Goal: Entertainment & Leisure: Consume media (video, audio)

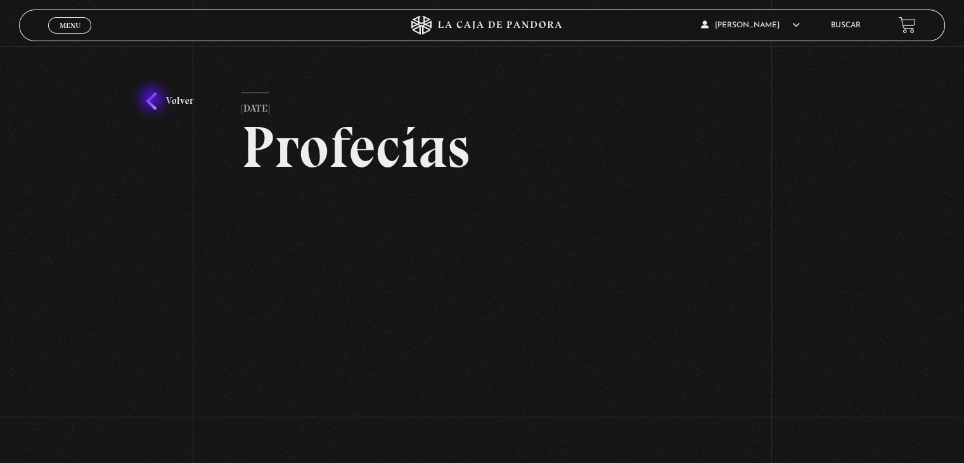
click at [153, 100] on link "Volver" at bounding box center [169, 101] width 47 height 17
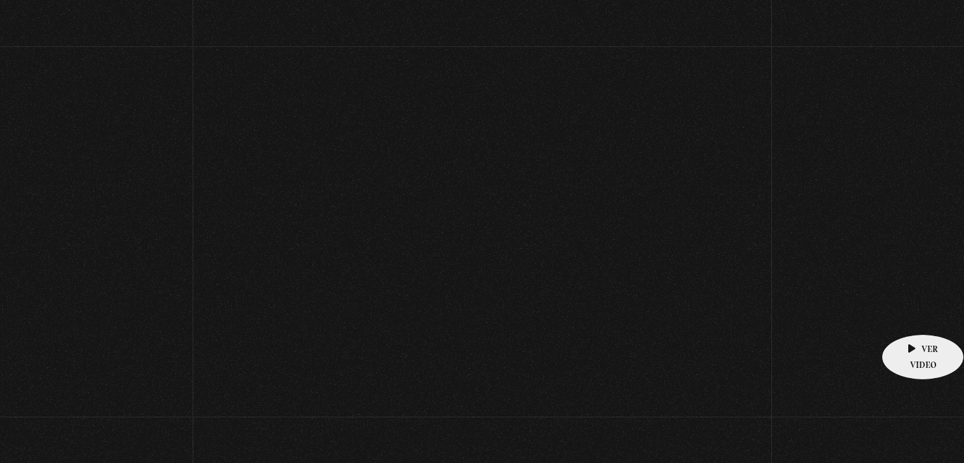
scroll to position [139, 0]
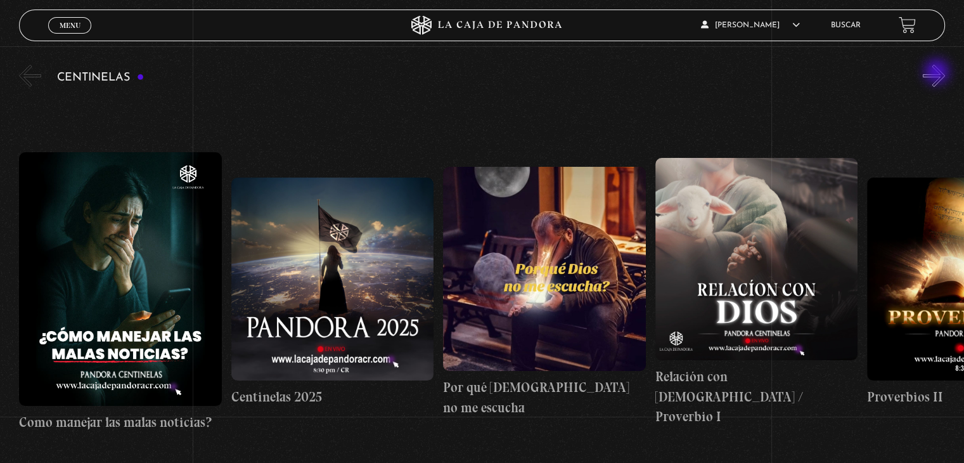
click at [938, 73] on button "»" at bounding box center [934, 76] width 22 height 22
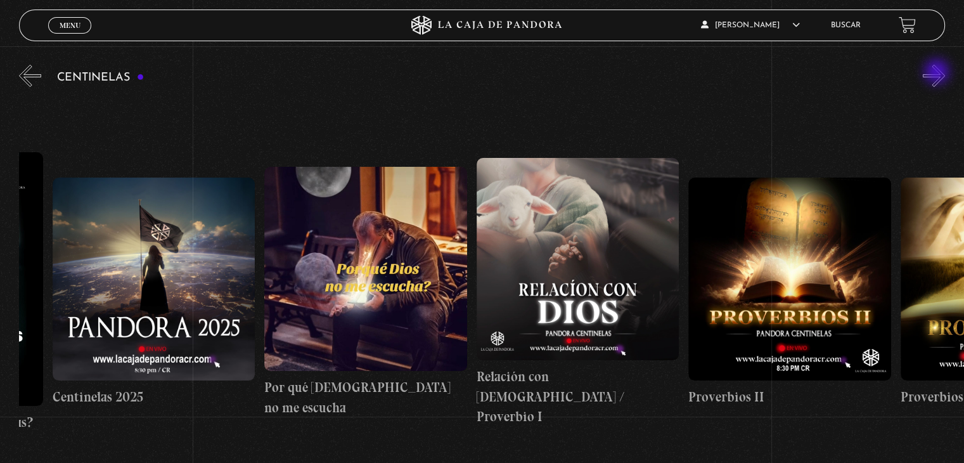
click at [938, 73] on button "»" at bounding box center [934, 76] width 22 height 22
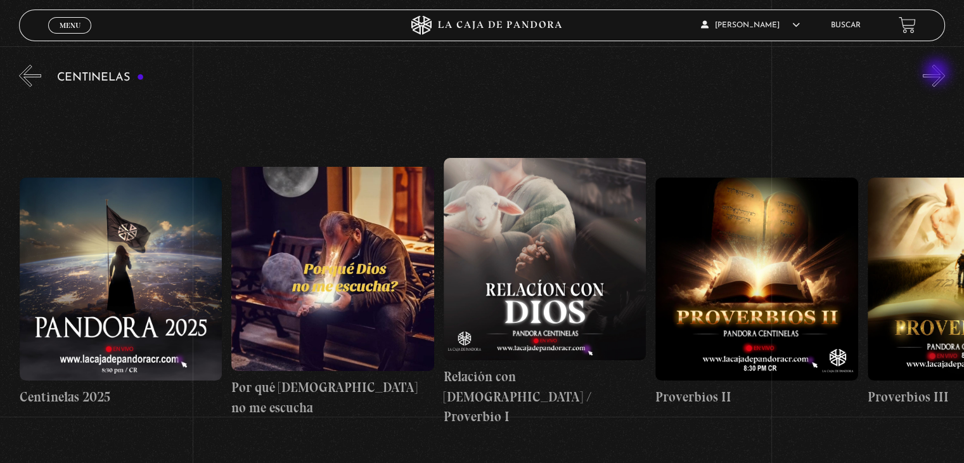
click at [938, 73] on button "»" at bounding box center [934, 76] width 22 height 22
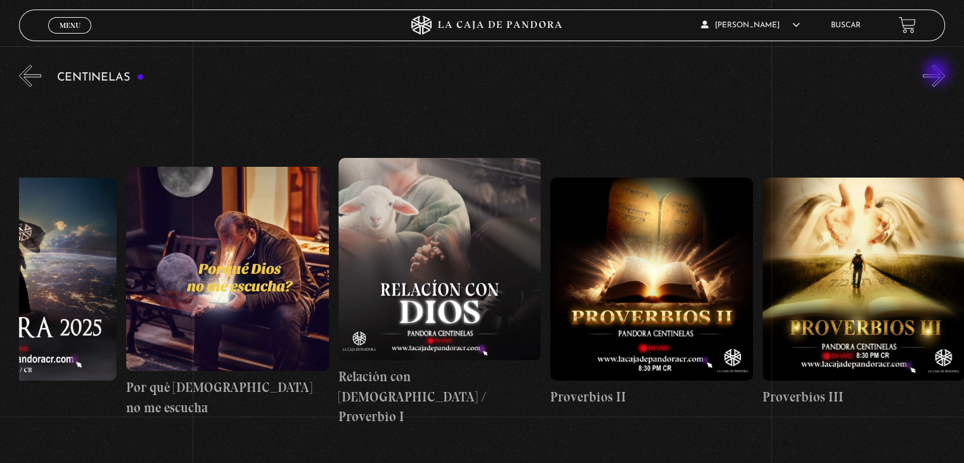
click at [938, 73] on button "»" at bounding box center [934, 76] width 22 height 22
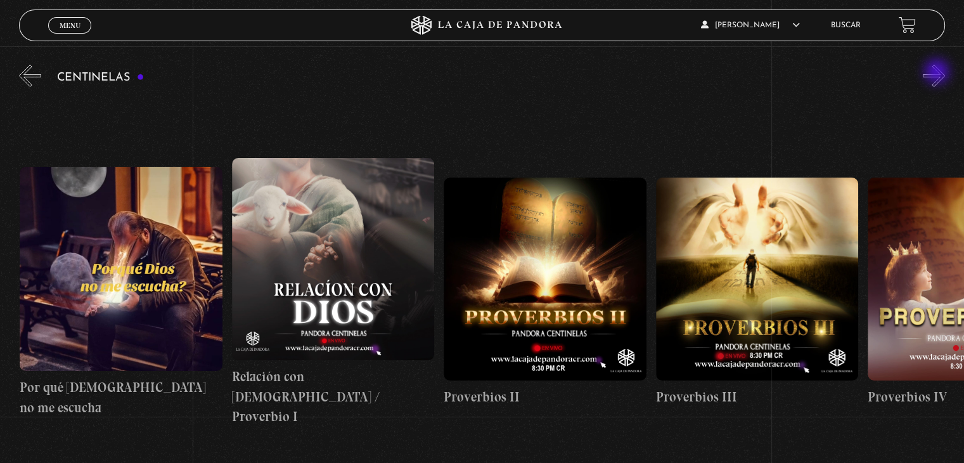
click at [938, 73] on button "»" at bounding box center [934, 76] width 22 height 22
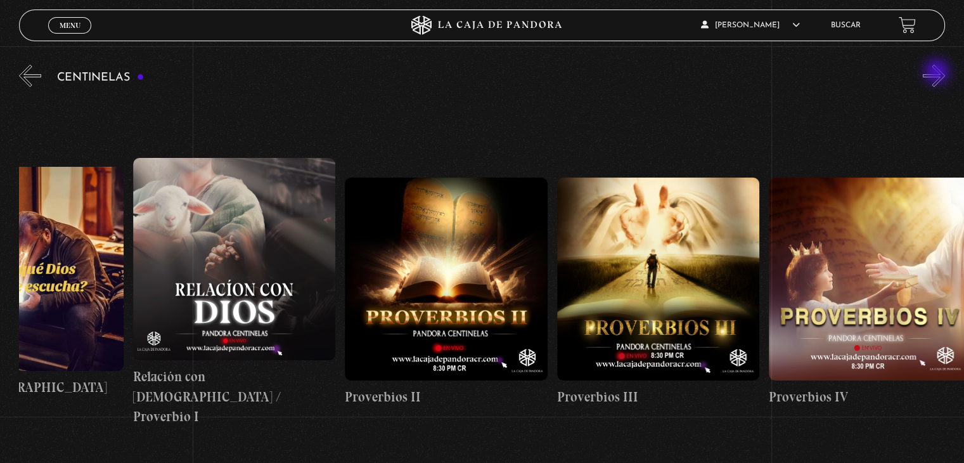
click at [938, 73] on button "»" at bounding box center [934, 76] width 22 height 22
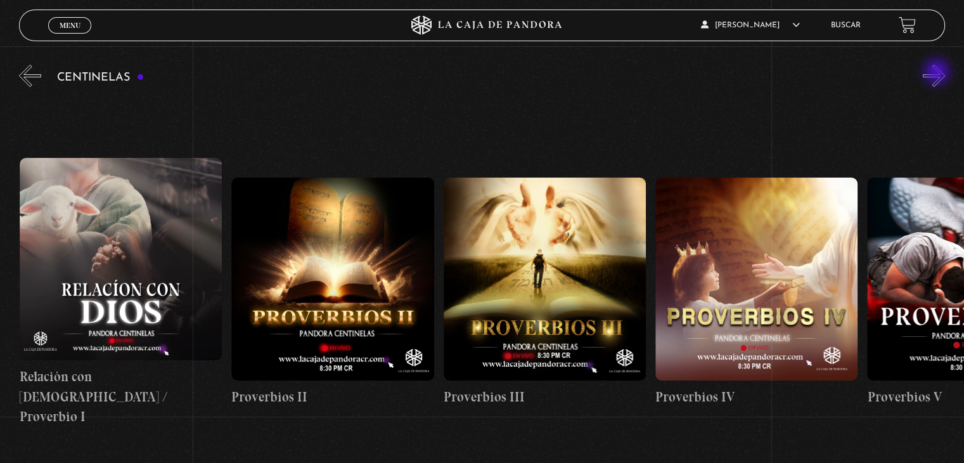
click at [938, 73] on button "»" at bounding box center [934, 76] width 22 height 22
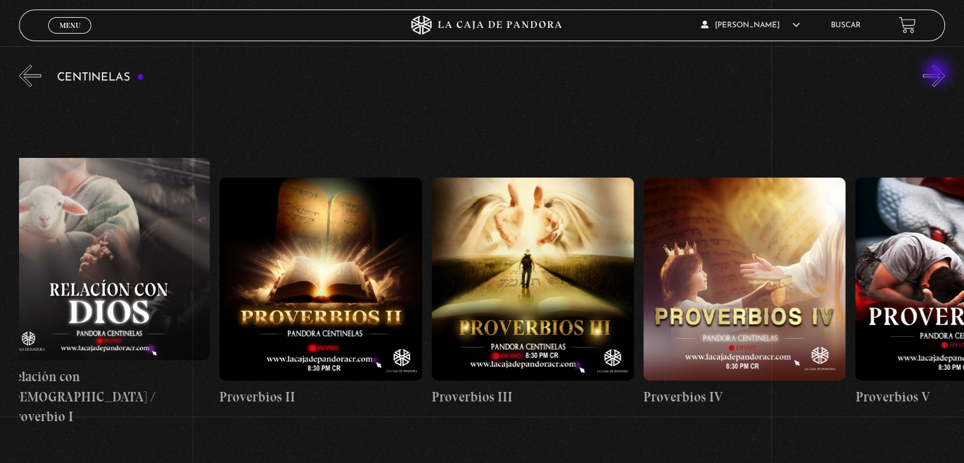
click at [938, 73] on button "»" at bounding box center [934, 76] width 22 height 22
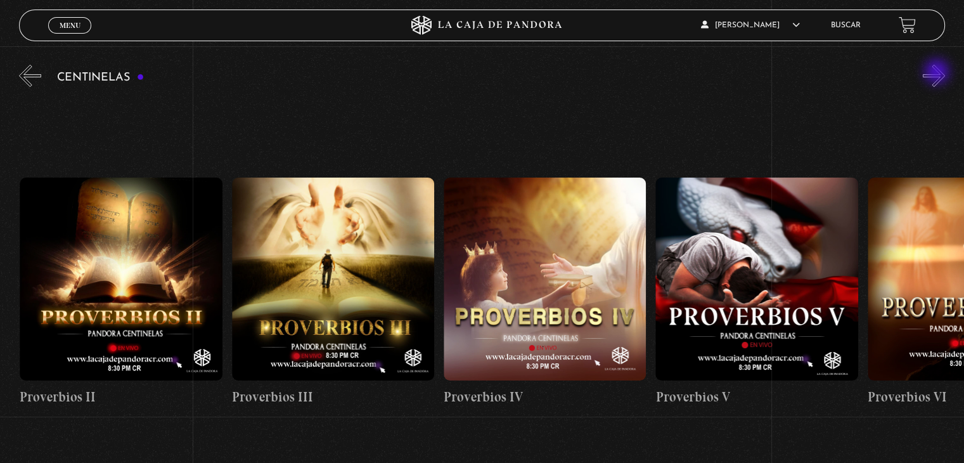
click at [938, 73] on button "»" at bounding box center [934, 76] width 22 height 22
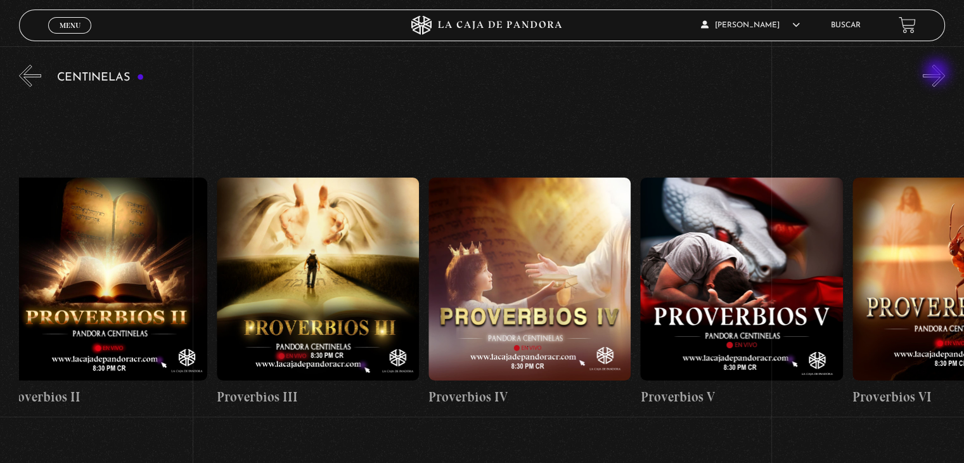
click at [938, 73] on button "»" at bounding box center [934, 76] width 22 height 22
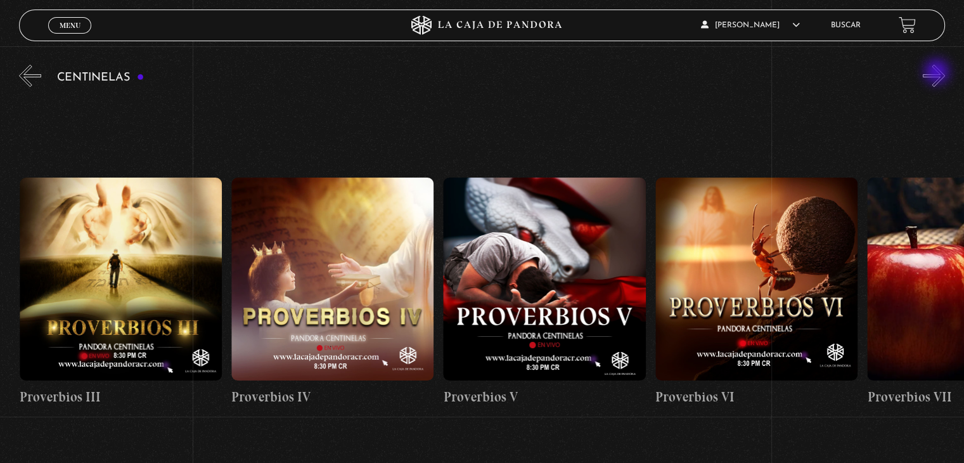
click at [938, 73] on button "»" at bounding box center [934, 76] width 22 height 22
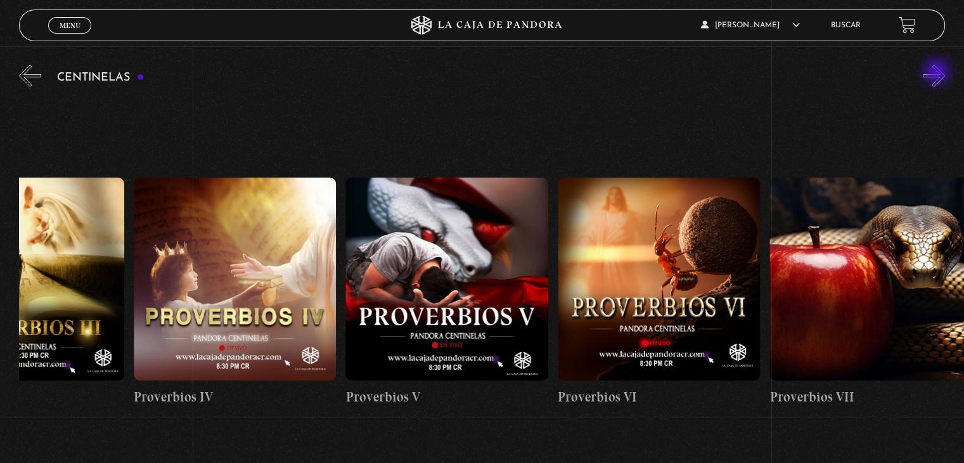
click at [938, 73] on button "»" at bounding box center [934, 76] width 22 height 22
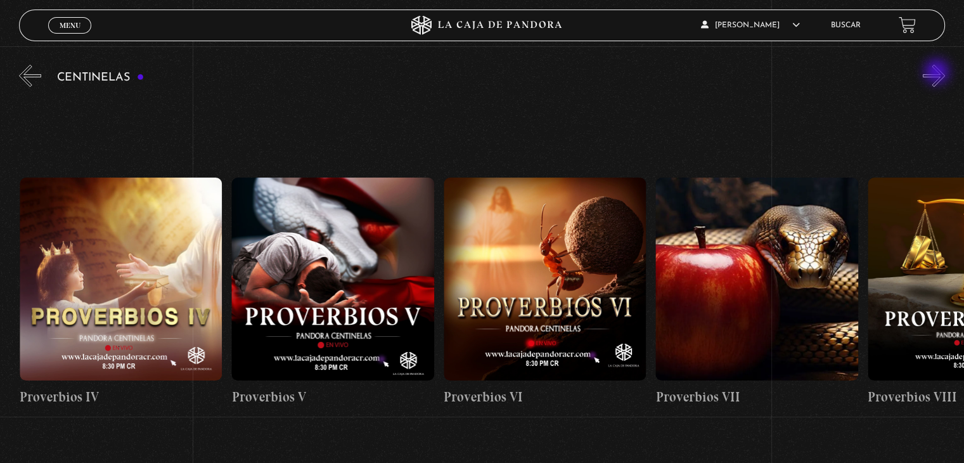
click at [938, 73] on button "»" at bounding box center [934, 76] width 22 height 22
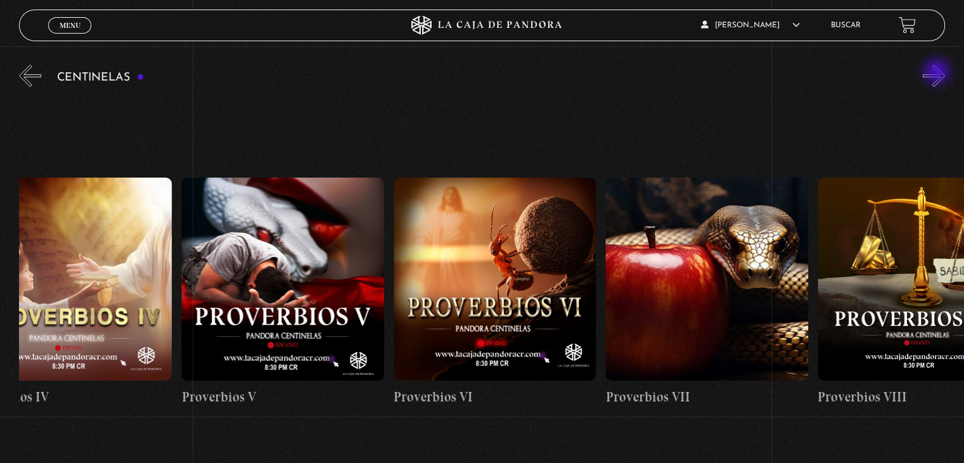
click at [938, 73] on button "»" at bounding box center [934, 76] width 22 height 22
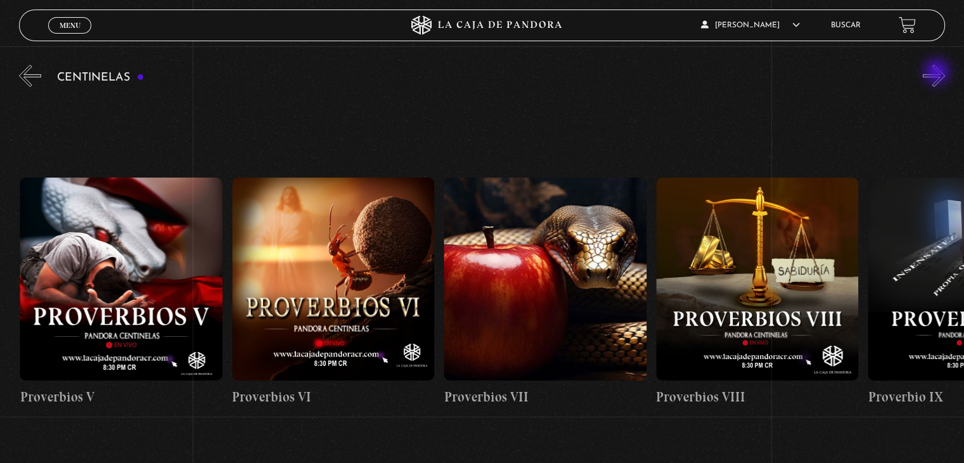
click at [938, 73] on button "»" at bounding box center [934, 76] width 22 height 22
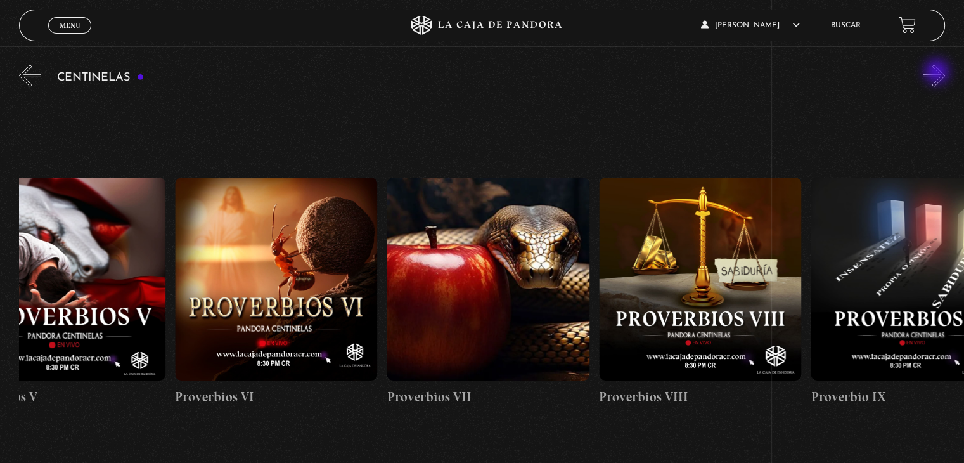
click at [938, 73] on button "»" at bounding box center [934, 76] width 22 height 22
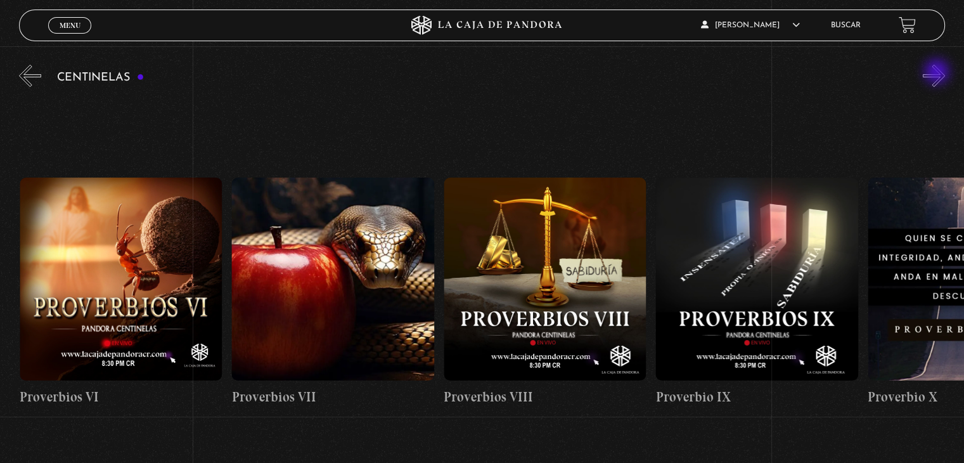
click at [938, 73] on button "»" at bounding box center [934, 76] width 22 height 22
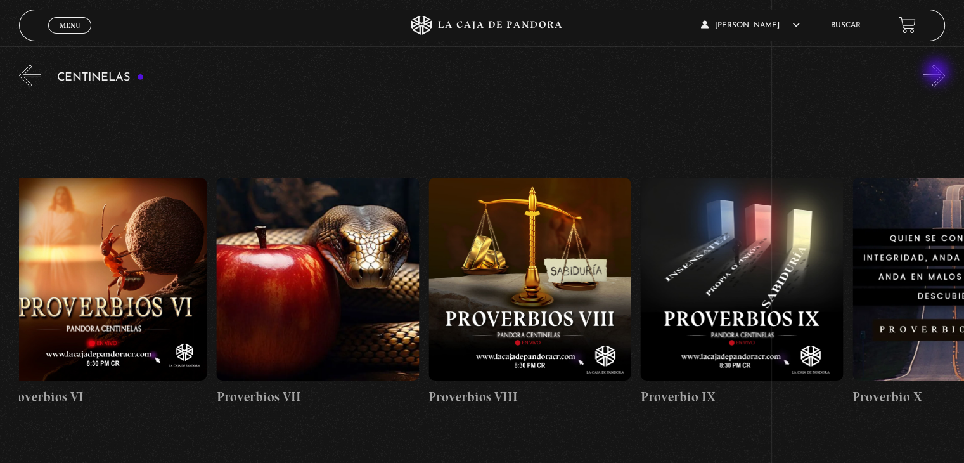
click at [938, 73] on button "»" at bounding box center [934, 76] width 22 height 22
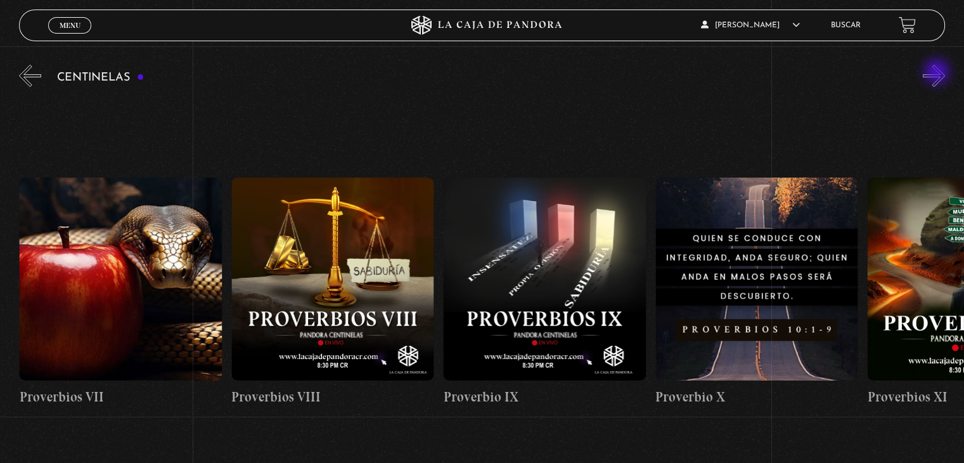
click at [938, 73] on button "»" at bounding box center [934, 76] width 22 height 22
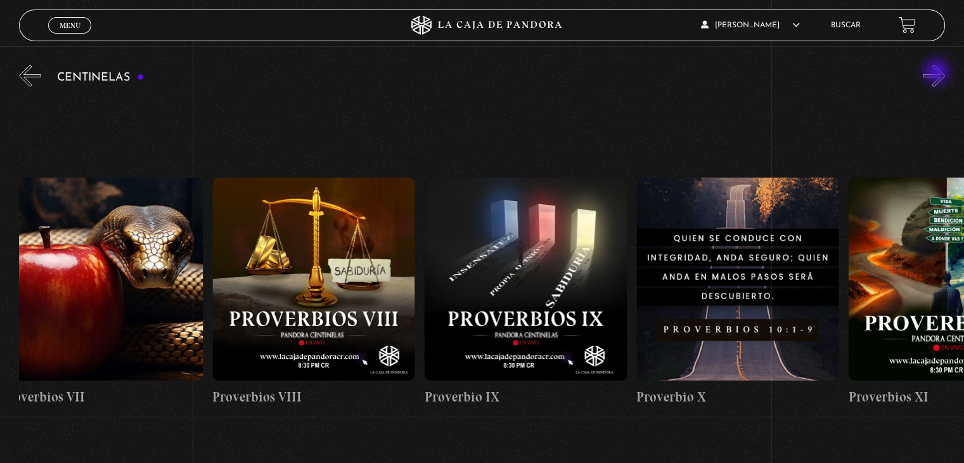
click at [938, 73] on button "»" at bounding box center [934, 76] width 22 height 22
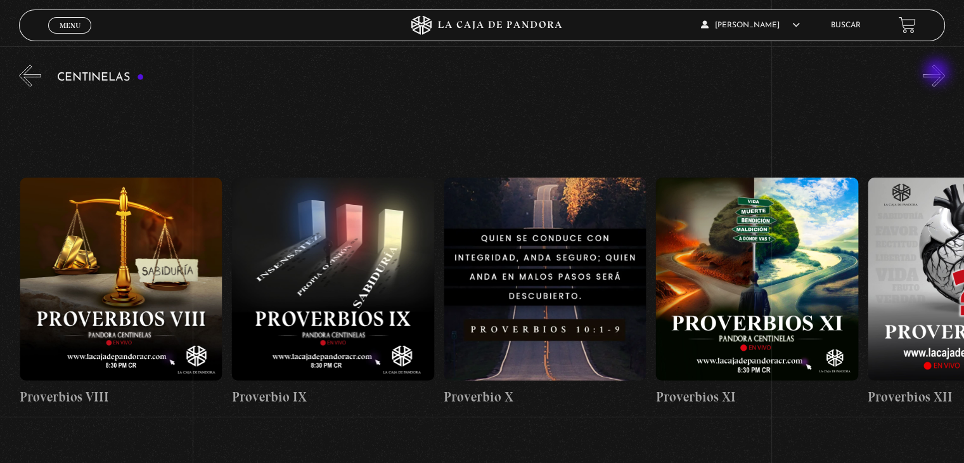
click at [938, 73] on button "»" at bounding box center [934, 76] width 22 height 22
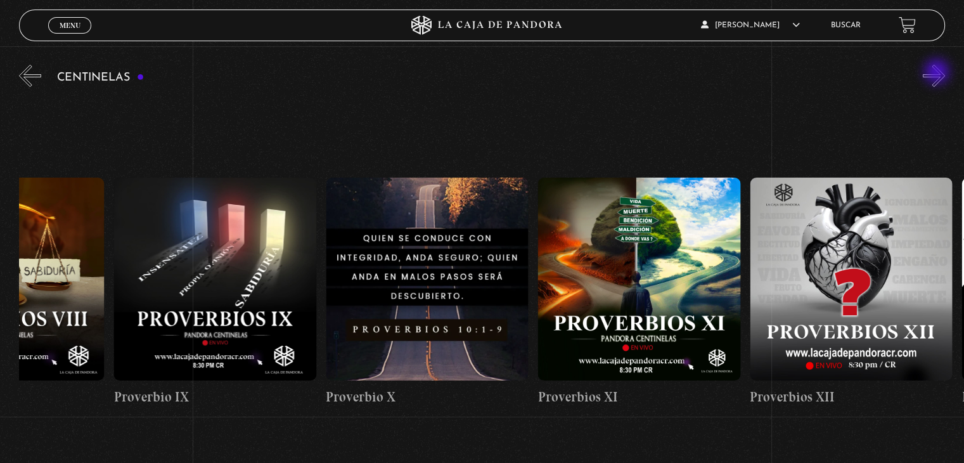
click at [938, 73] on button "»" at bounding box center [934, 76] width 22 height 22
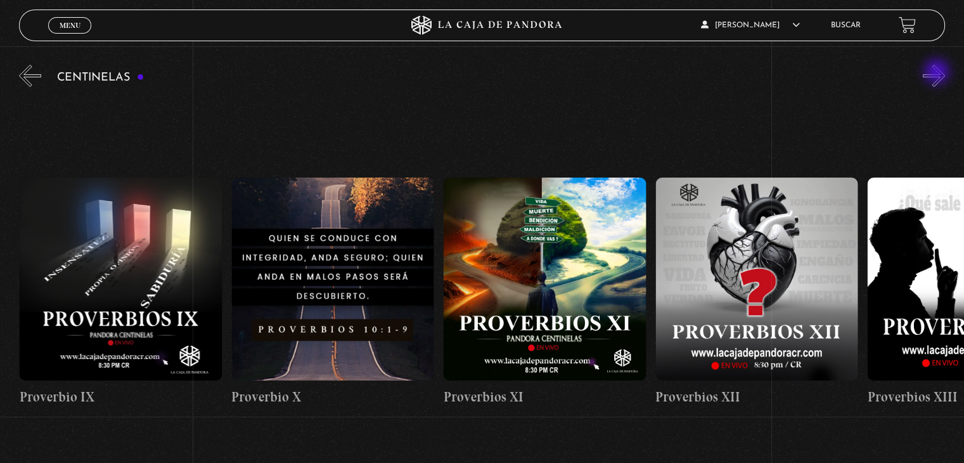
click at [938, 73] on button "»" at bounding box center [934, 76] width 22 height 22
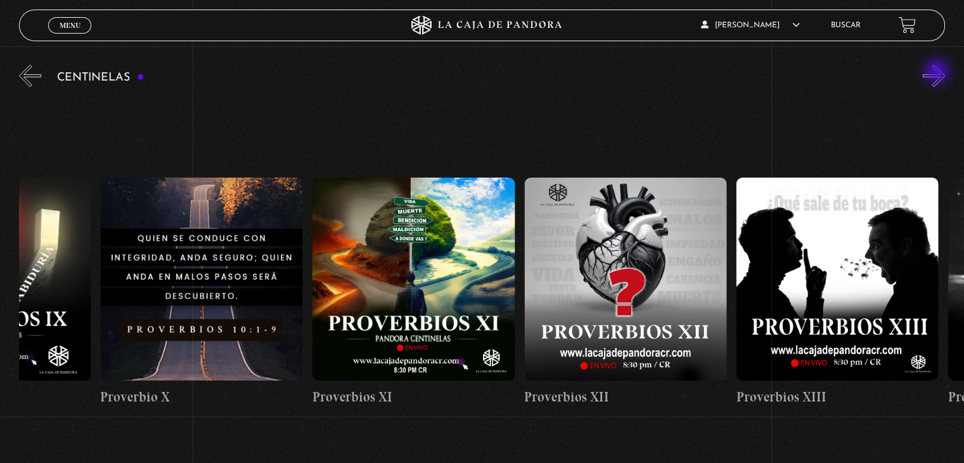
click at [938, 73] on button "»" at bounding box center [934, 76] width 22 height 22
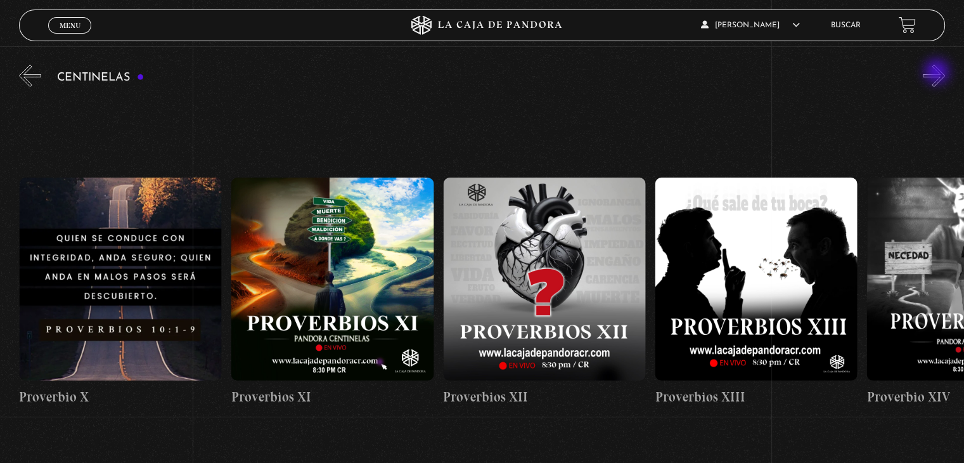
click at [938, 73] on button "»" at bounding box center [934, 76] width 22 height 22
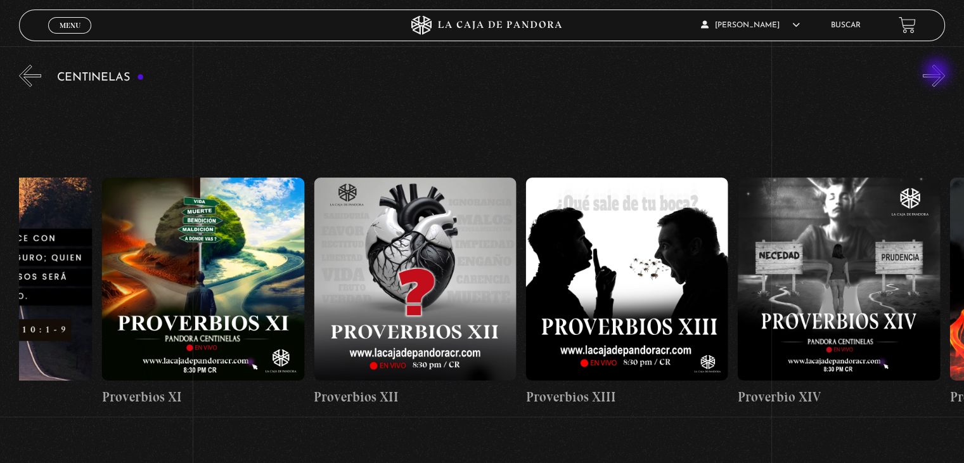
click at [938, 73] on button "»" at bounding box center [934, 76] width 22 height 22
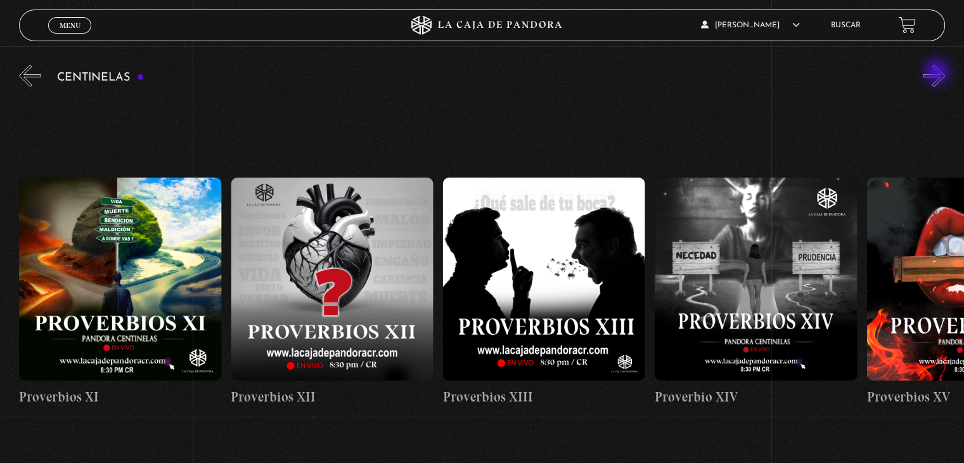
click at [938, 73] on button "»" at bounding box center [934, 76] width 22 height 22
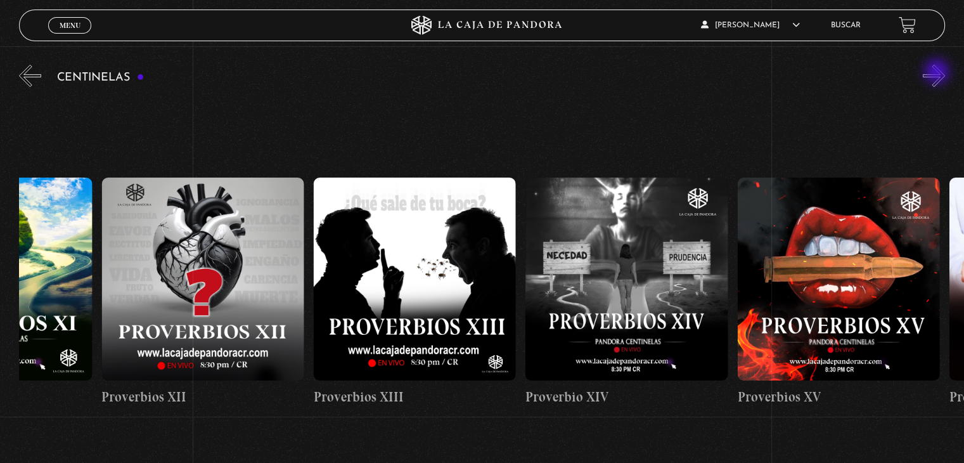
click at [938, 73] on button "»" at bounding box center [934, 76] width 22 height 22
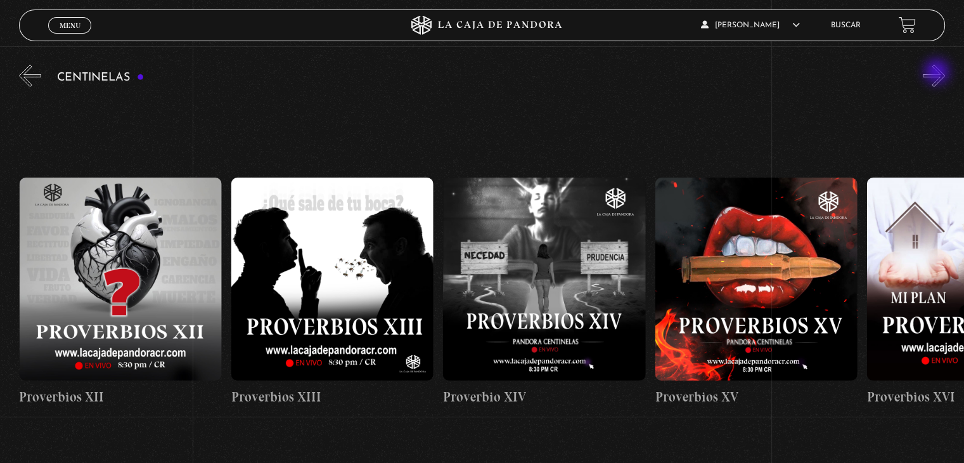
click at [938, 73] on button "»" at bounding box center [934, 76] width 22 height 22
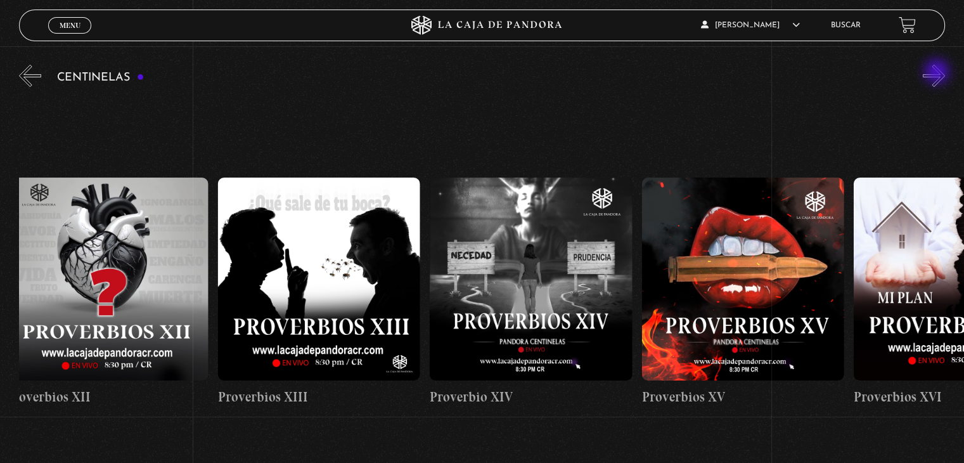
click at [938, 73] on button "»" at bounding box center [934, 76] width 22 height 22
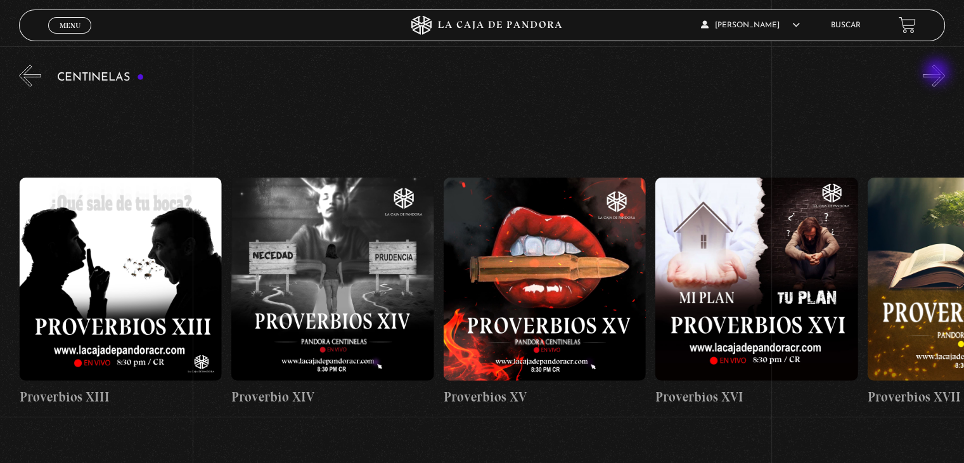
click at [938, 73] on button "»" at bounding box center [934, 76] width 22 height 22
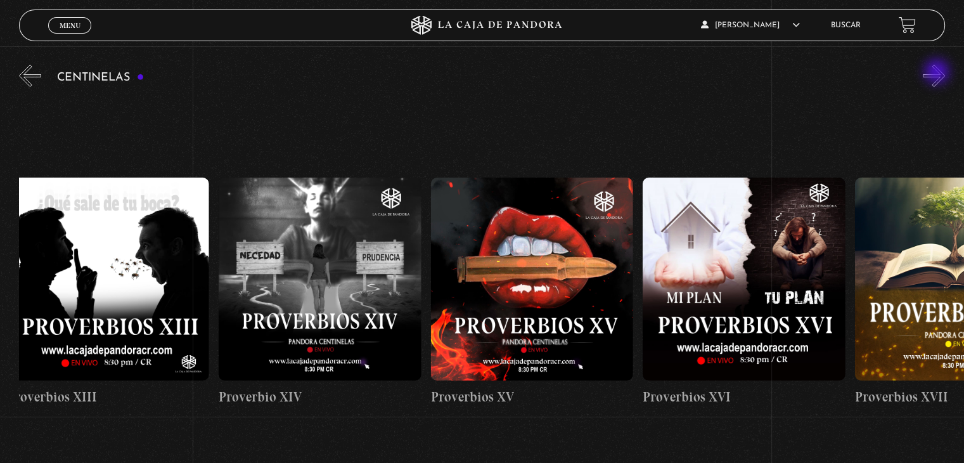
click at [938, 73] on button "»" at bounding box center [934, 76] width 22 height 22
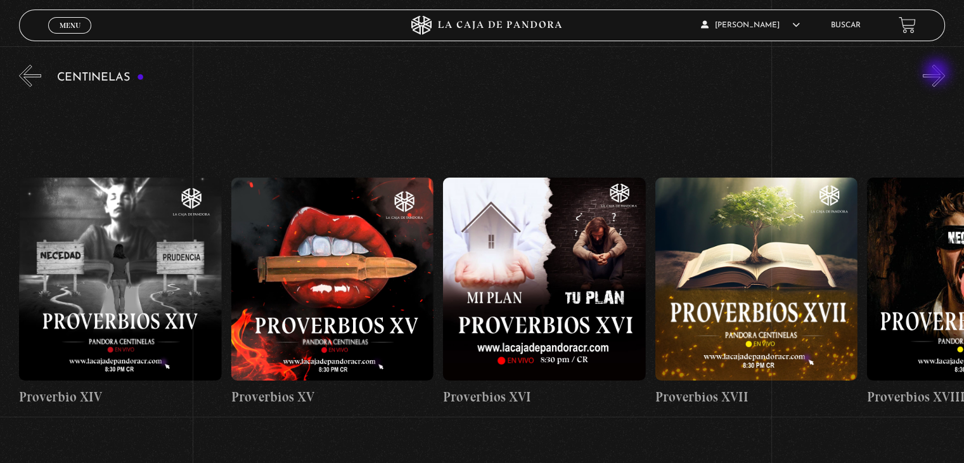
click at [938, 73] on button "»" at bounding box center [934, 76] width 22 height 22
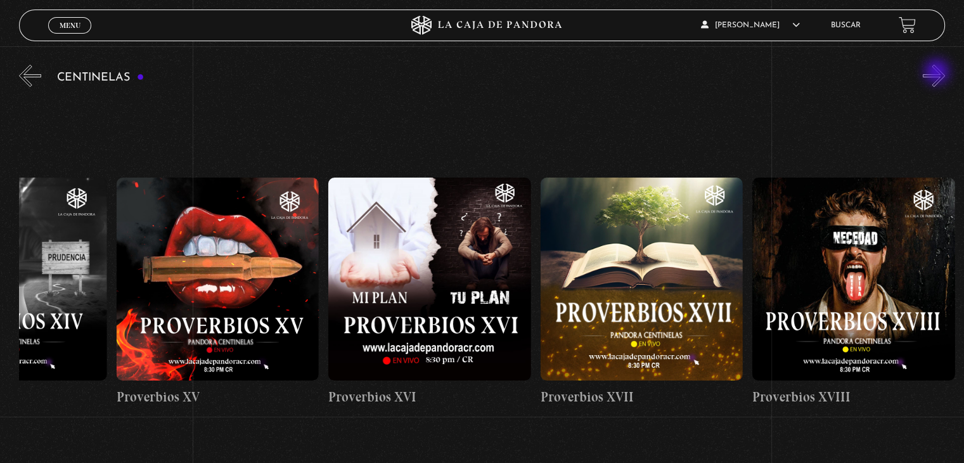
click at [938, 73] on button "»" at bounding box center [934, 76] width 22 height 22
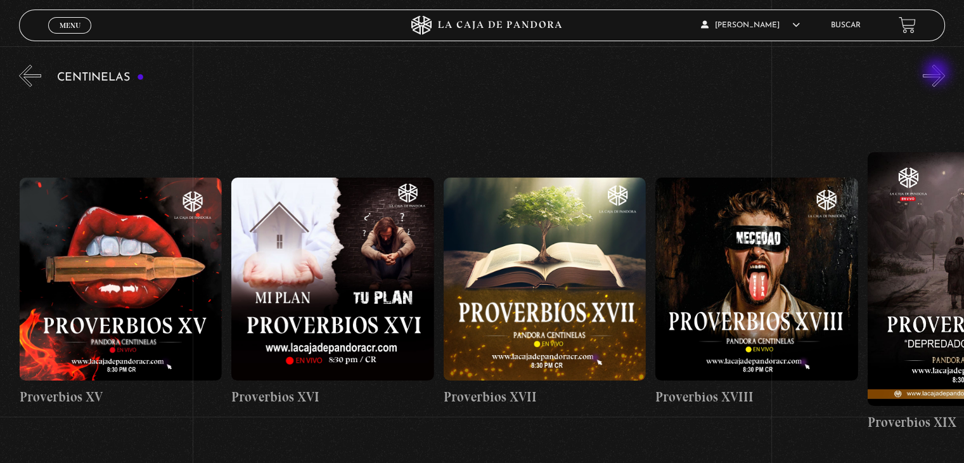
click at [938, 73] on button "»" at bounding box center [934, 76] width 22 height 22
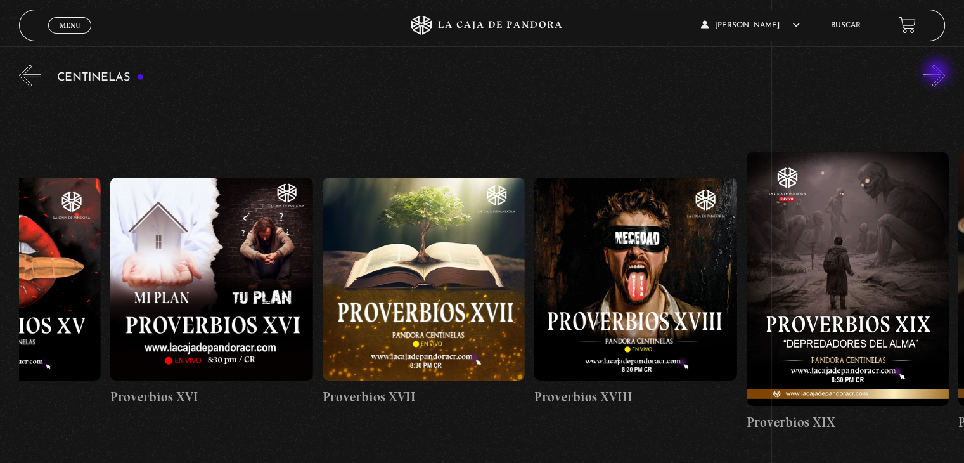
click at [938, 73] on button "»" at bounding box center [934, 76] width 22 height 22
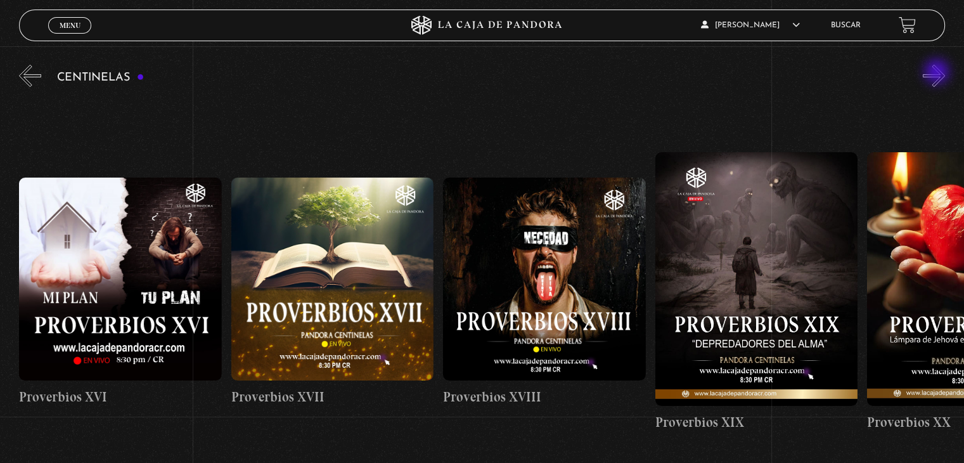
click at [938, 73] on button "»" at bounding box center [934, 76] width 22 height 22
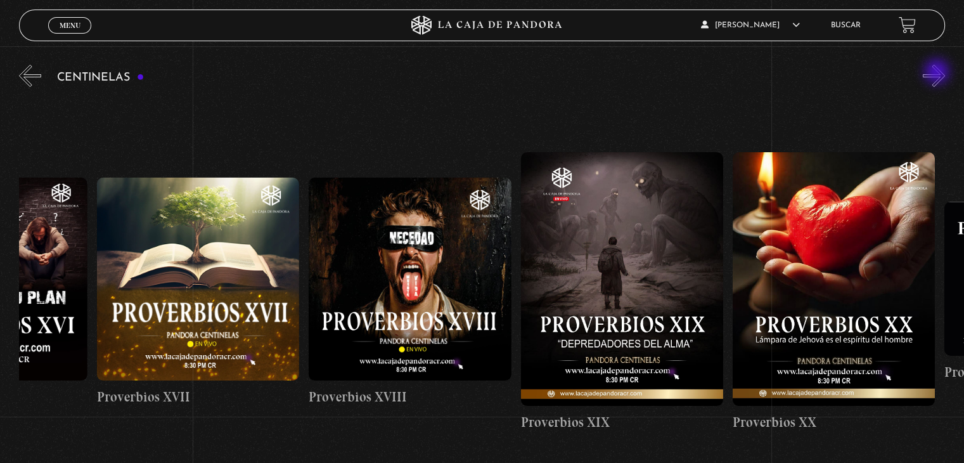
click at [938, 73] on button "»" at bounding box center [934, 76] width 22 height 22
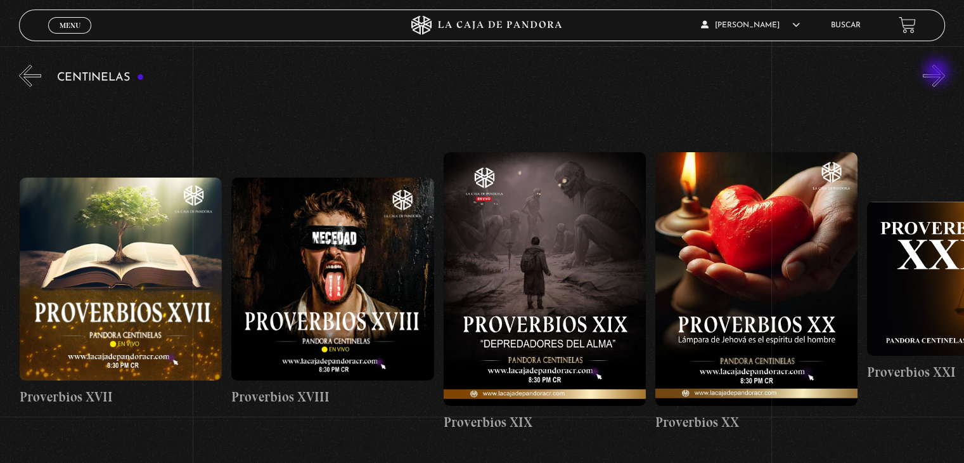
click at [938, 73] on button "»" at bounding box center [934, 76] width 22 height 22
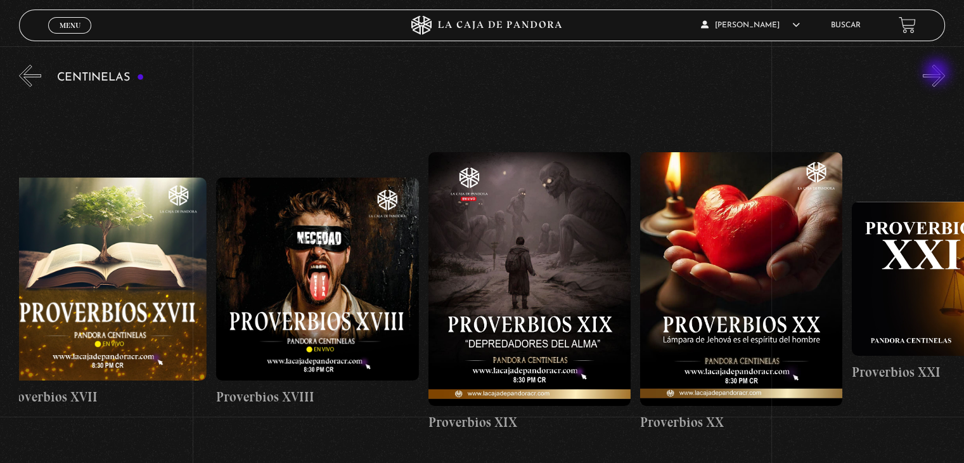
click at [938, 73] on button "»" at bounding box center [934, 76] width 22 height 22
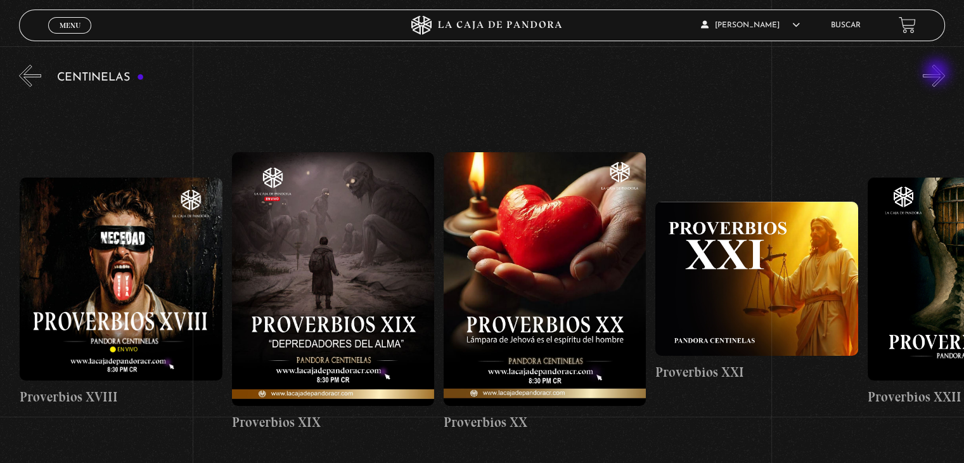
click at [938, 73] on button "»" at bounding box center [934, 76] width 22 height 22
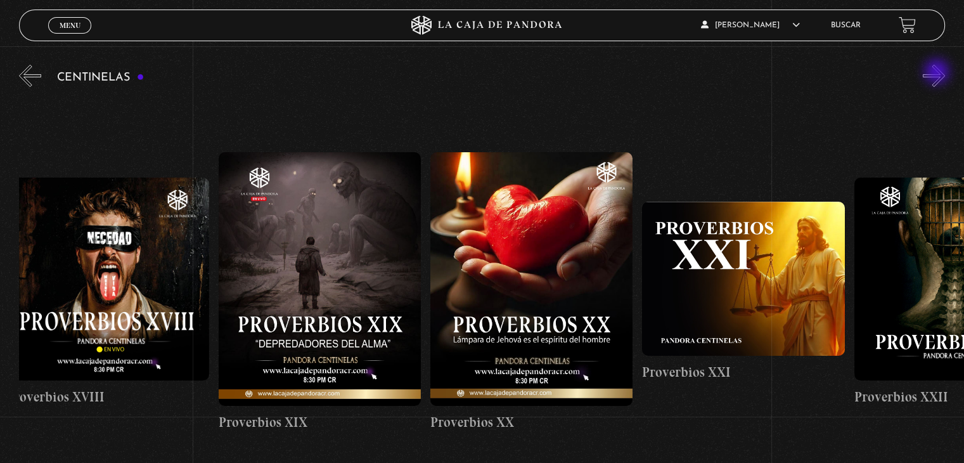
click at [938, 73] on button "»" at bounding box center [934, 76] width 22 height 22
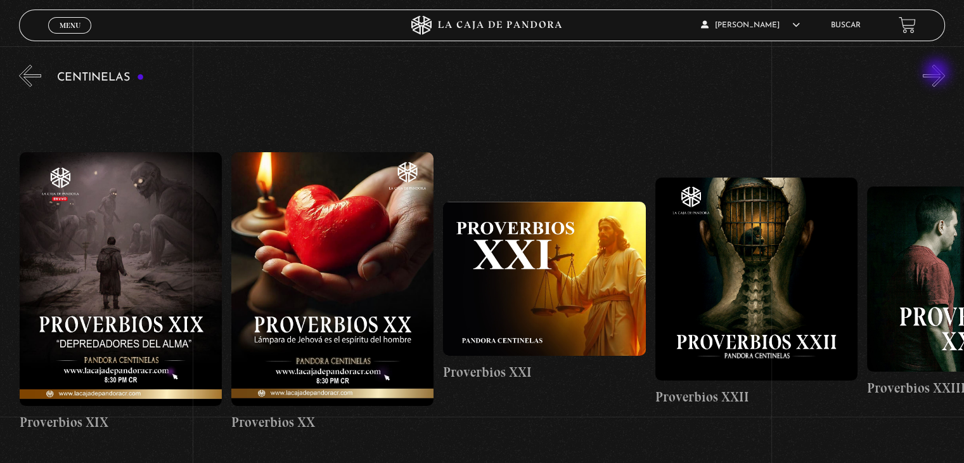
click at [938, 73] on button "»" at bounding box center [934, 76] width 22 height 22
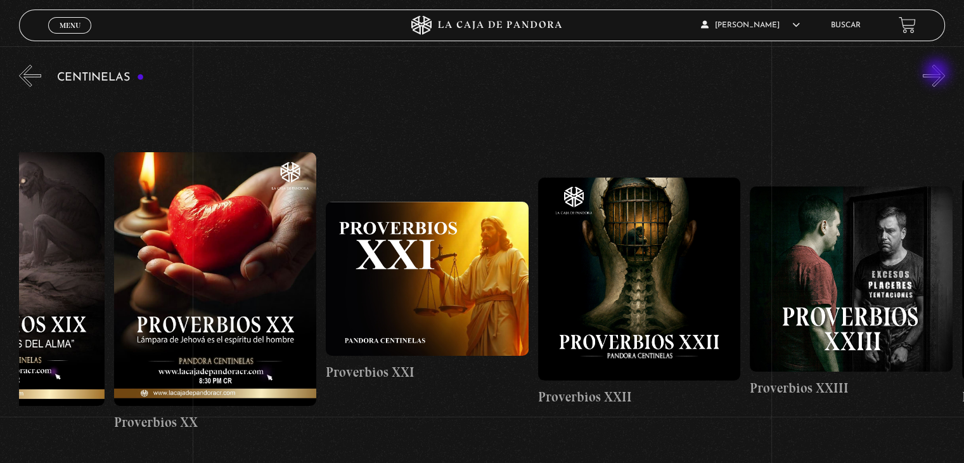
click at [938, 73] on button "»" at bounding box center [934, 76] width 22 height 22
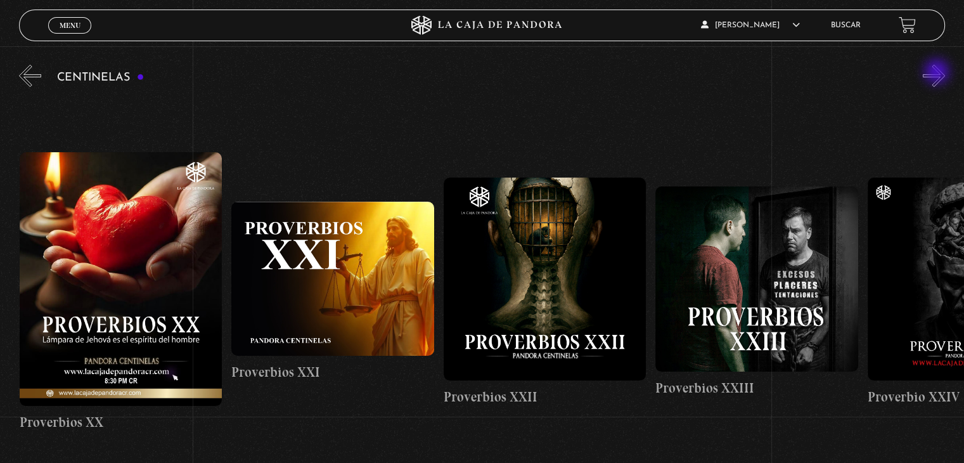
click at [938, 73] on button "»" at bounding box center [934, 76] width 22 height 22
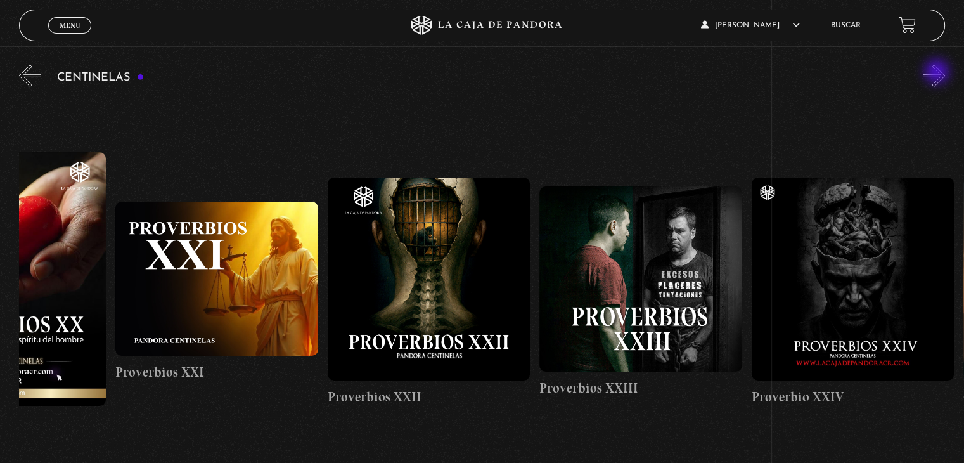
click at [938, 73] on button "»" at bounding box center [934, 76] width 22 height 22
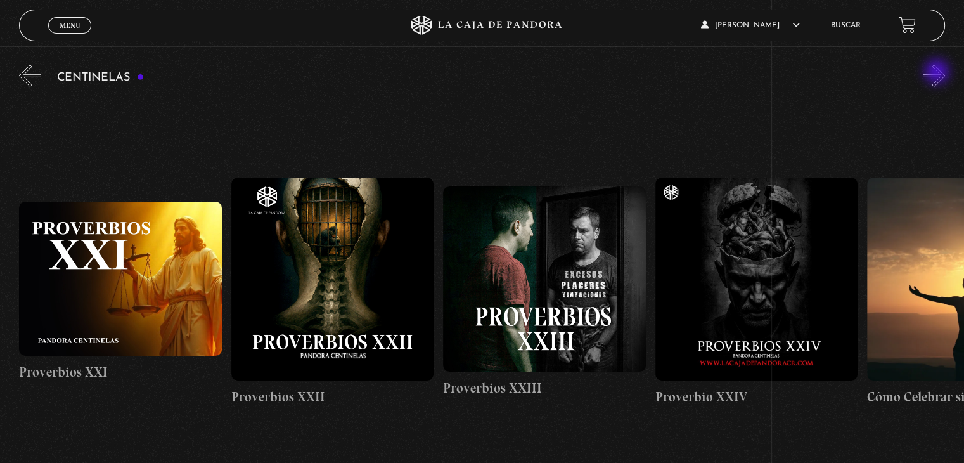
click at [938, 73] on button "»" at bounding box center [934, 76] width 22 height 22
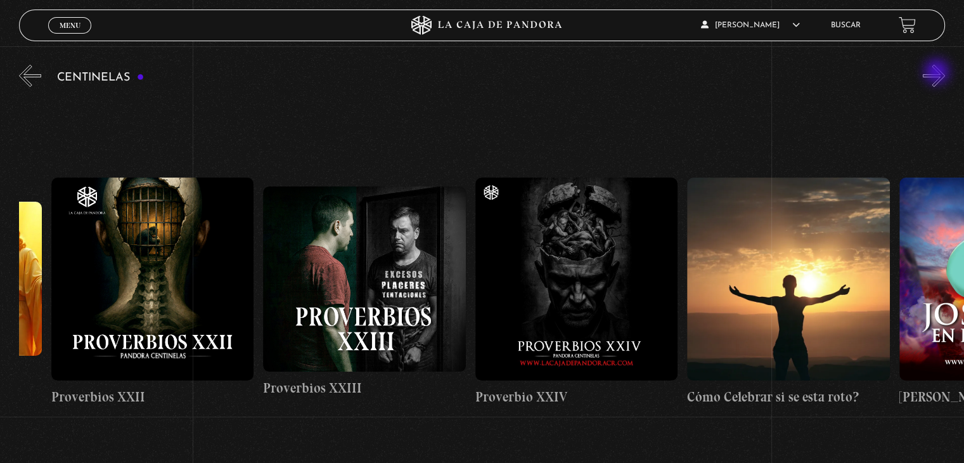
click at [938, 73] on button "»" at bounding box center [934, 76] width 22 height 22
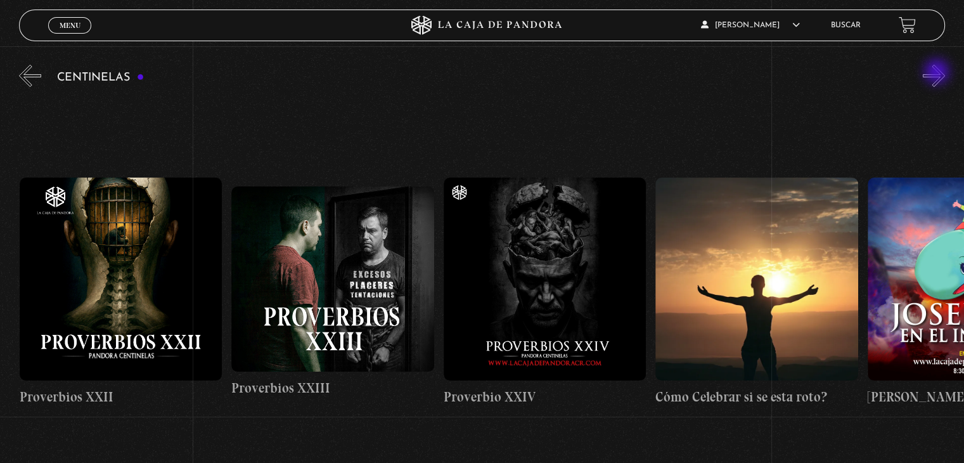
click at [938, 73] on button "»" at bounding box center [934, 76] width 22 height 22
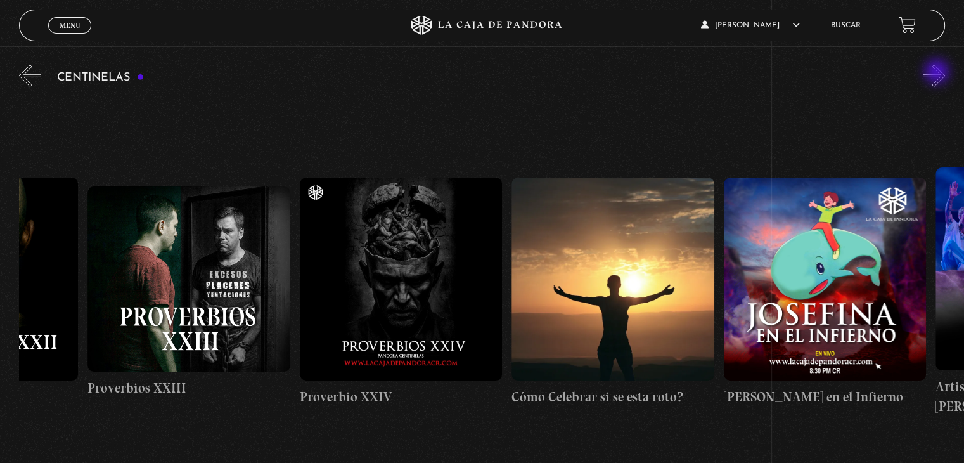
click at [938, 73] on button "»" at bounding box center [934, 76] width 22 height 22
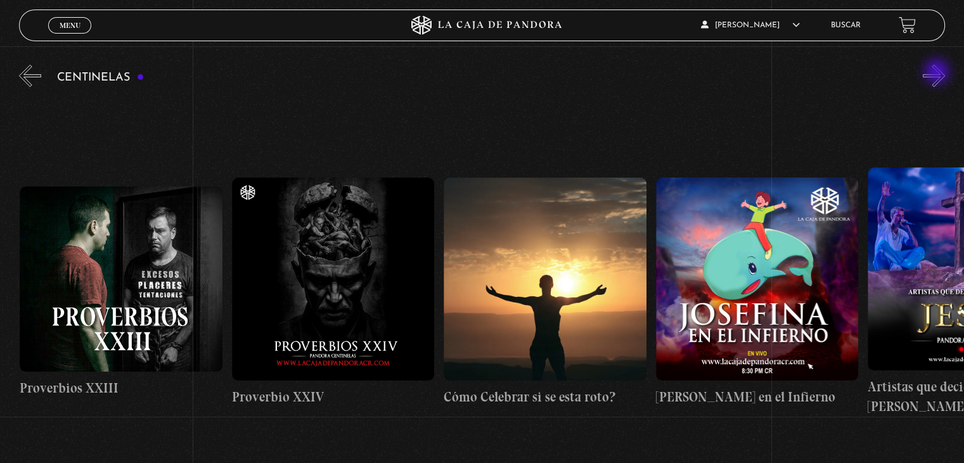
click at [938, 73] on button "»" at bounding box center [934, 76] width 22 height 22
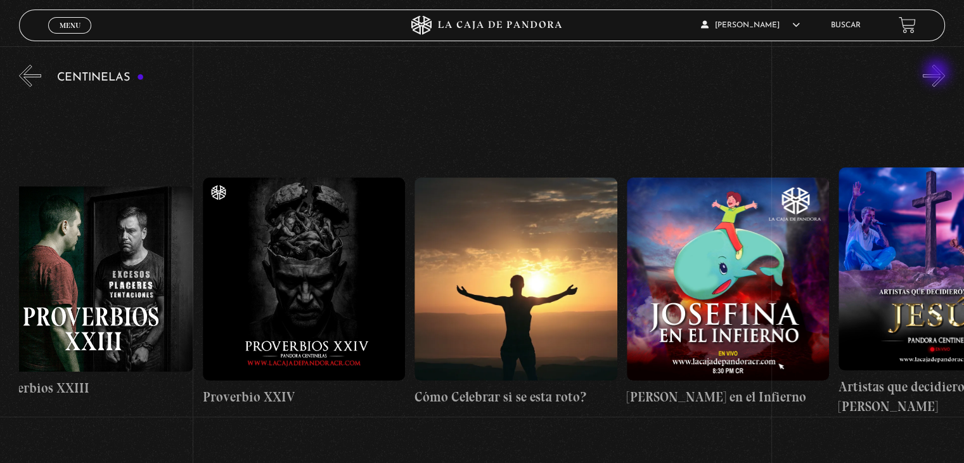
click at [938, 73] on button "»" at bounding box center [934, 76] width 22 height 22
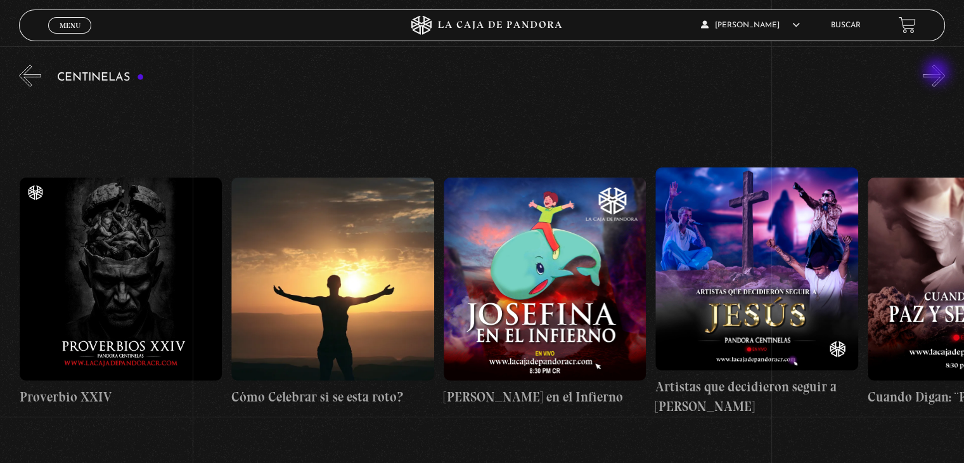
click at [938, 73] on button "»" at bounding box center [934, 76] width 22 height 22
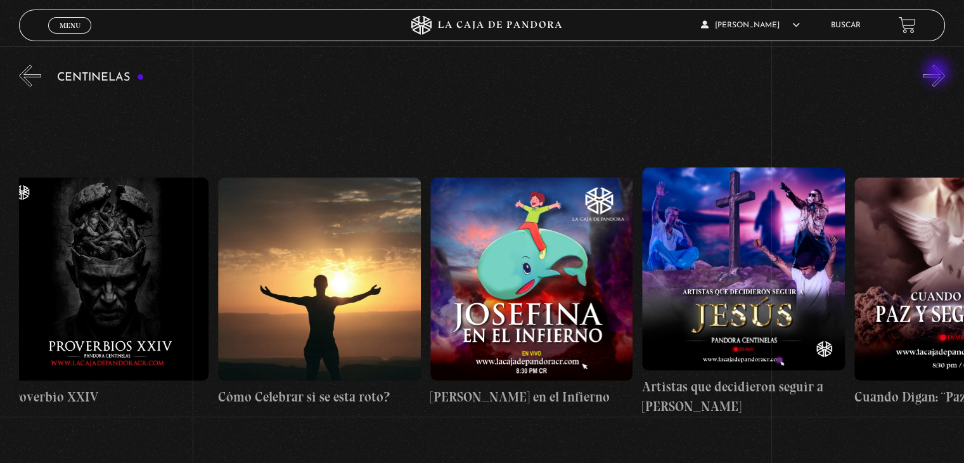
click at [938, 73] on button "»" at bounding box center [934, 76] width 22 height 22
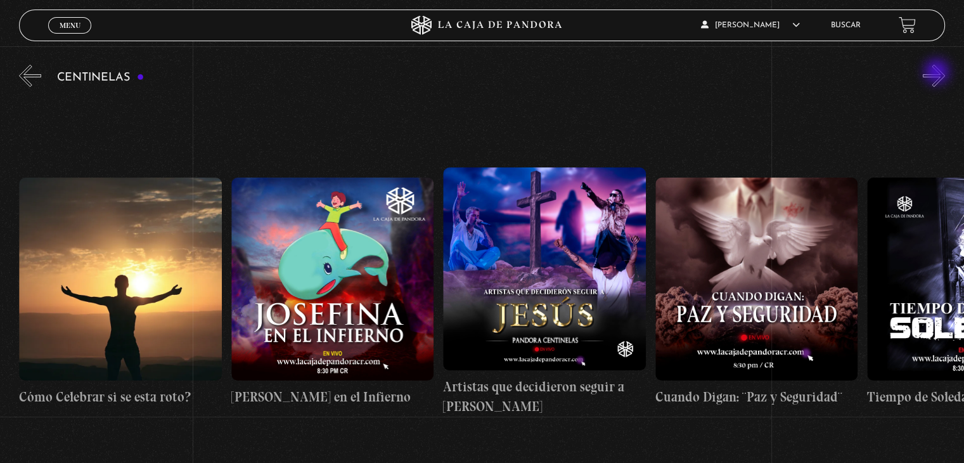
click at [938, 73] on button "»" at bounding box center [934, 76] width 22 height 22
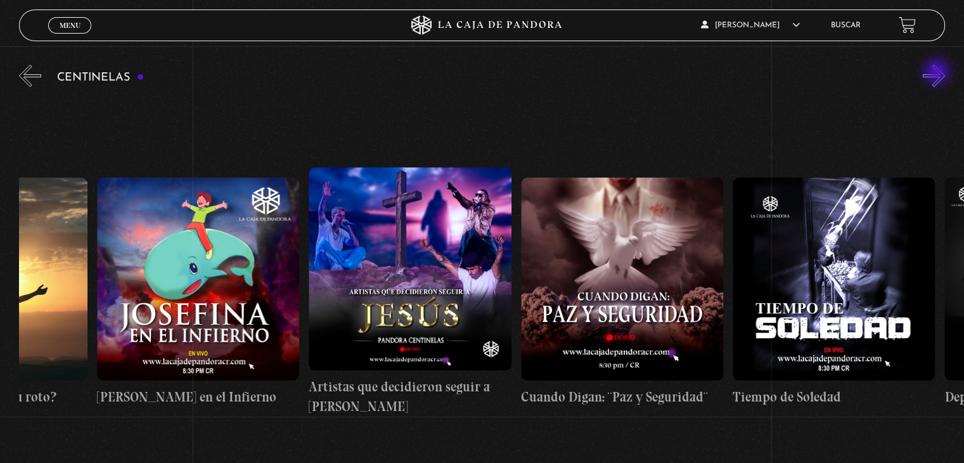
click at [938, 73] on button "»" at bounding box center [934, 76] width 22 height 22
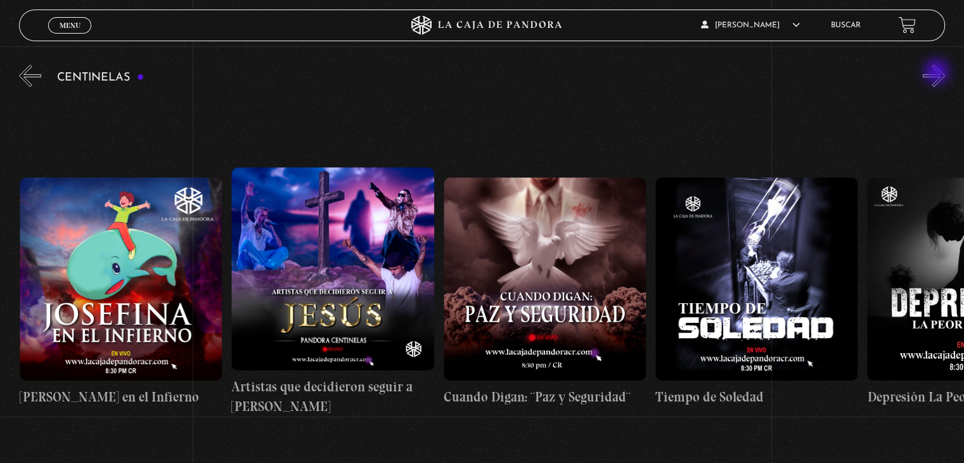
click at [938, 73] on button "»" at bounding box center [934, 76] width 22 height 22
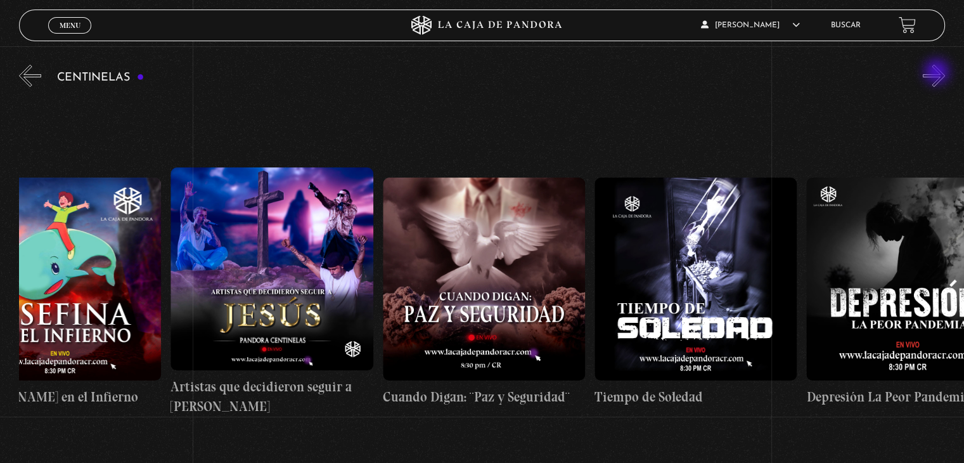
click at [938, 73] on button "»" at bounding box center [934, 76] width 22 height 22
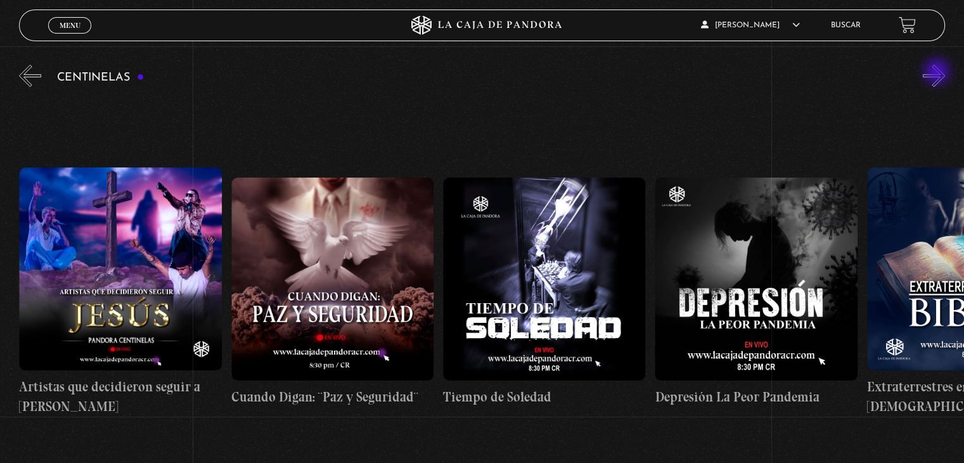
click at [938, 73] on button "»" at bounding box center [934, 76] width 22 height 22
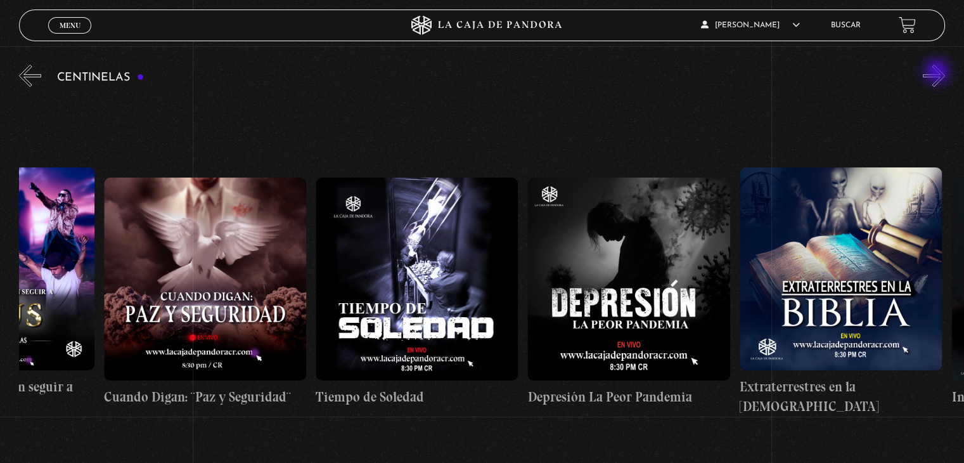
click at [938, 73] on button "»" at bounding box center [934, 76] width 22 height 22
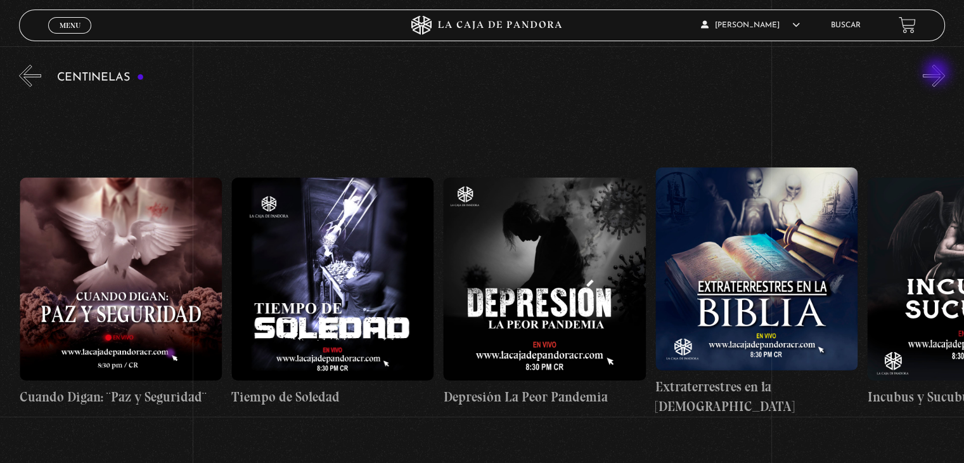
click at [938, 73] on button "»" at bounding box center [934, 76] width 22 height 22
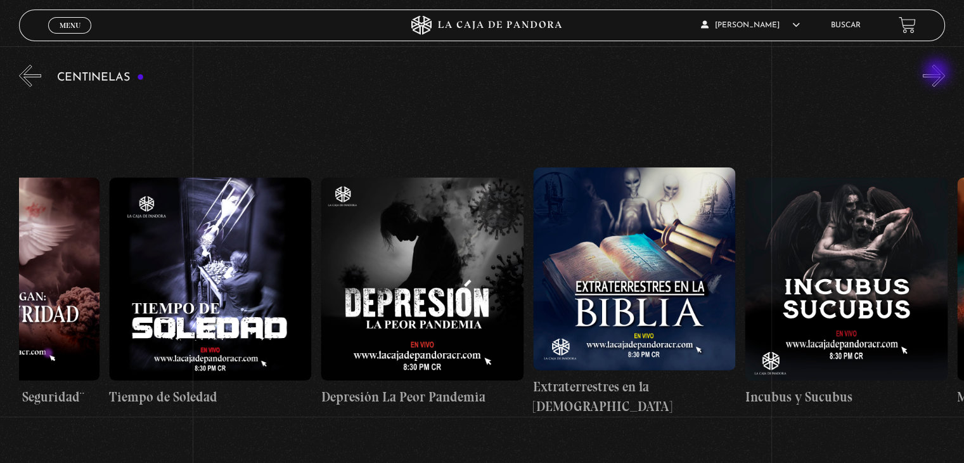
click at [938, 73] on button "»" at bounding box center [934, 76] width 22 height 22
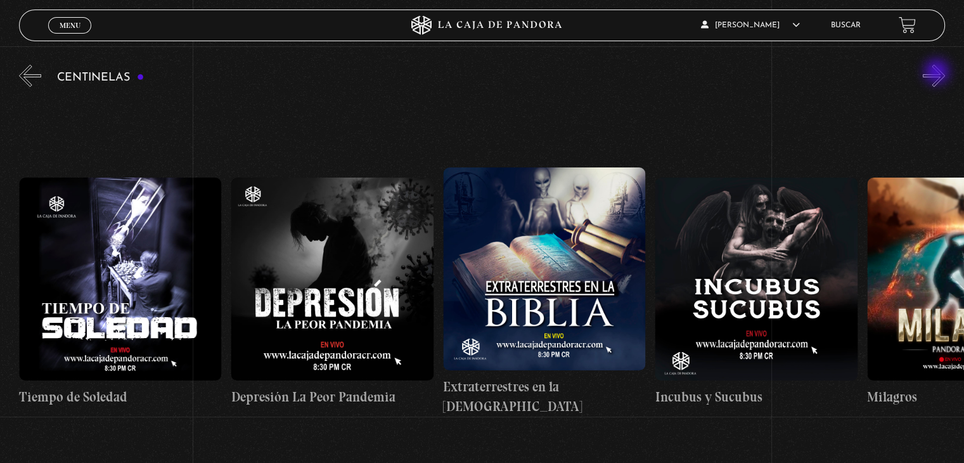
click at [938, 73] on button "»" at bounding box center [934, 76] width 22 height 22
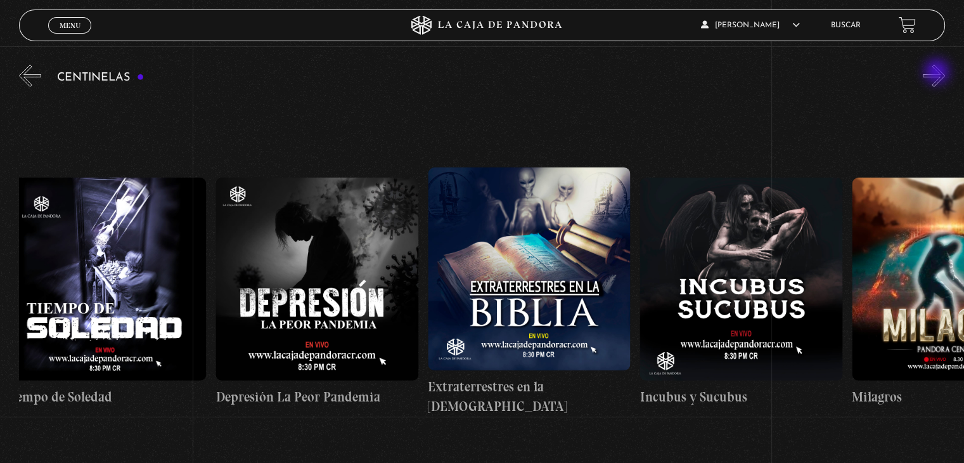
click at [938, 73] on button "»" at bounding box center [934, 76] width 22 height 22
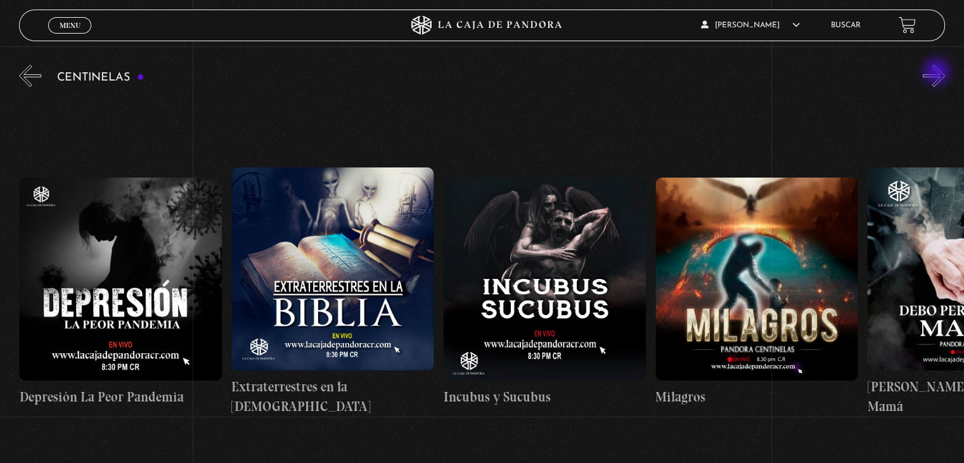
click at [938, 73] on button "»" at bounding box center [934, 76] width 22 height 22
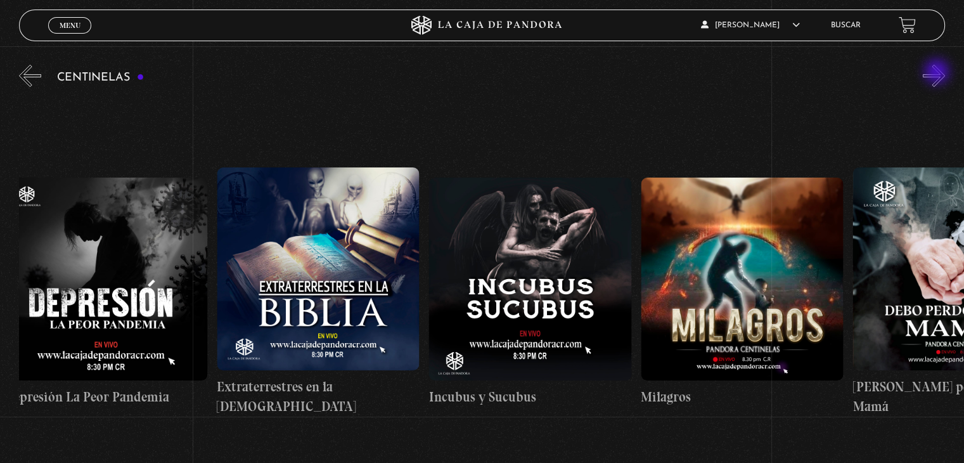
click at [938, 73] on button "»" at bounding box center [934, 76] width 22 height 22
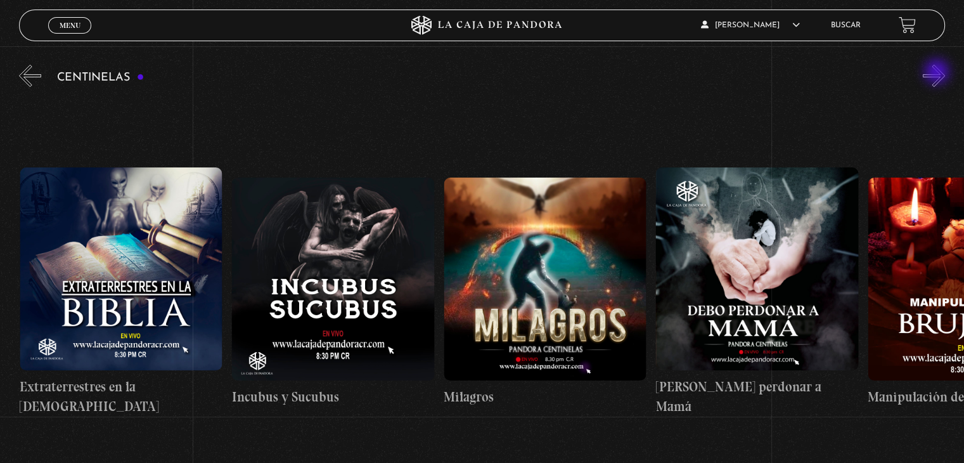
click at [938, 73] on button "»" at bounding box center [934, 76] width 22 height 22
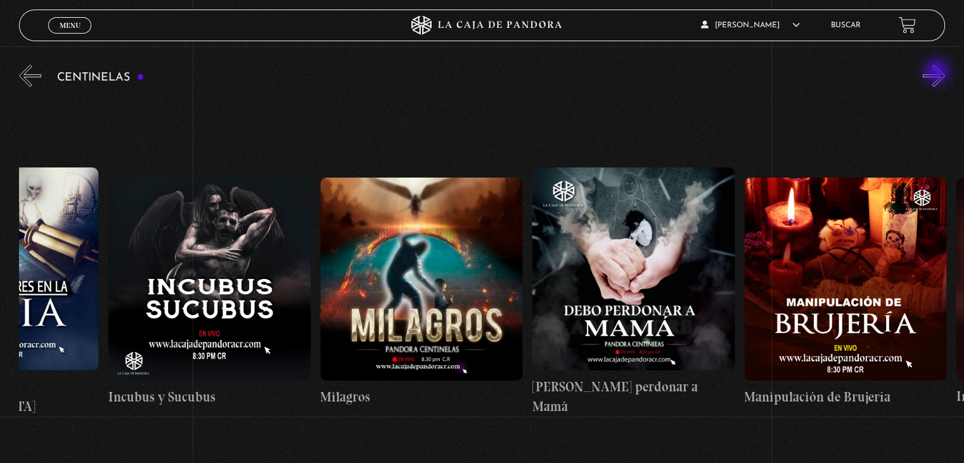
click at [938, 73] on button "»" at bounding box center [934, 76] width 22 height 22
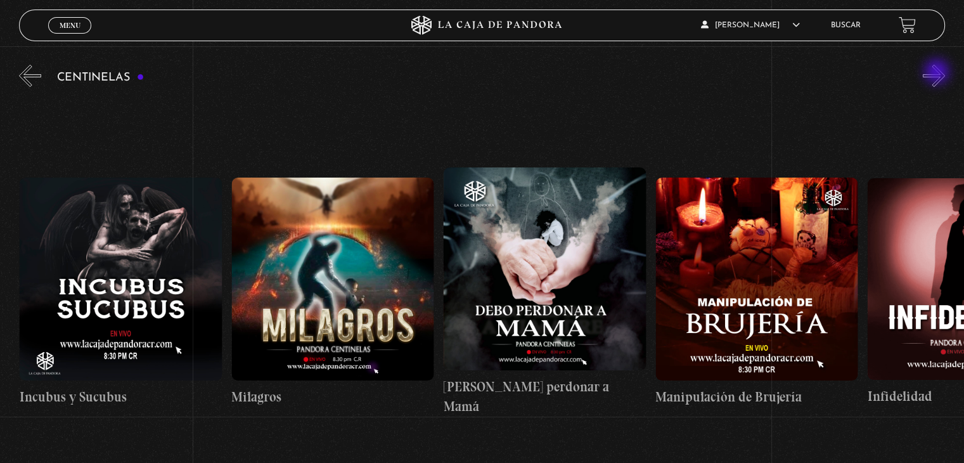
click at [938, 73] on button "»" at bounding box center [934, 76] width 22 height 22
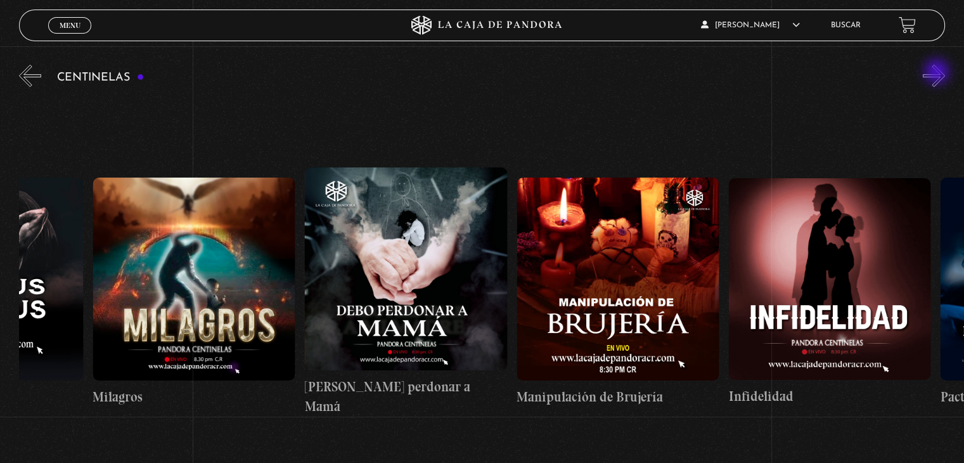
click at [938, 73] on button "»" at bounding box center [934, 76] width 22 height 22
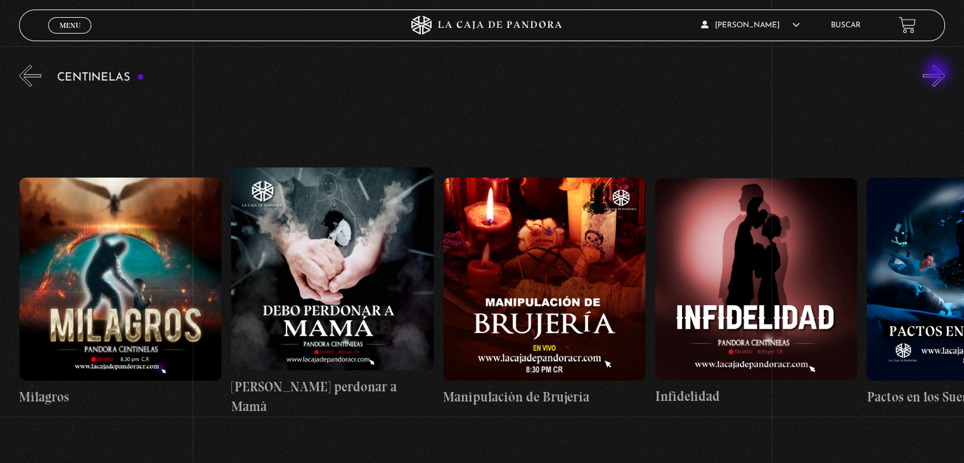
click at [938, 73] on button "»" at bounding box center [934, 76] width 22 height 22
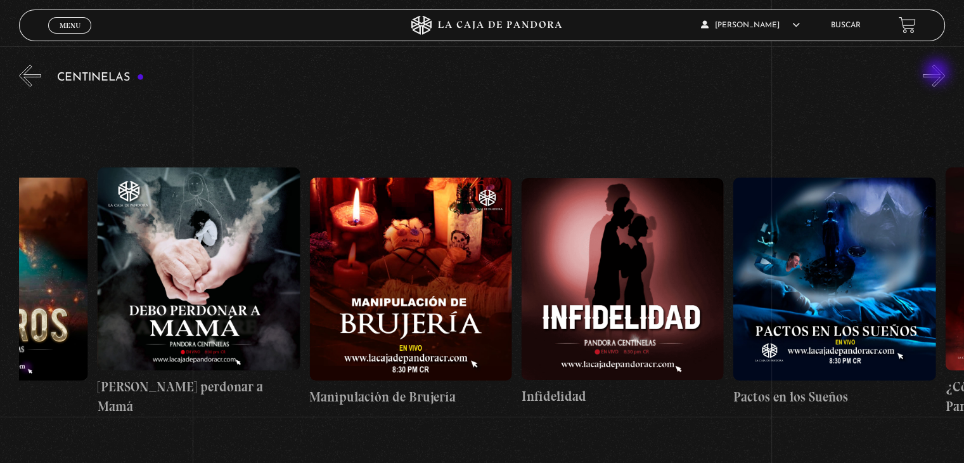
click at [938, 73] on button "»" at bounding box center [934, 76] width 22 height 22
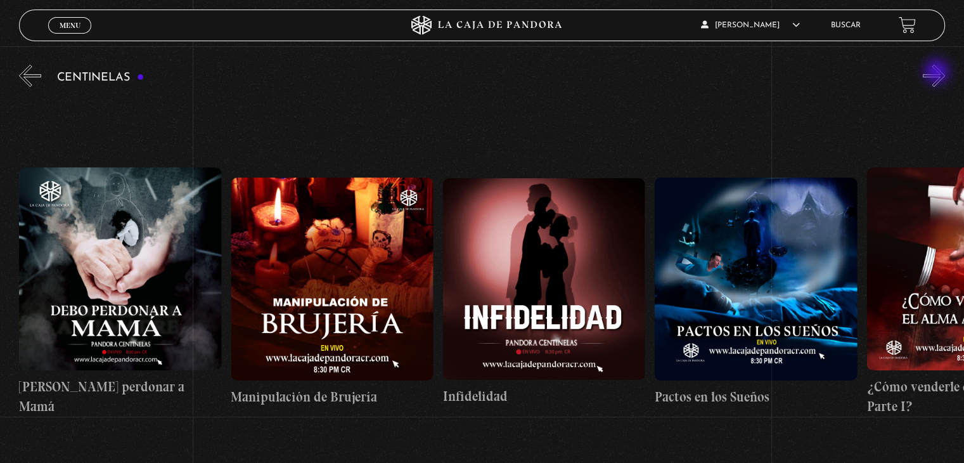
click at [938, 73] on button "»" at bounding box center [934, 76] width 22 height 22
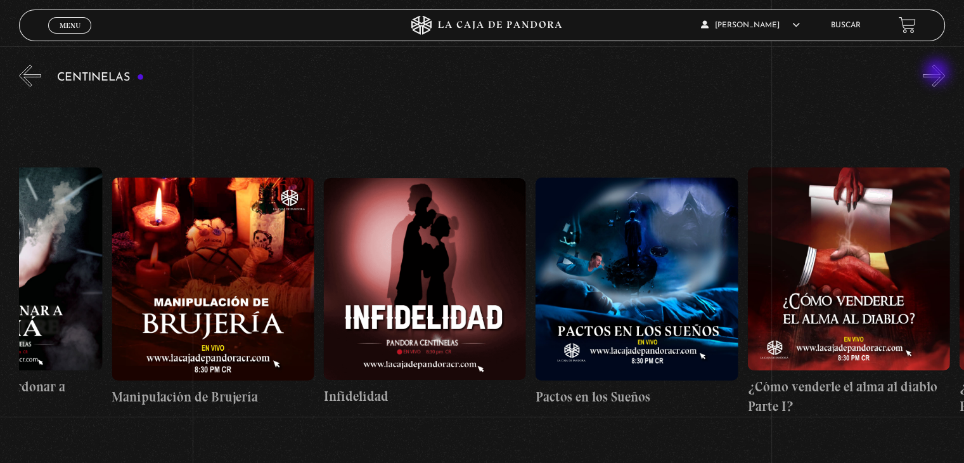
click at [938, 73] on button "»" at bounding box center [934, 76] width 22 height 22
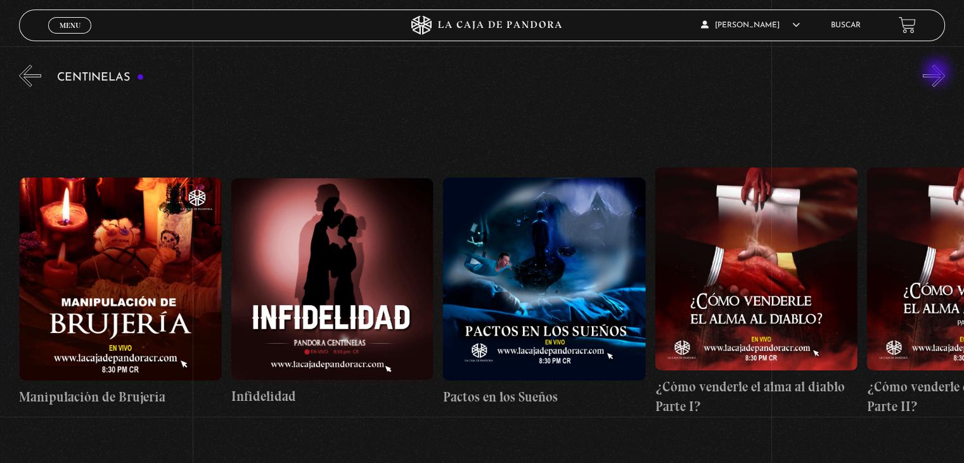
click at [938, 73] on button "»" at bounding box center [934, 76] width 22 height 22
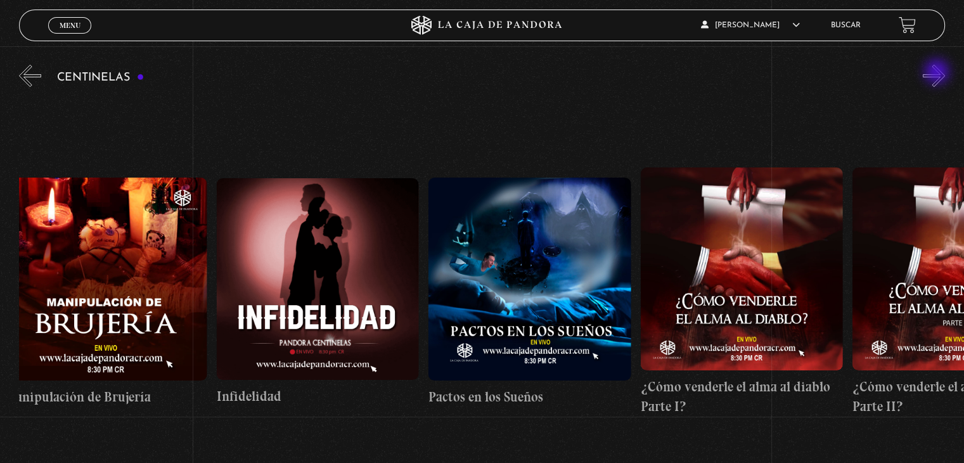
click at [938, 73] on button "»" at bounding box center [934, 76] width 22 height 22
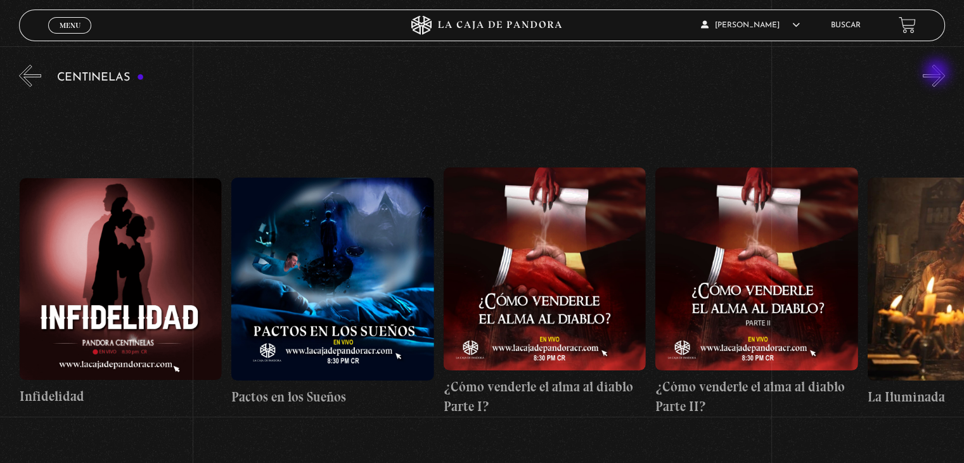
click at [938, 73] on button "»" at bounding box center [934, 76] width 22 height 22
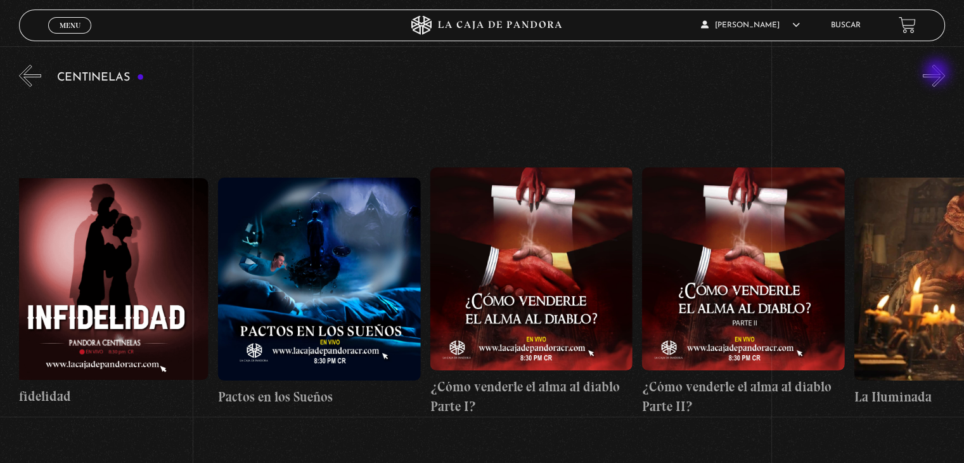
click at [938, 73] on button "»" at bounding box center [934, 76] width 22 height 22
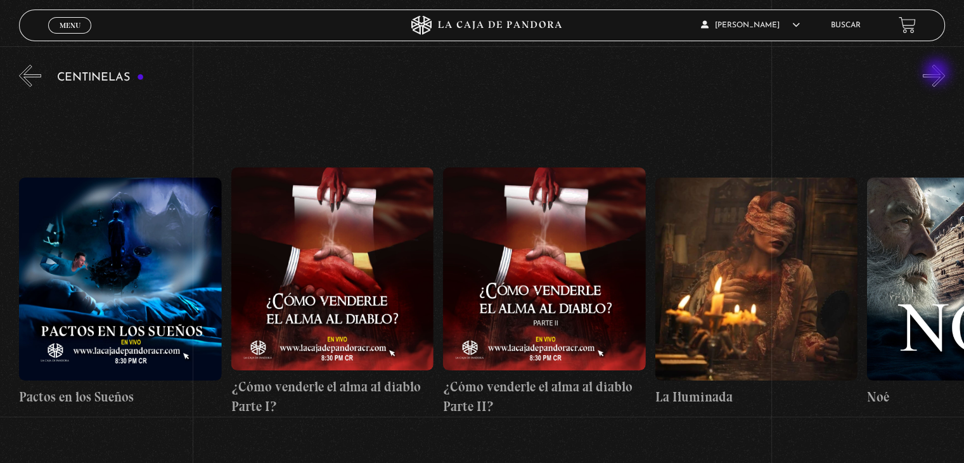
click at [938, 73] on button "»" at bounding box center [934, 76] width 22 height 22
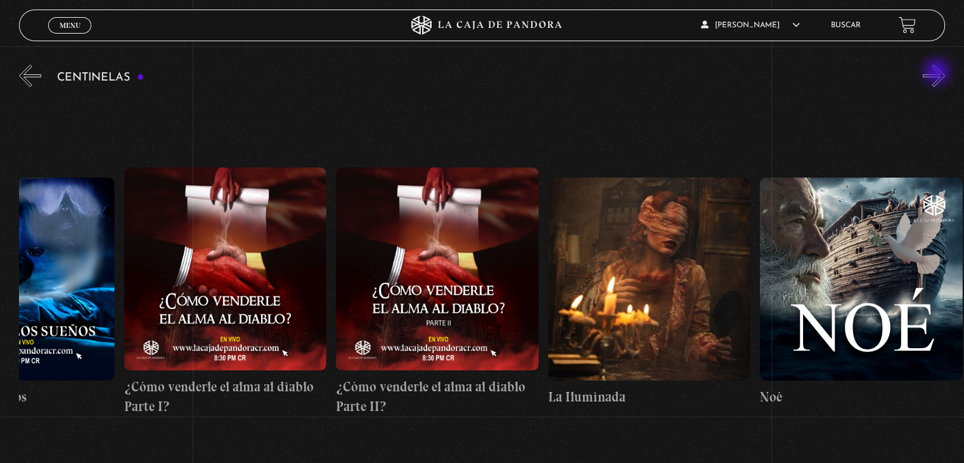
click at [938, 73] on button "»" at bounding box center [934, 76] width 22 height 22
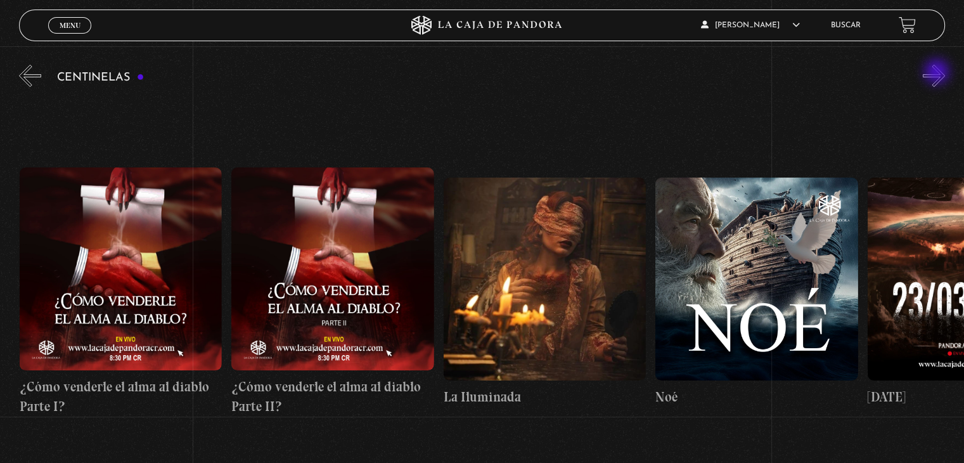
click at [938, 73] on button "»" at bounding box center [934, 76] width 22 height 22
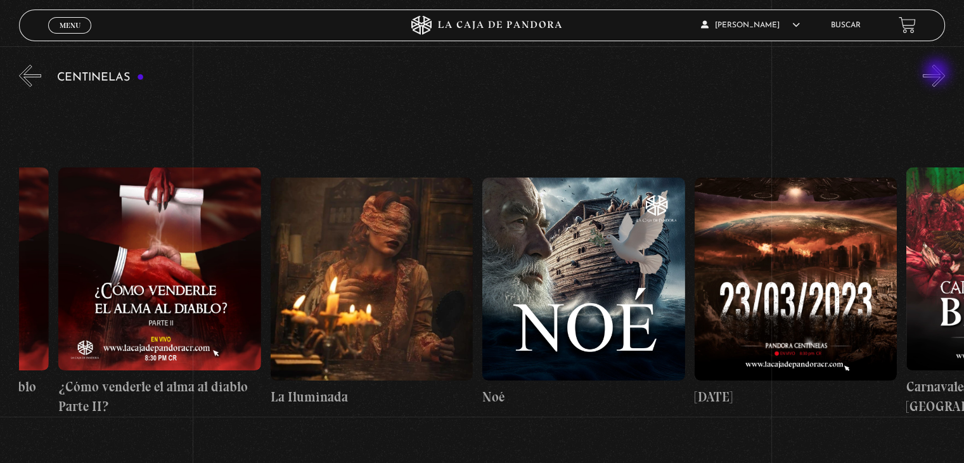
click at [938, 73] on button "»" at bounding box center [934, 76] width 22 height 22
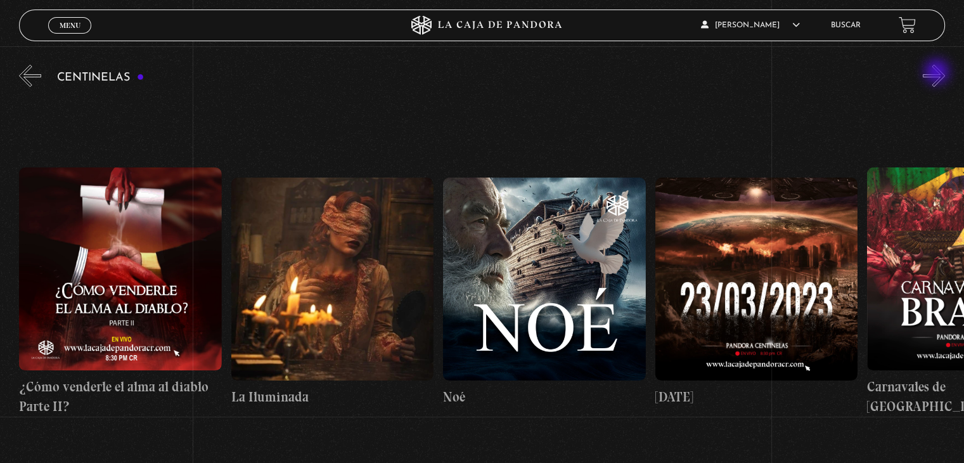
click at [938, 73] on button "»" at bounding box center [934, 76] width 22 height 22
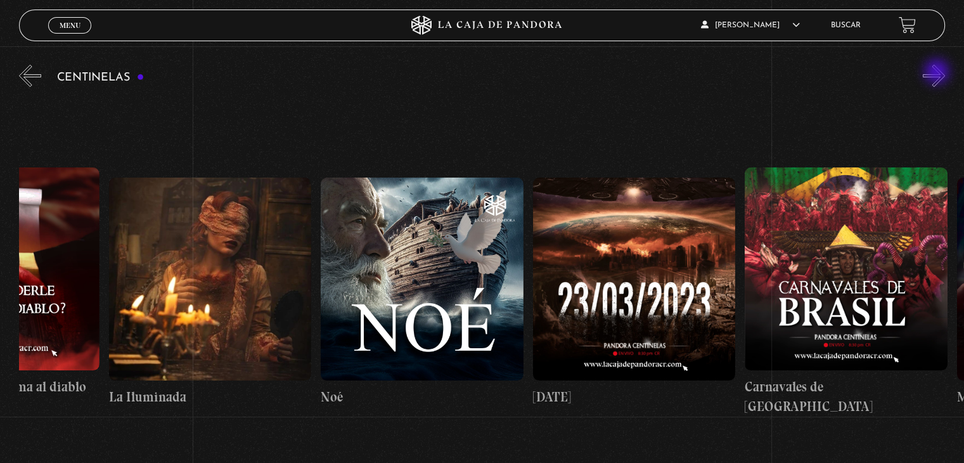
click at [938, 73] on button "»" at bounding box center [934, 76] width 22 height 22
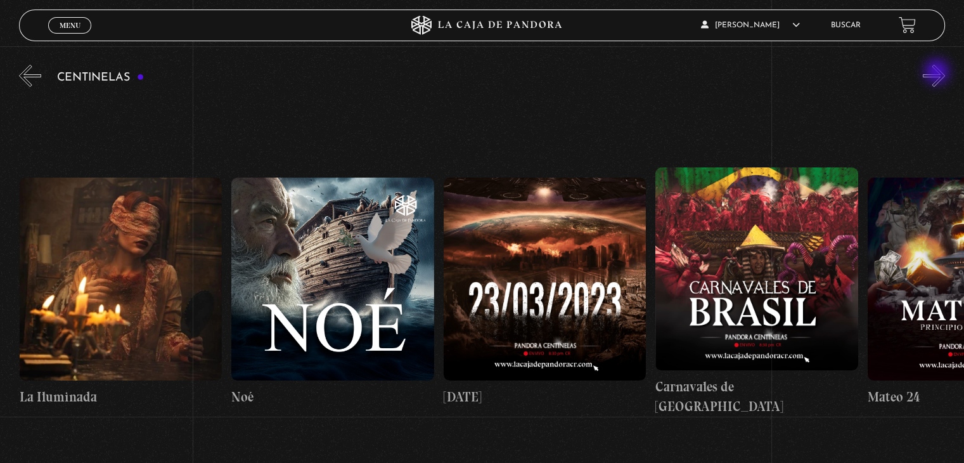
click at [938, 73] on button "»" at bounding box center [934, 76] width 22 height 22
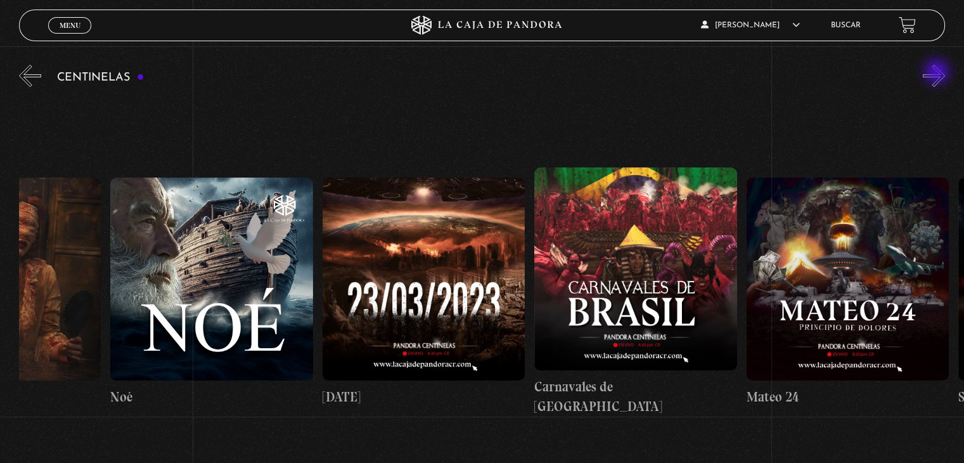
click at [938, 73] on button "»" at bounding box center [934, 76] width 22 height 22
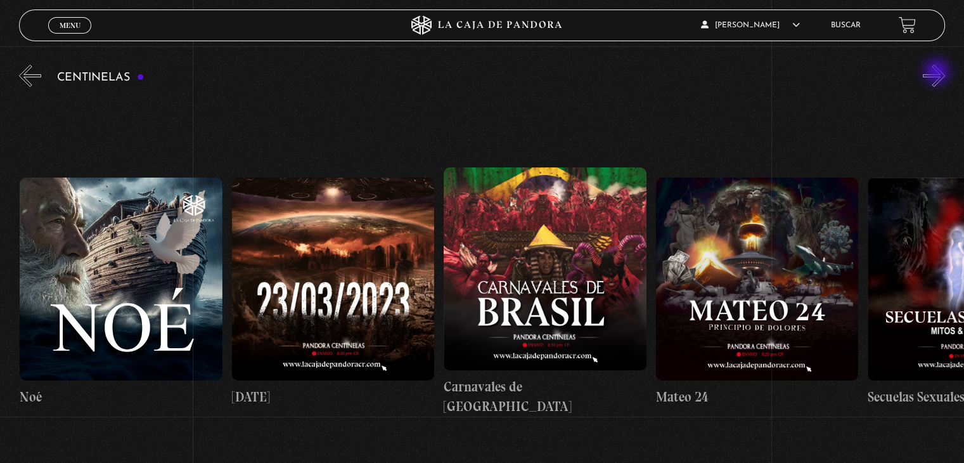
click at [938, 73] on button "»" at bounding box center [934, 76] width 22 height 22
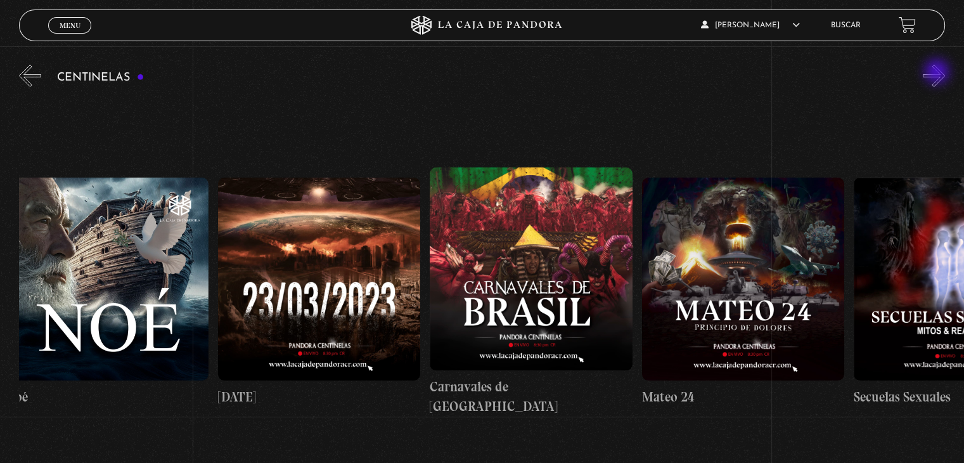
click at [938, 73] on button "»" at bounding box center [934, 76] width 22 height 22
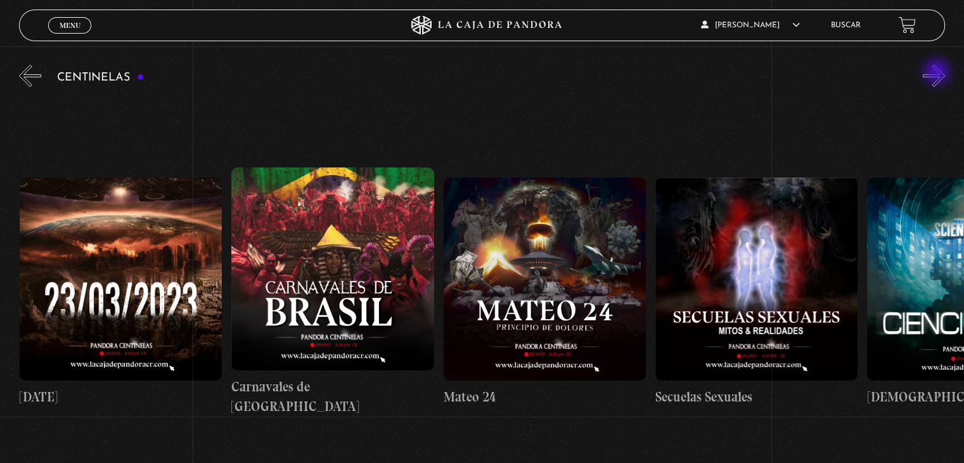
click at [938, 73] on button "»" at bounding box center [934, 76] width 22 height 22
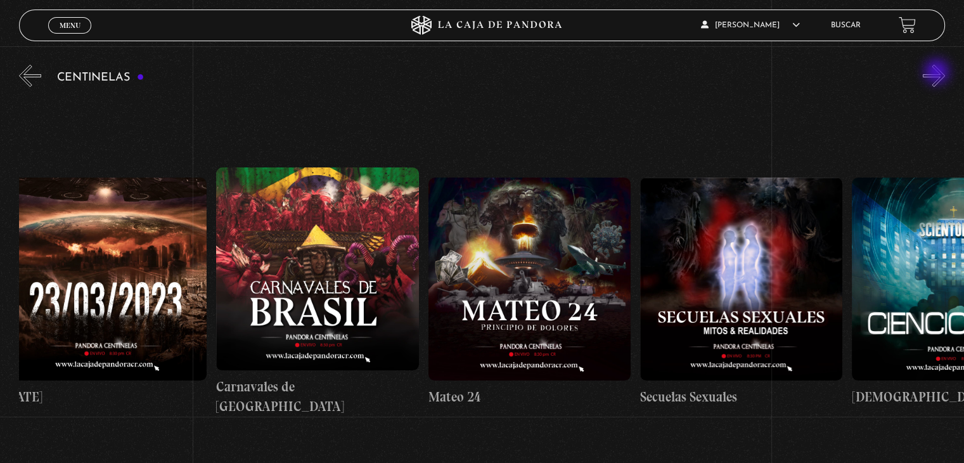
click at [938, 73] on button "»" at bounding box center [934, 76] width 22 height 22
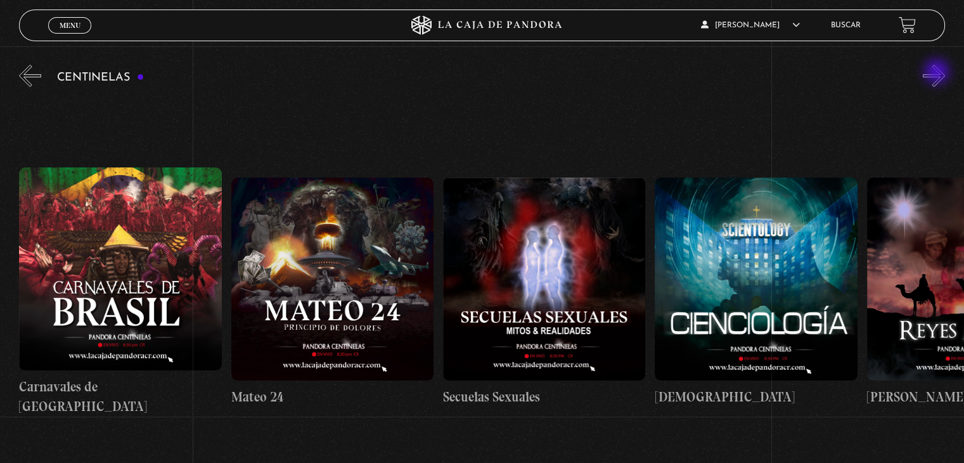
click at [938, 73] on button "»" at bounding box center [934, 76] width 22 height 22
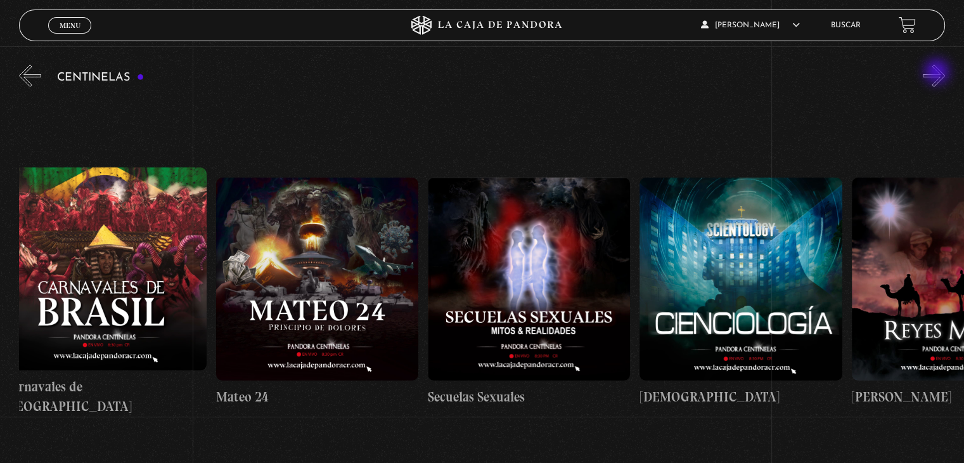
click at [938, 73] on button "»" at bounding box center [934, 76] width 22 height 22
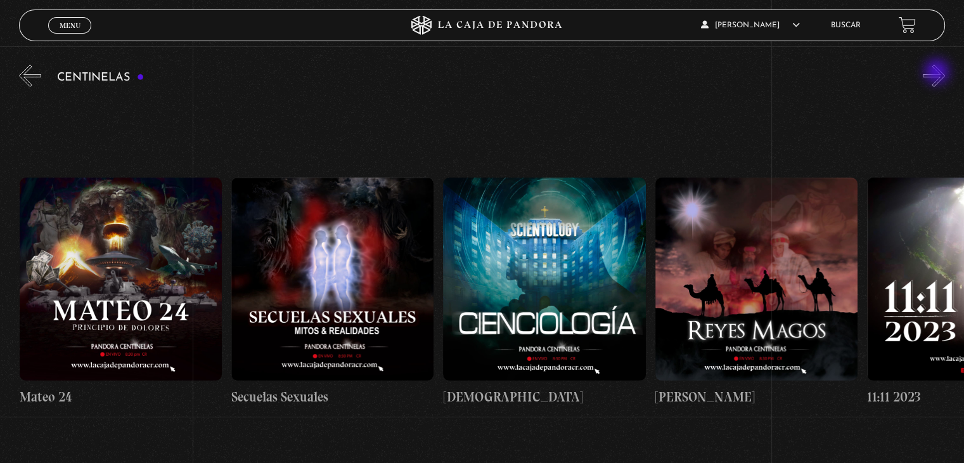
click at [938, 73] on button "»" at bounding box center [934, 76] width 22 height 22
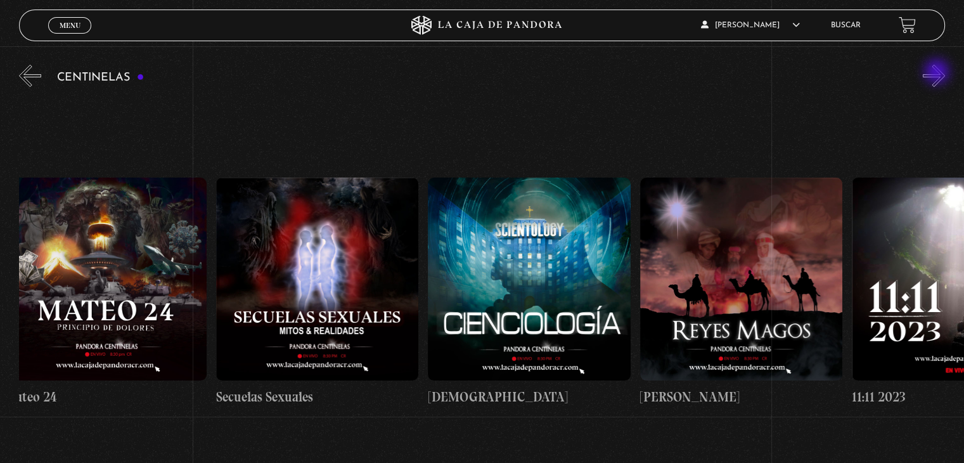
click at [938, 73] on button "»" at bounding box center [934, 76] width 22 height 22
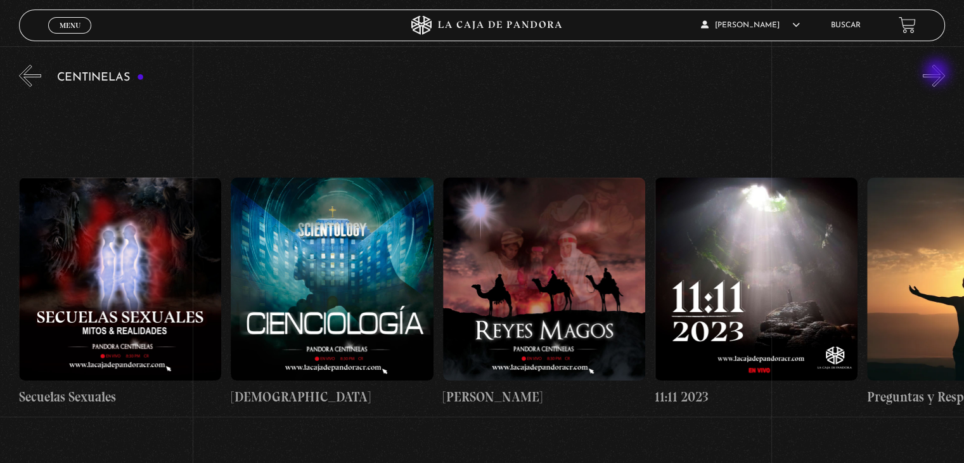
click at [938, 73] on button "»" at bounding box center [934, 76] width 22 height 22
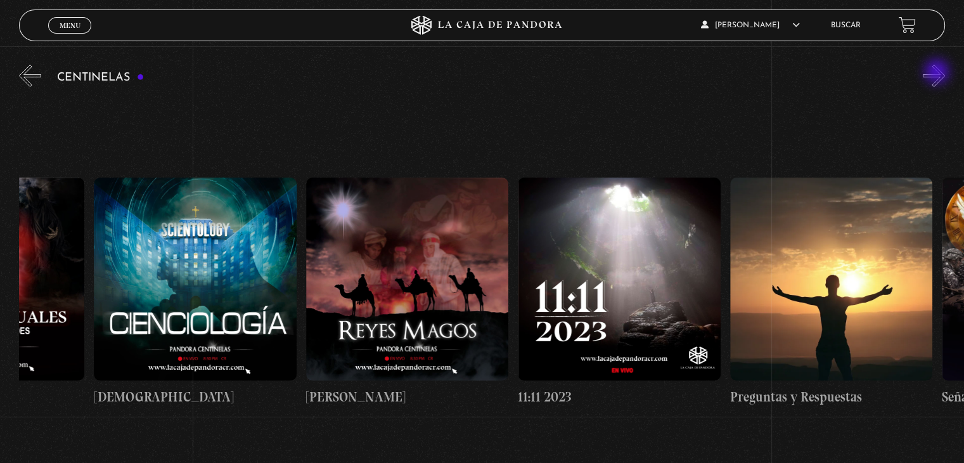
click at [938, 73] on button "»" at bounding box center [934, 76] width 22 height 22
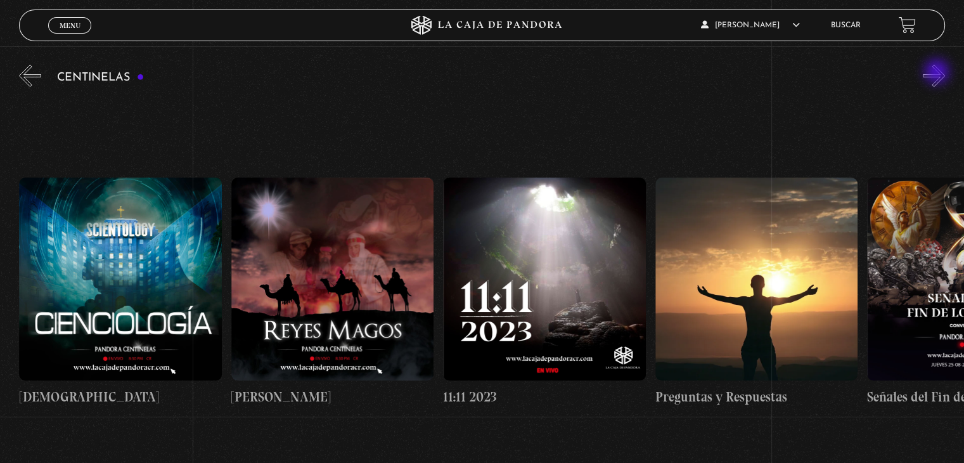
click at [938, 73] on button "»" at bounding box center [934, 76] width 22 height 22
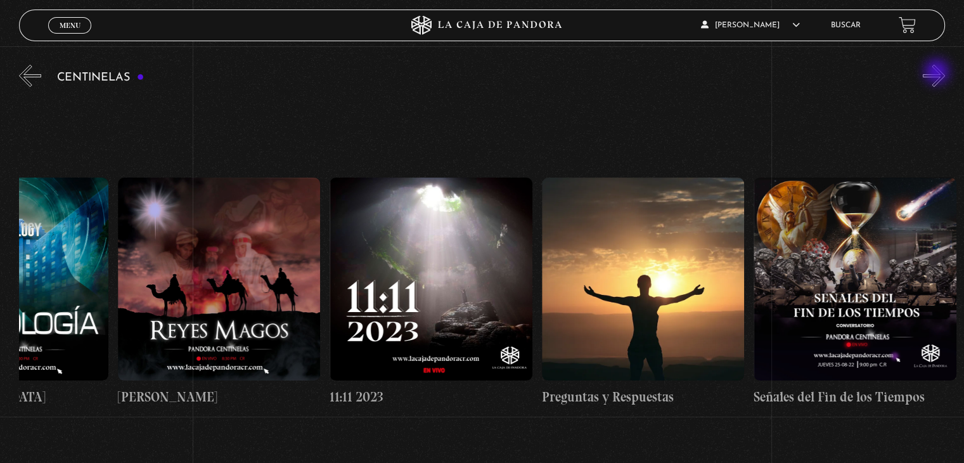
click at [938, 73] on button "»" at bounding box center [934, 76] width 22 height 22
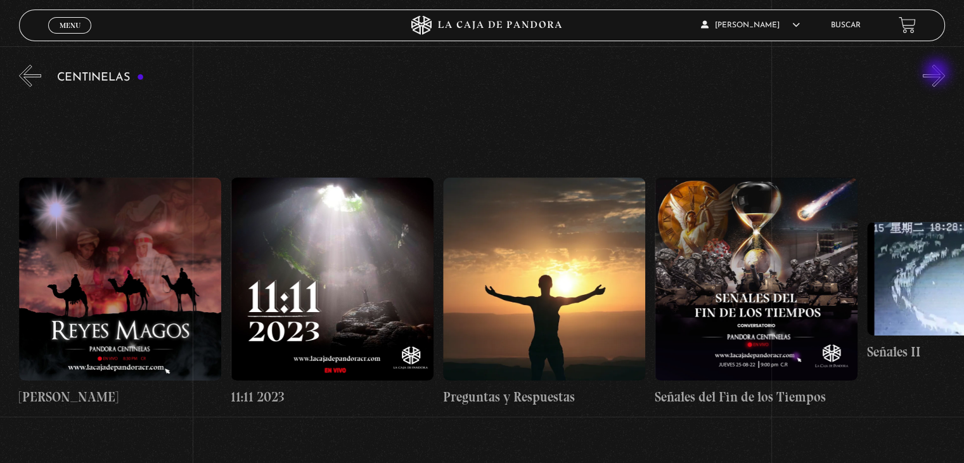
click at [938, 73] on button "»" at bounding box center [934, 76] width 22 height 22
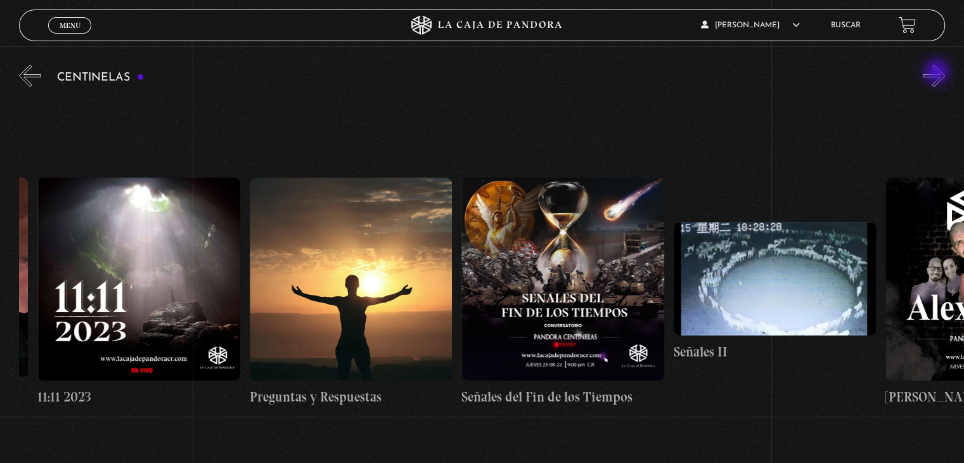
click at [938, 73] on button "»" at bounding box center [934, 76] width 22 height 22
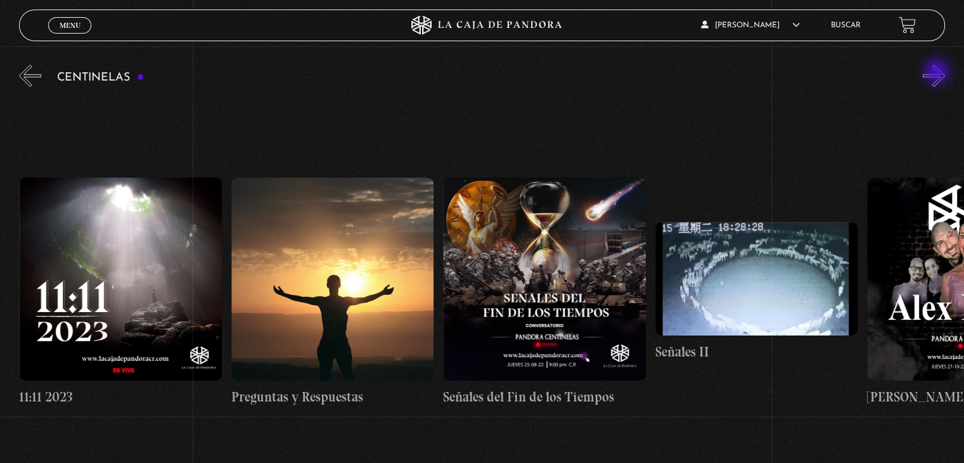
click at [938, 73] on button "»" at bounding box center [934, 76] width 22 height 22
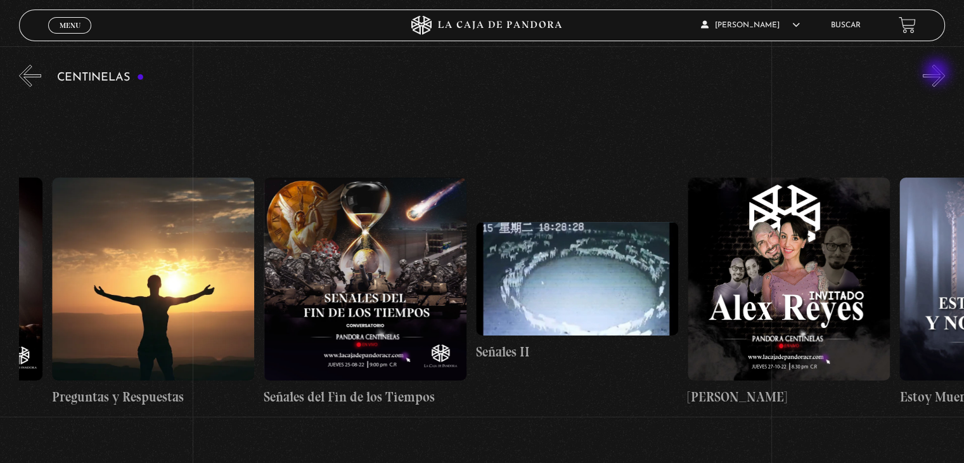
click at [938, 73] on button "»" at bounding box center [934, 76] width 22 height 22
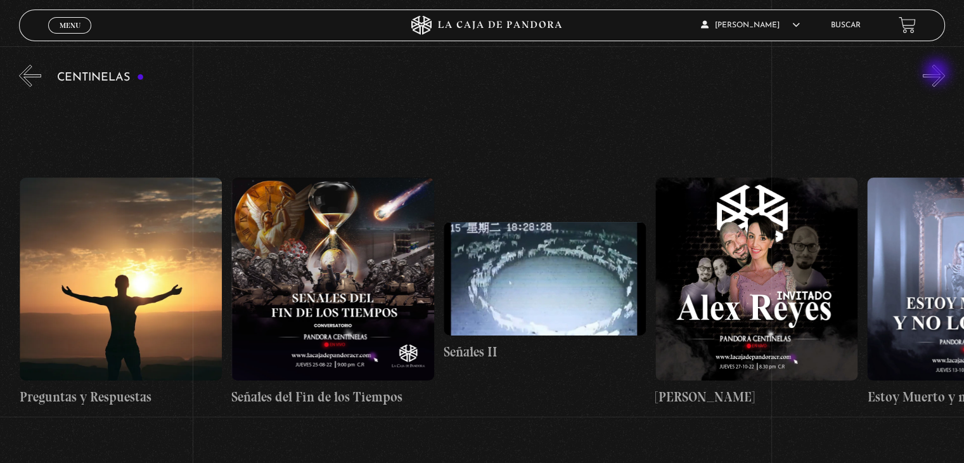
click at [938, 73] on button "»" at bounding box center [934, 76] width 22 height 22
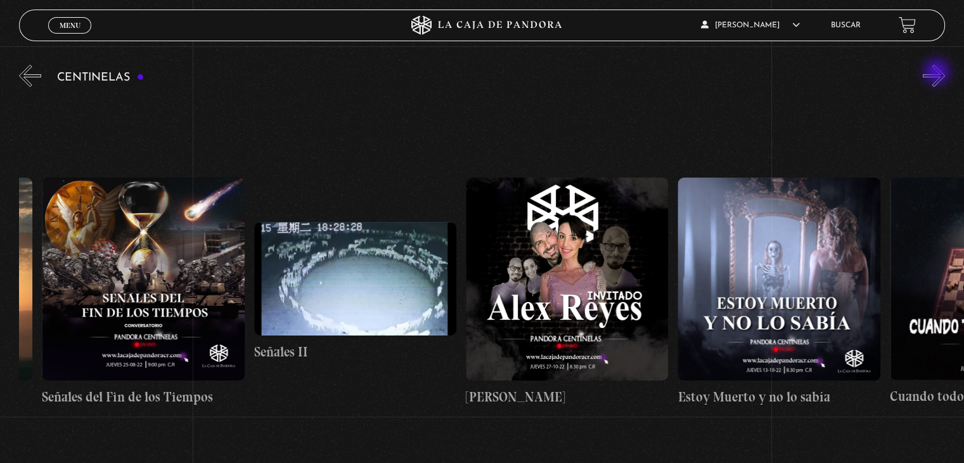
click at [938, 73] on button "»" at bounding box center [934, 76] width 22 height 22
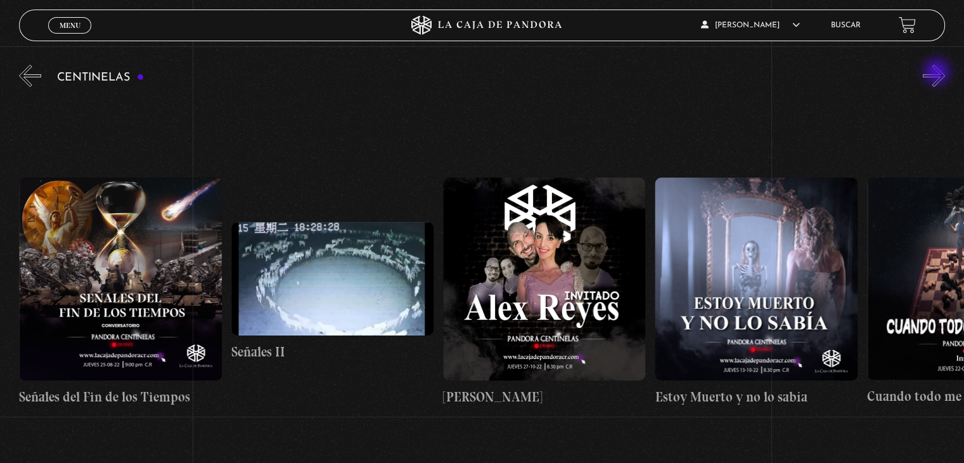
click at [938, 73] on button "»" at bounding box center [934, 76] width 22 height 22
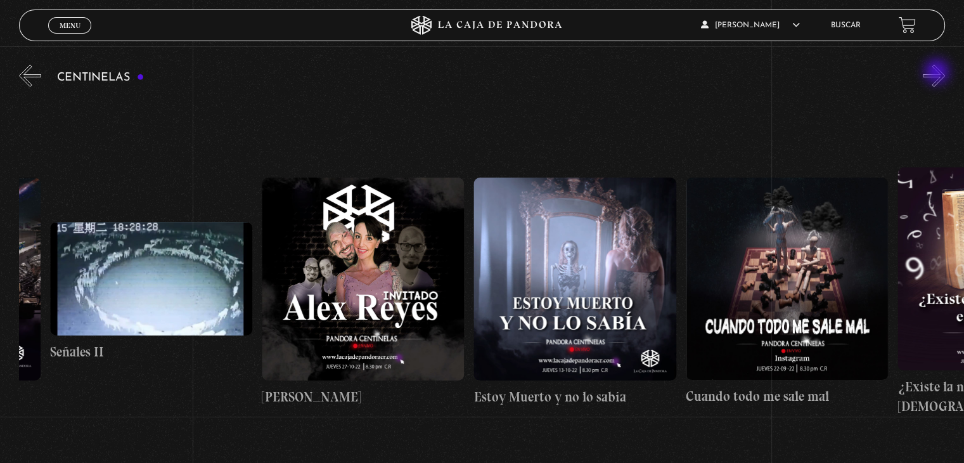
click at [938, 73] on button "»" at bounding box center [934, 76] width 22 height 22
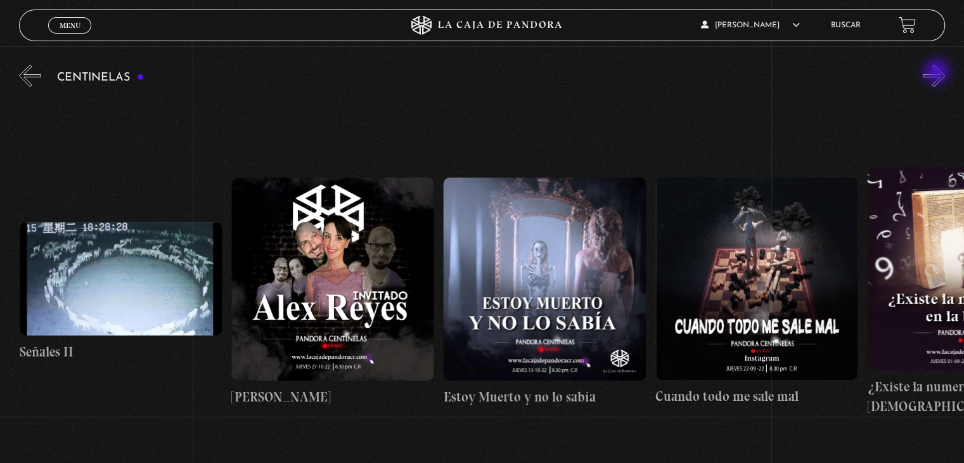
click at [938, 73] on button "»" at bounding box center [934, 76] width 22 height 22
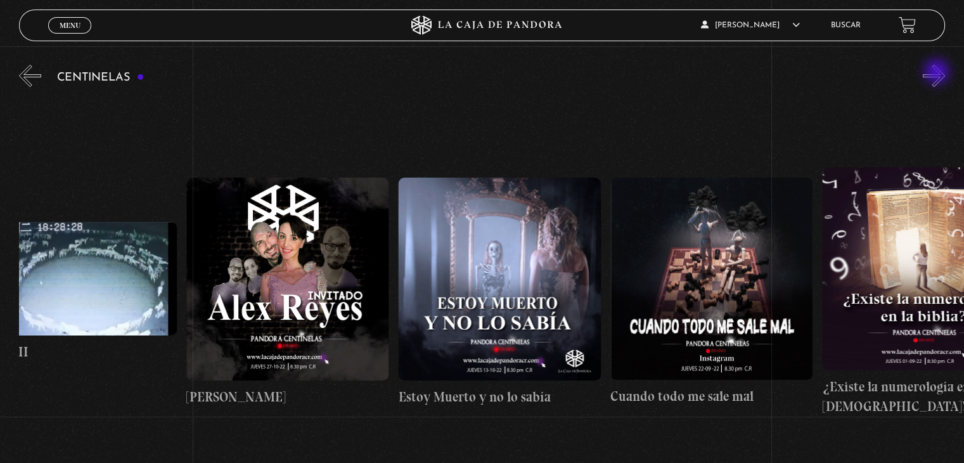
click at [938, 73] on button "»" at bounding box center [934, 76] width 22 height 22
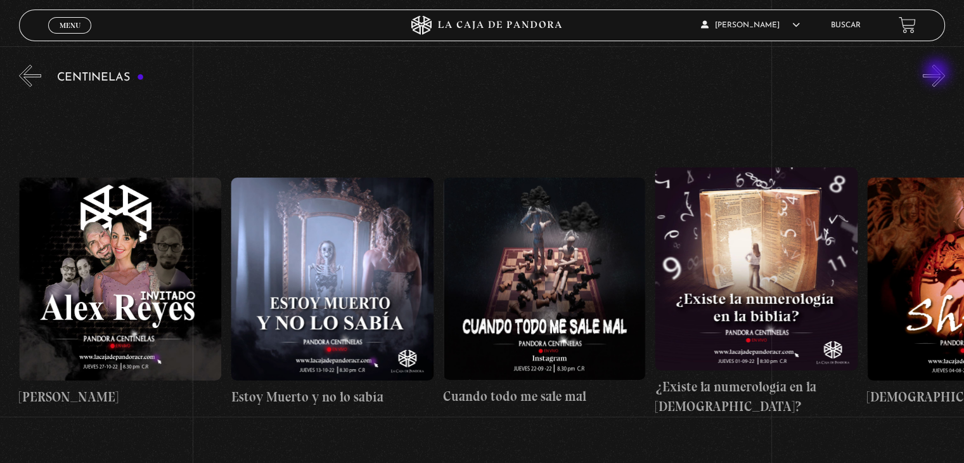
click at [938, 73] on button "»" at bounding box center [934, 76] width 22 height 22
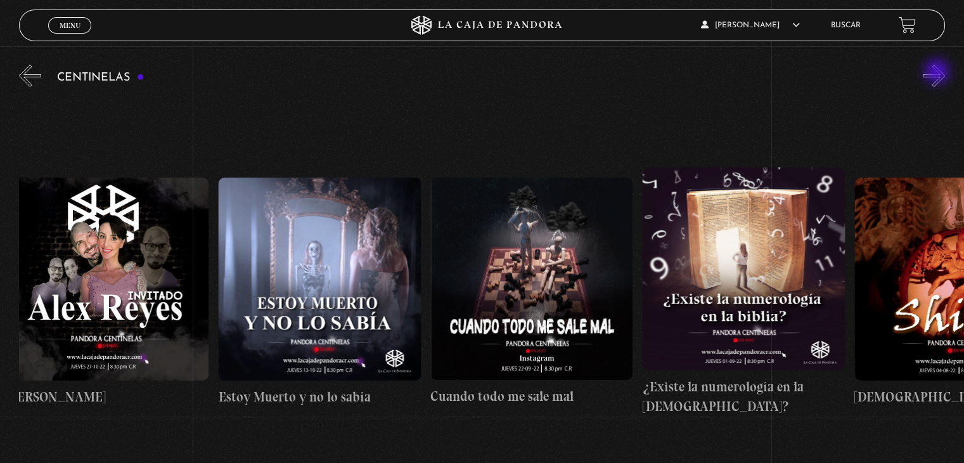
click at [938, 73] on button "»" at bounding box center [934, 76] width 22 height 22
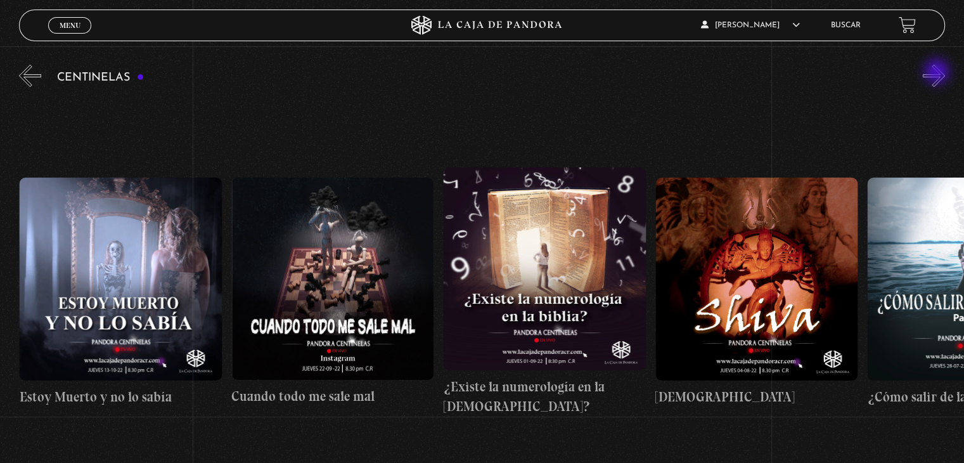
click at [938, 73] on button "»" at bounding box center [934, 76] width 22 height 22
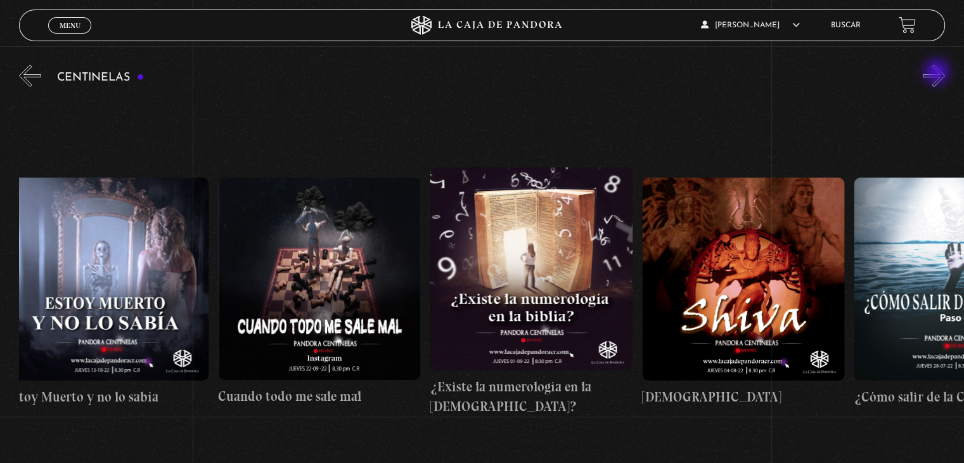
click at [938, 73] on button "»" at bounding box center [934, 76] width 22 height 22
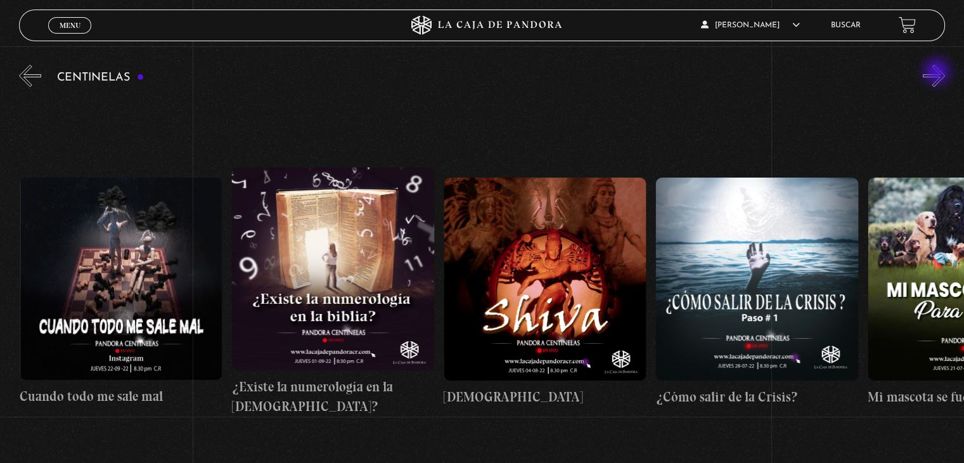
click at [938, 73] on button "»" at bounding box center [934, 76] width 22 height 22
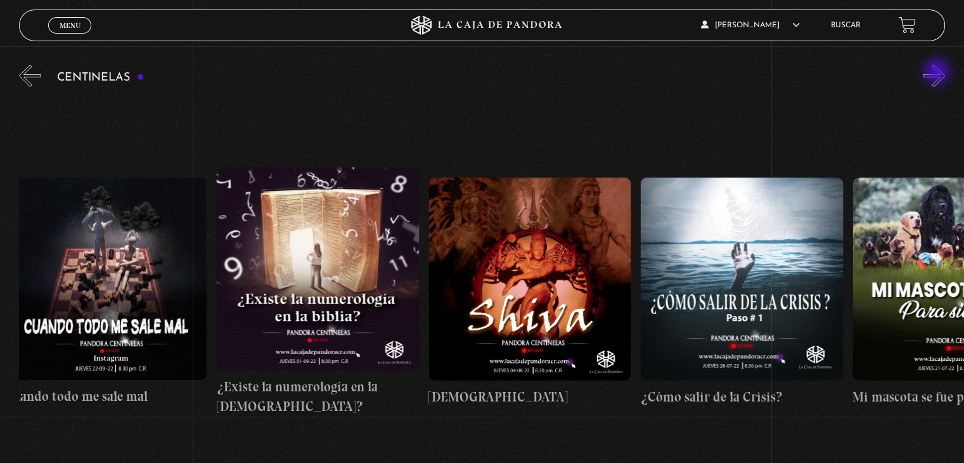
click at [938, 73] on button "»" at bounding box center [934, 76] width 22 height 22
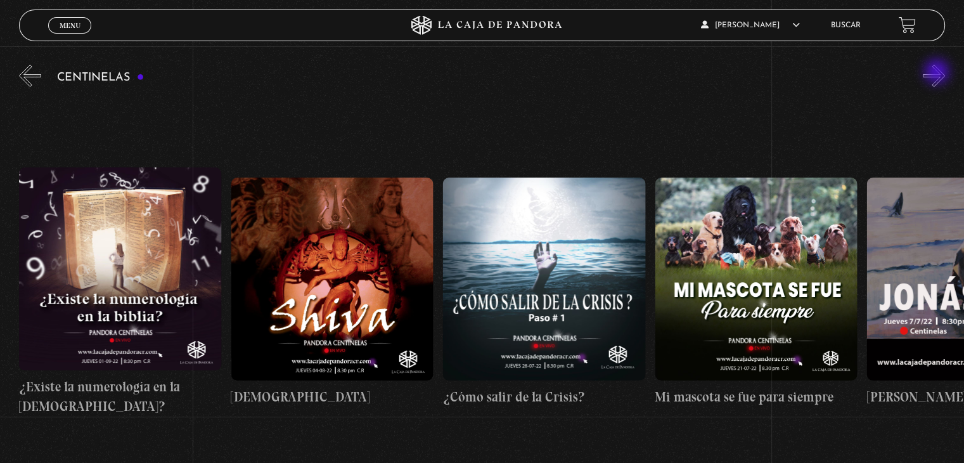
click at [938, 73] on button "»" at bounding box center [934, 76] width 22 height 22
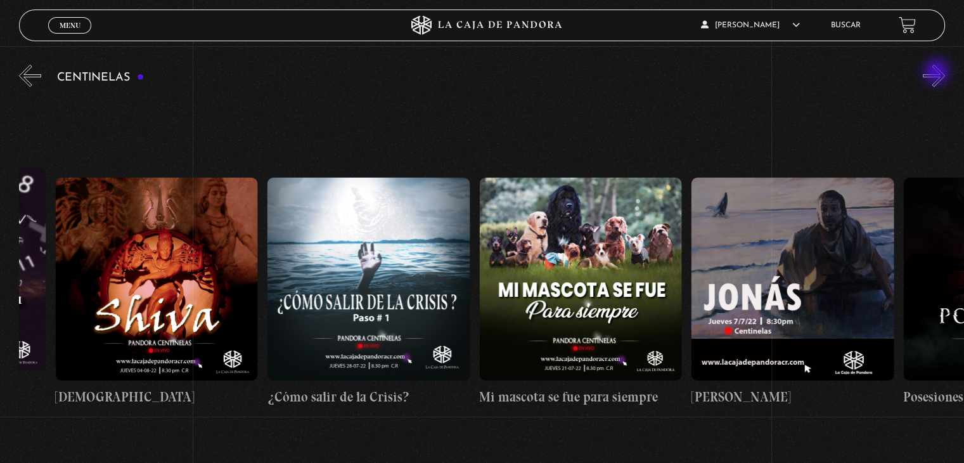
click at [938, 73] on button "»" at bounding box center [934, 76] width 22 height 22
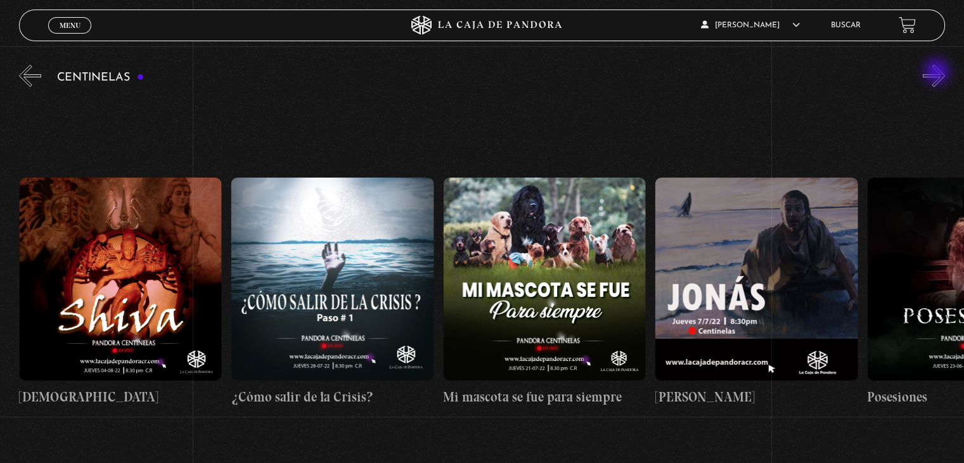
click at [938, 73] on button "»" at bounding box center [934, 76] width 22 height 22
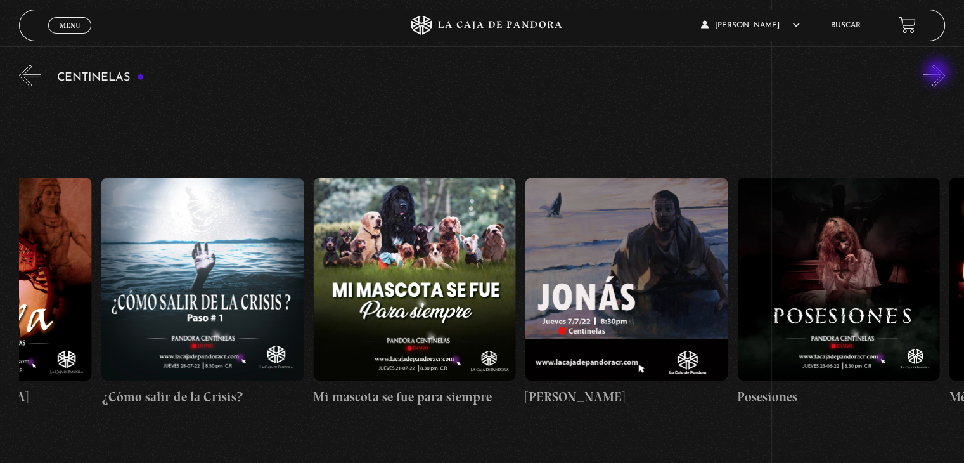
click at [938, 73] on button "»" at bounding box center [934, 76] width 22 height 22
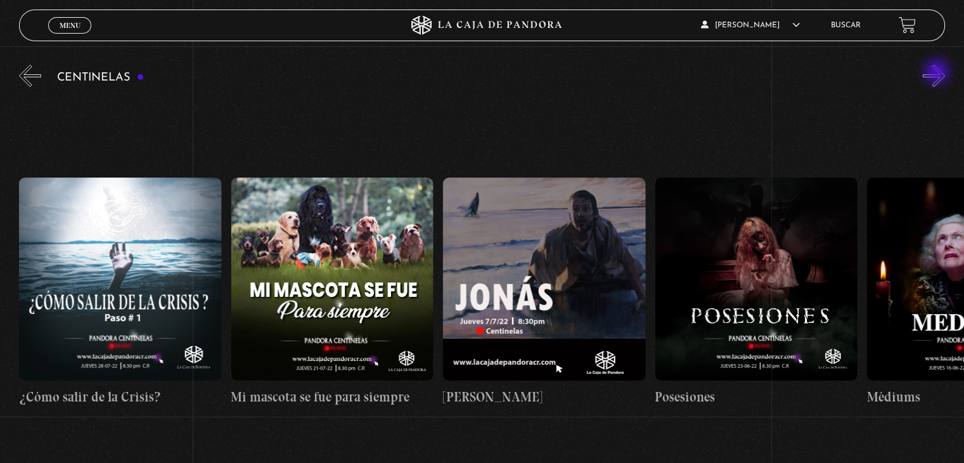
click at [938, 73] on button "»" at bounding box center [934, 76] width 22 height 22
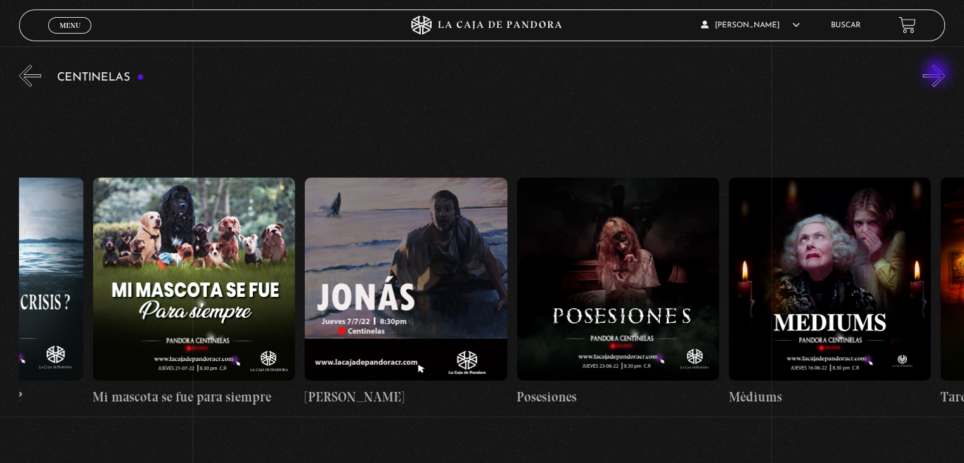
click at [938, 73] on button "»" at bounding box center [934, 76] width 22 height 22
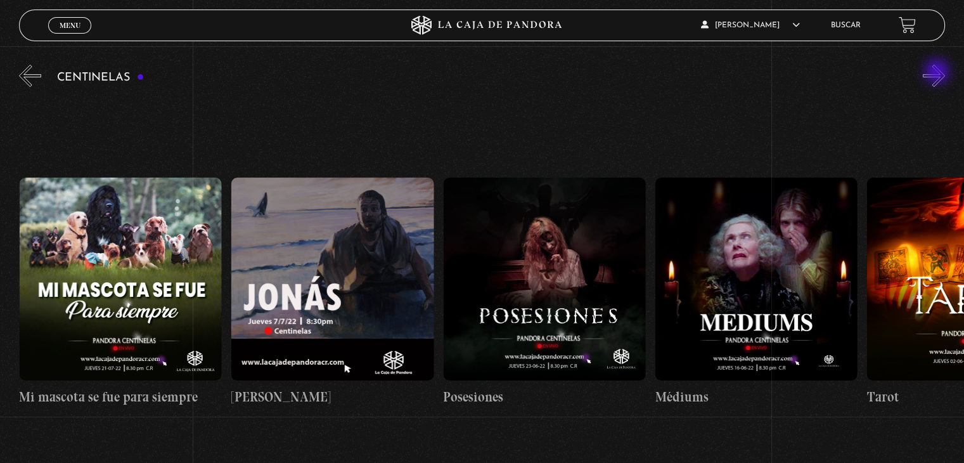
click at [938, 73] on button "»" at bounding box center [934, 76] width 22 height 22
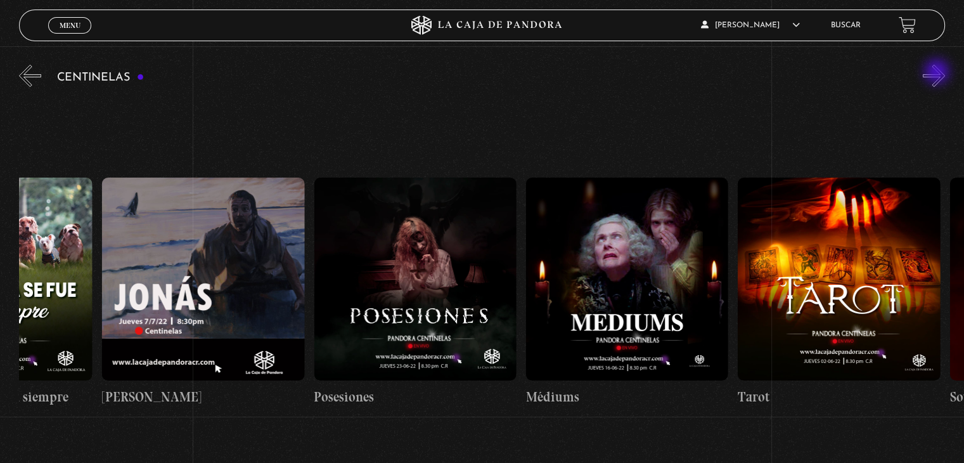
click at [938, 73] on button "»" at bounding box center [934, 76] width 22 height 22
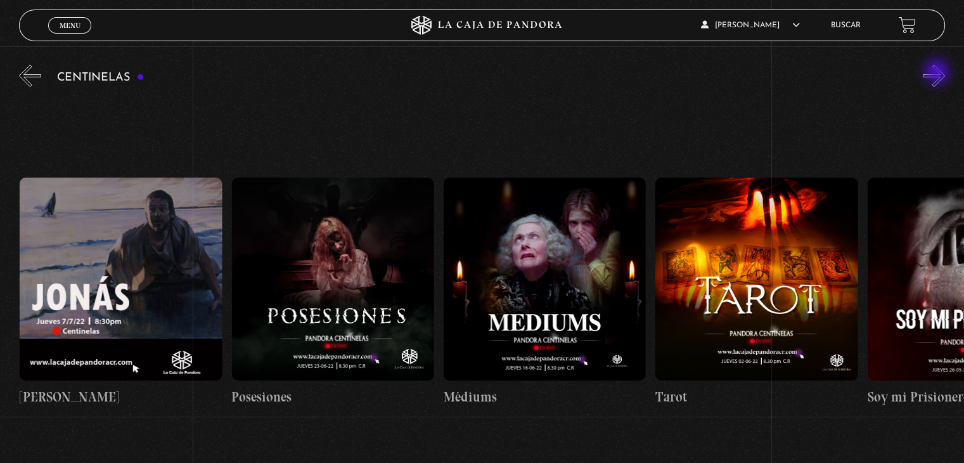
click at [938, 73] on button "»" at bounding box center [934, 76] width 22 height 22
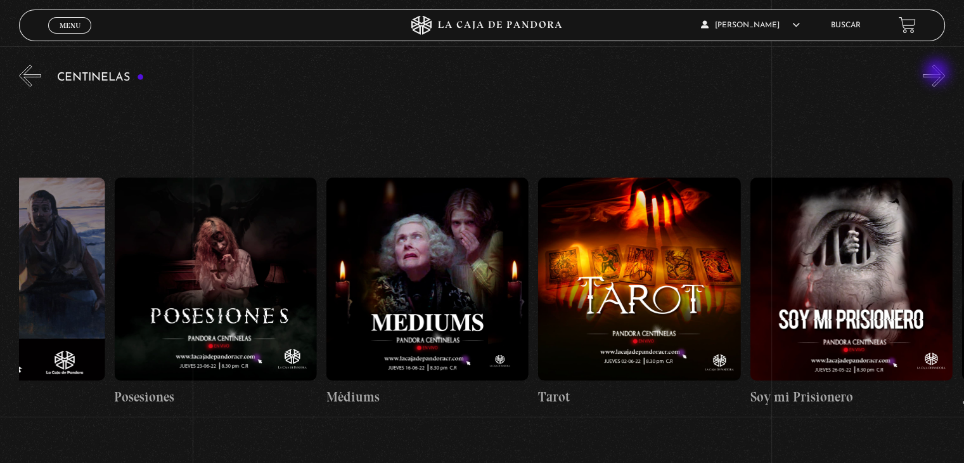
click at [938, 73] on button "»" at bounding box center [934, 76] width 22 height 22
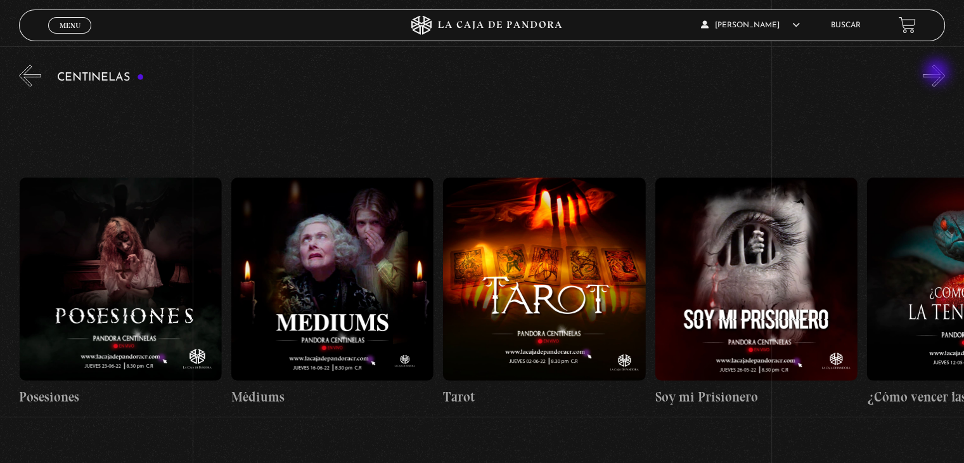
click at [938, 73] on button "»" at bounding box center [934, 76] width 22 height 22
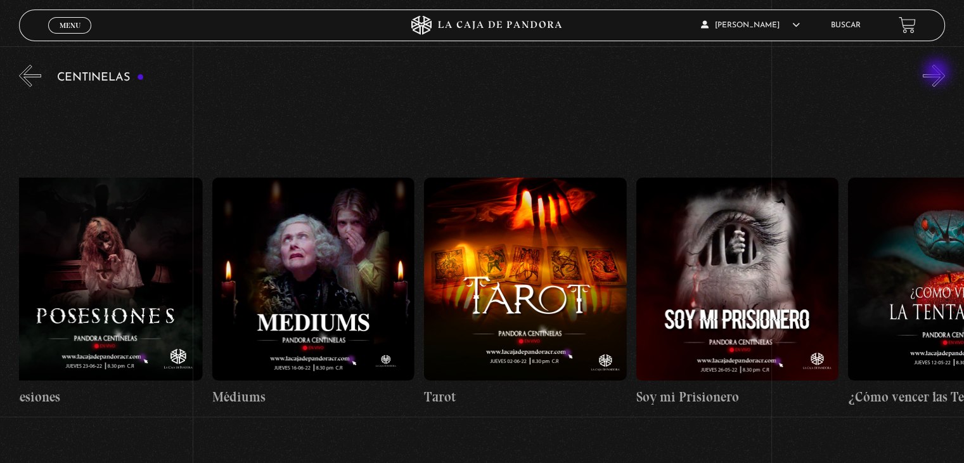
click at [938, 73] on button "»" at bounding box center [934, 76] width 22 height 22
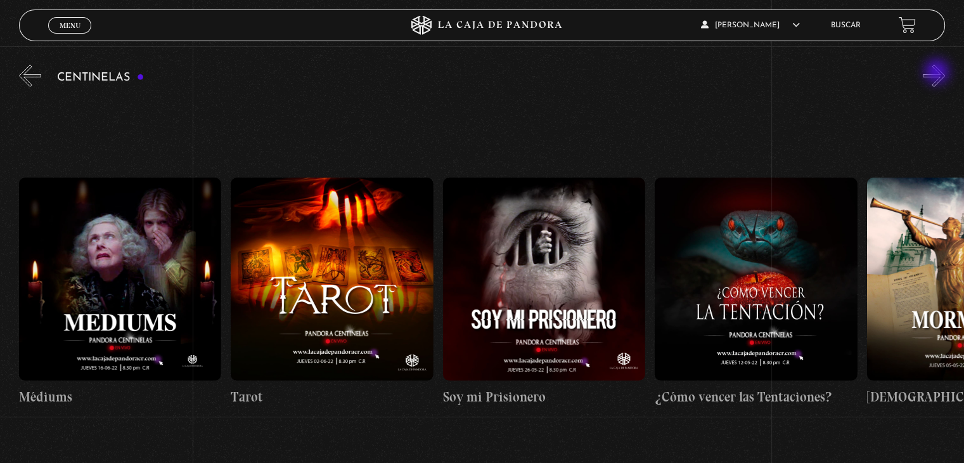
click at [938, 73] on button "»" at bounding box center [934, 76] width 22 height 22
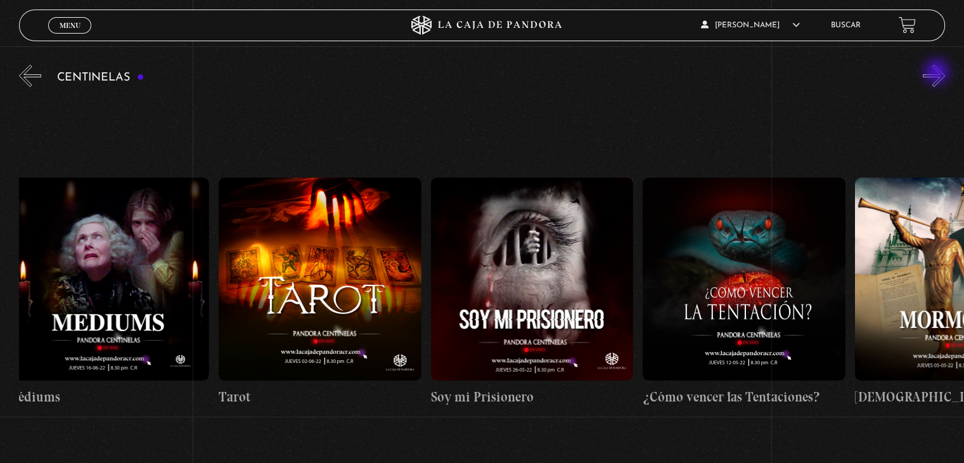
click at [938, 73] on button "»" at bounding box center [934, 76] width 22 height 22
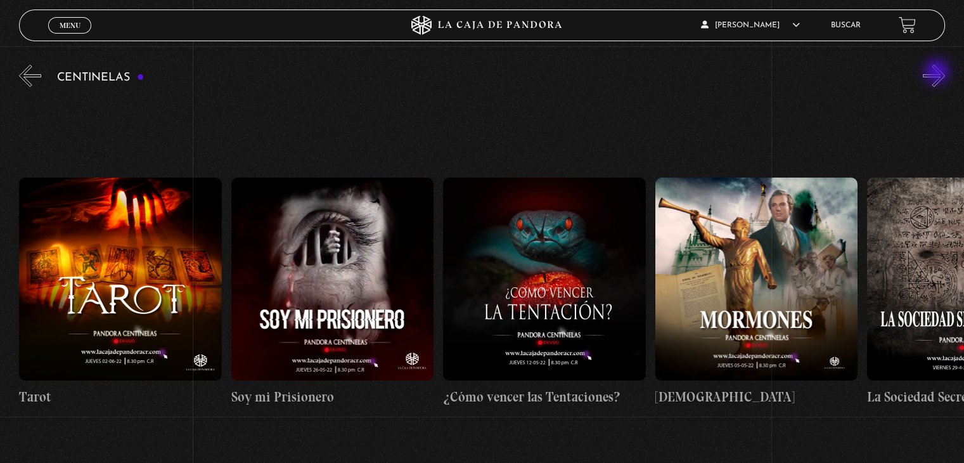
click at [938, 73] on button "»" at bounding box center [934, 76] width 22 height 22
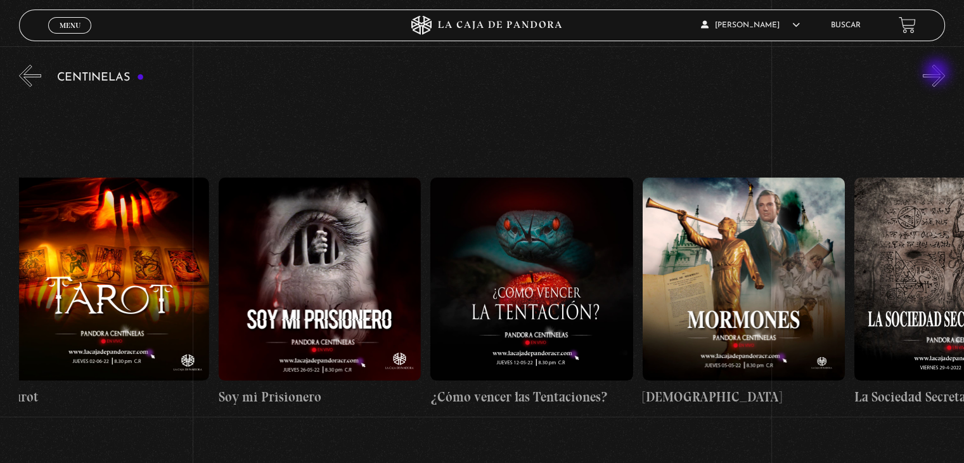
click at [938, 73] on button "»" at bounding box center [934, 76] width 22 height 22
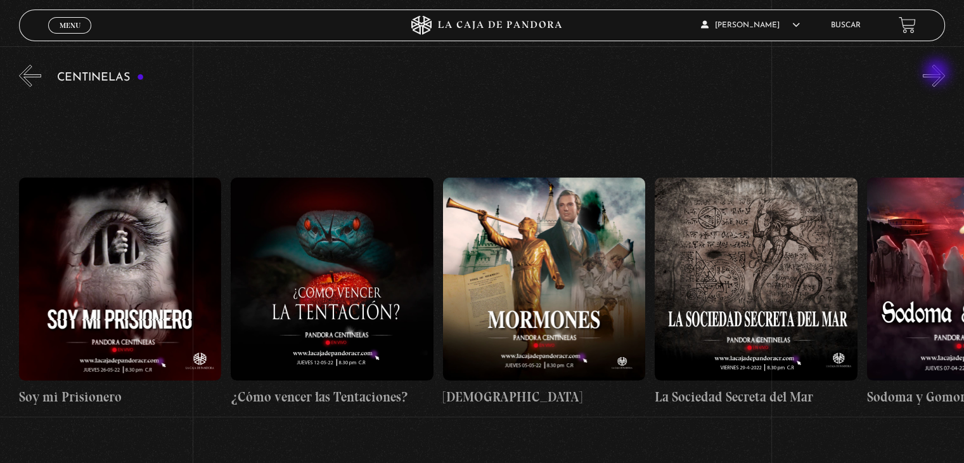
click at [938, 73] on button "»" at bounding box center [934, 76] width 22 height 22
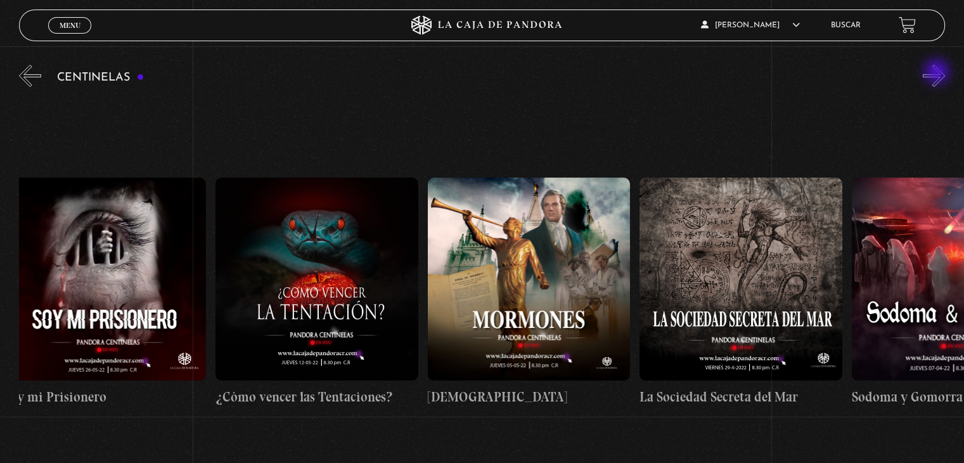
click at [938, 73] on button "»" at bounding box center [934, 76] width 22 height 22
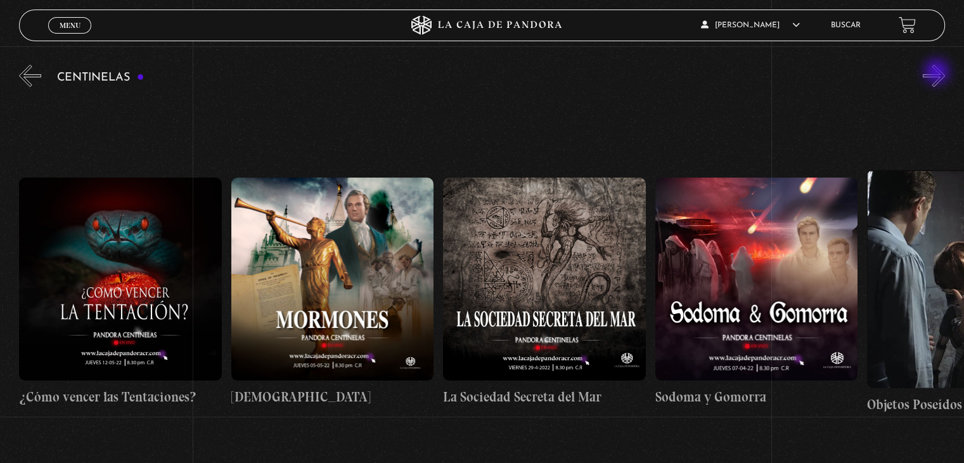
click at [938, 73] on button "»" at bounding box center [934, 76] width 22 height 22
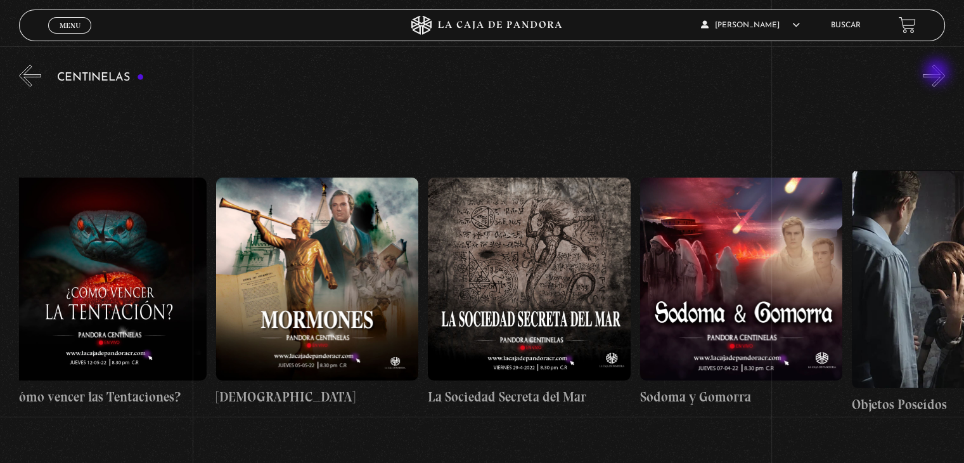
click at [938, 73] on button "»" at bounding box center [934, 76] width 22 height 22
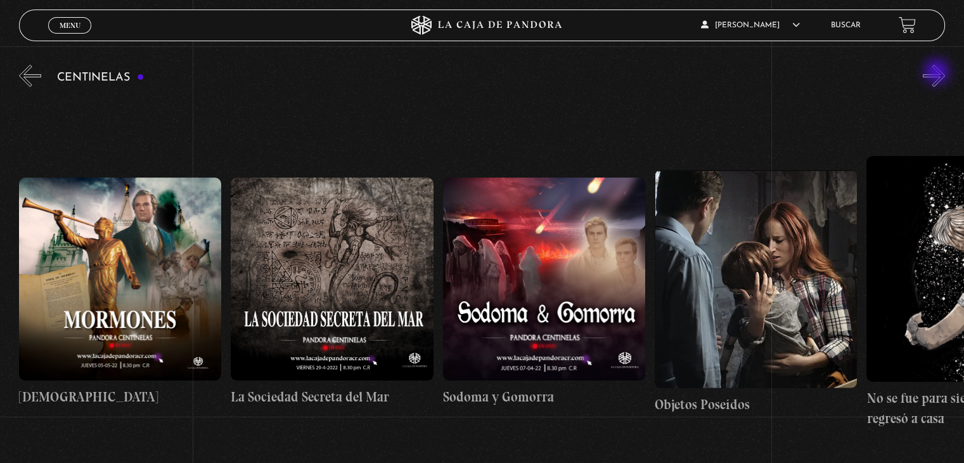
click at [938, 73] on button "»" at bounding box center [934, 76] width 22 height 22
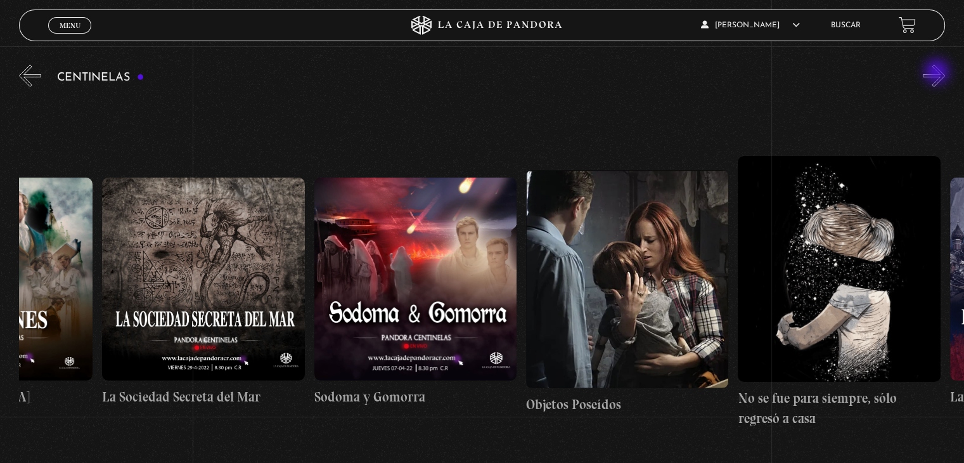
click at [938, 73] on button "»" at bounding box center [934, 76] width 22 height 22
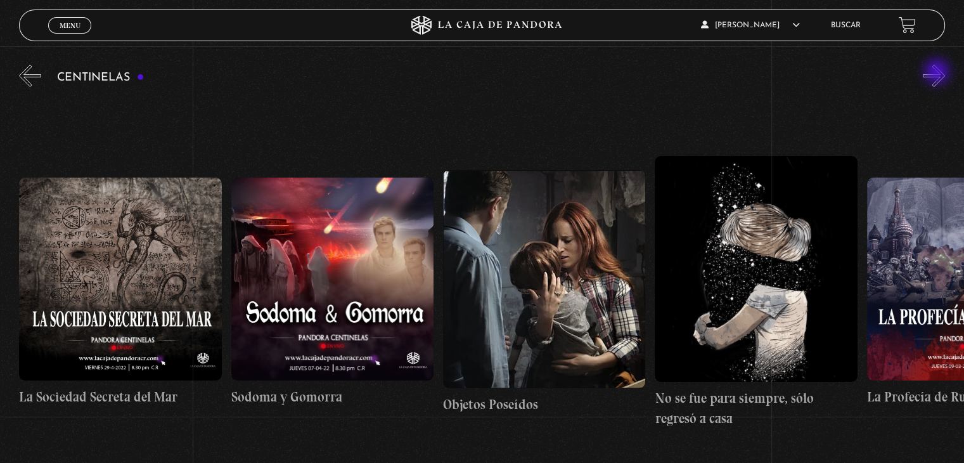
click at [938, 73] on button "»" at bounding box center [934, 76] width 22 height 22
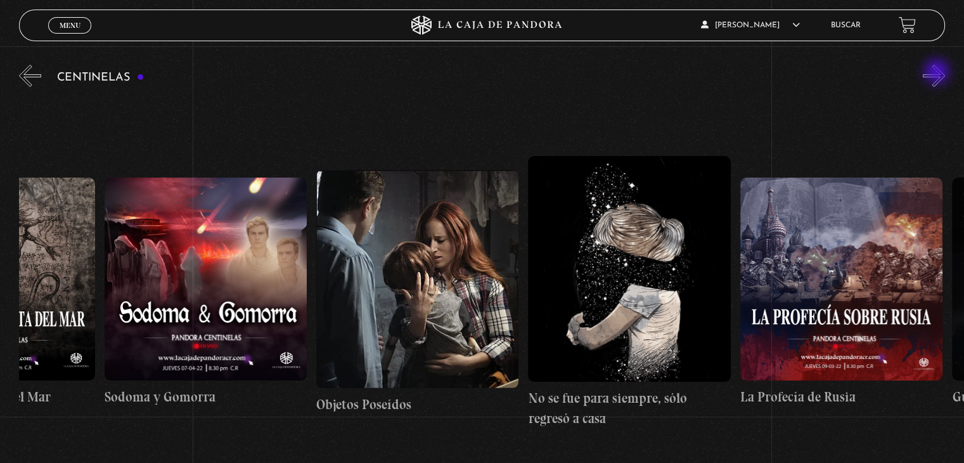
click at [938, 73] on button "»" at bounding box center [934, 76] width 22 height 22
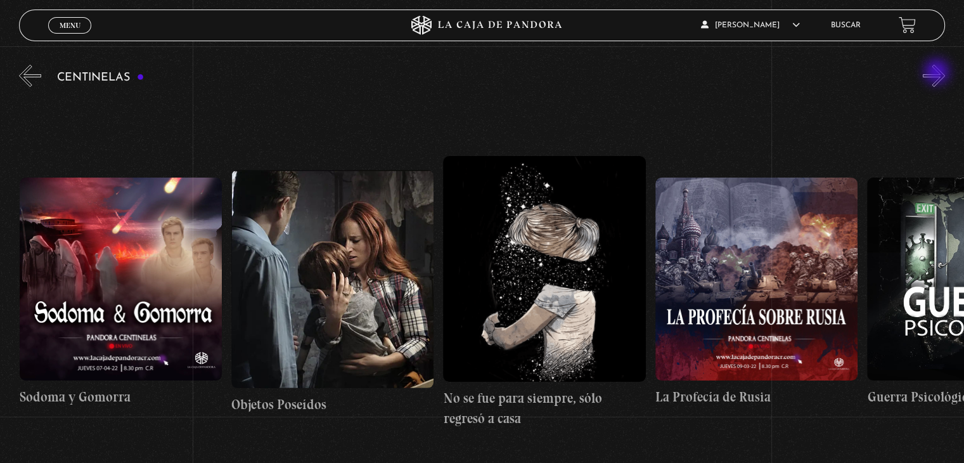
click at [938, 73] on button "»" at bounding box center [934, 76] width 22 height 22
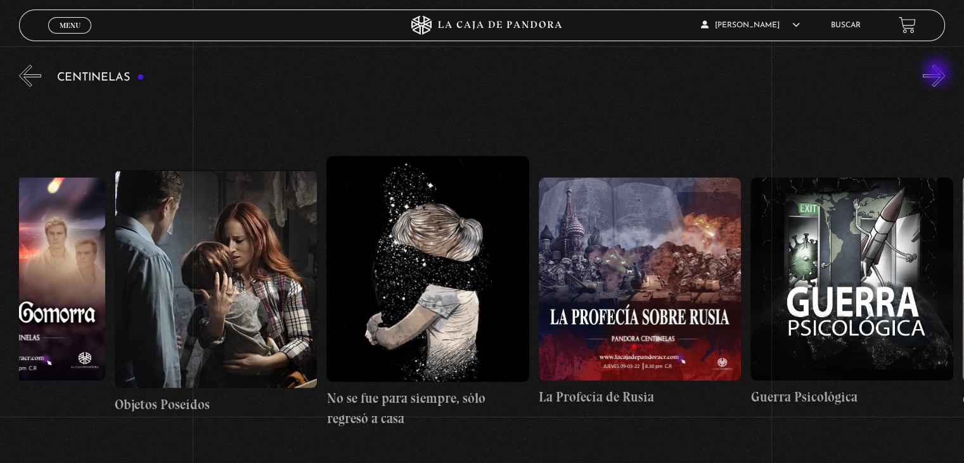
click at [938, 73] on button "»" at bounding box center [934, 76] width 22 height 22
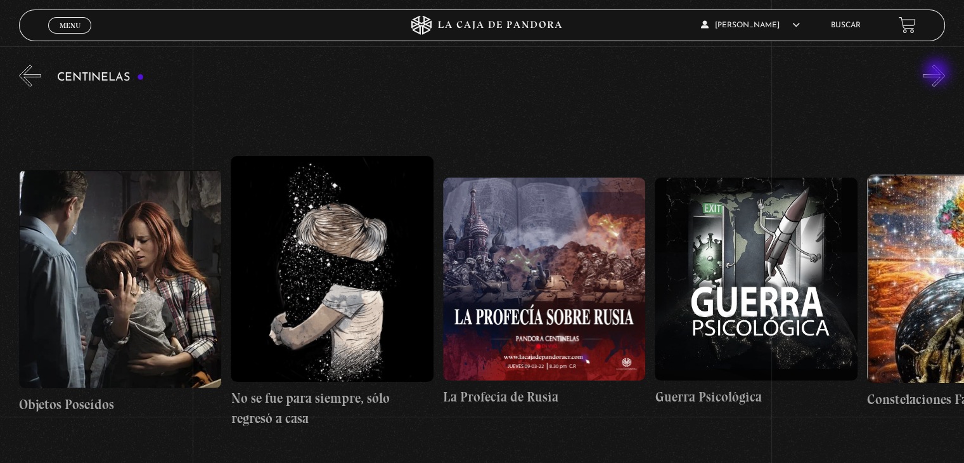
click at [938, 73] on button "»" at bounding box center [934, 76] width 22 height 22
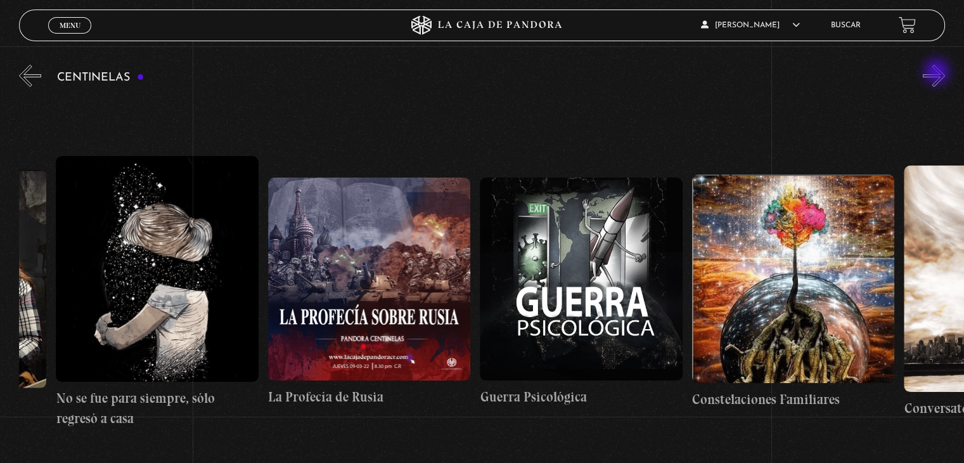
click at [938, 73] on button "»" at bounding box center [934, 76] width 22 height 22
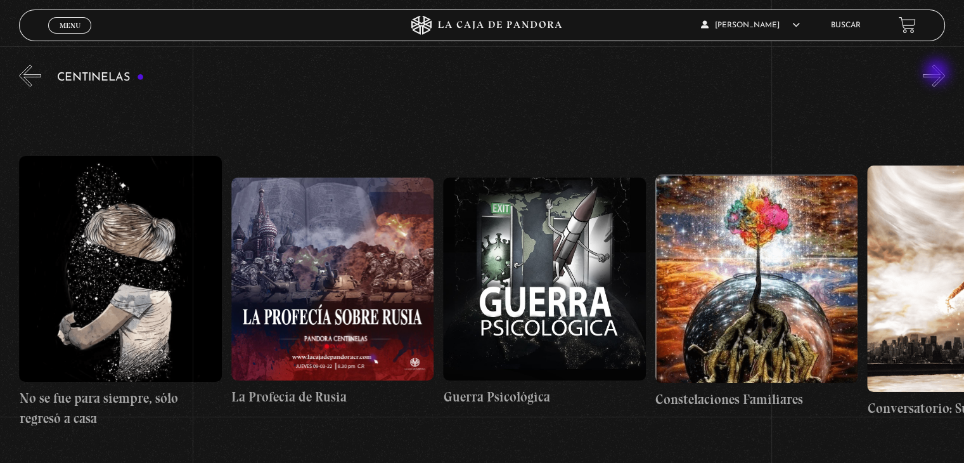
click at [938, 73] on button "»" at bounding box center [934, 76] width 22 height 22
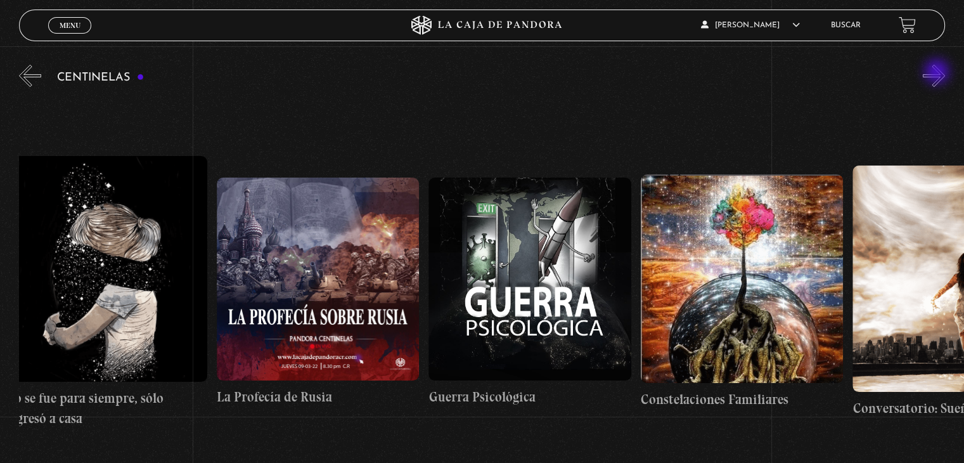
click at [938, 73] on button "»" at bounding box center [934, 76] width 22 height 22
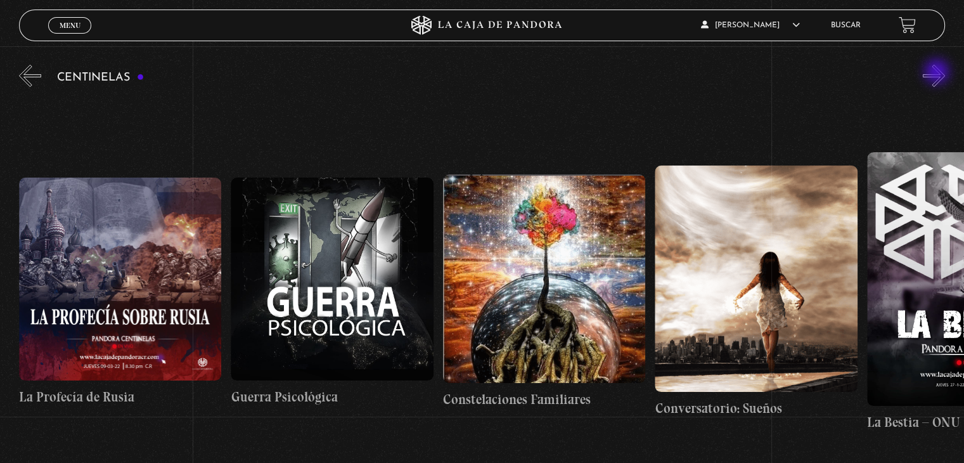
click at [938, 73] on button "»" at bounding box center [934, 76] width 22 height 22
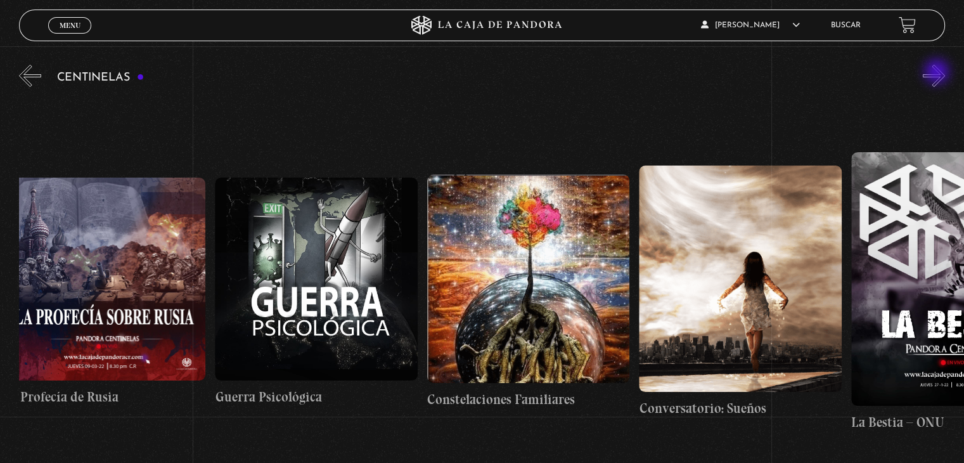
click at [938, 73] on button "»" at bounding box center [934, 76] width 22 height 22
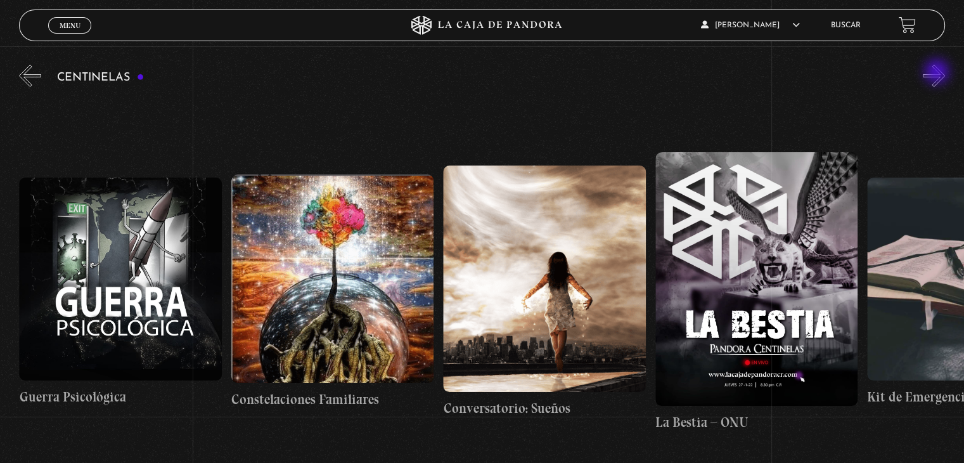
click at [938, 73] on button "»" at bounding box center [934, 76] width 22 height 22
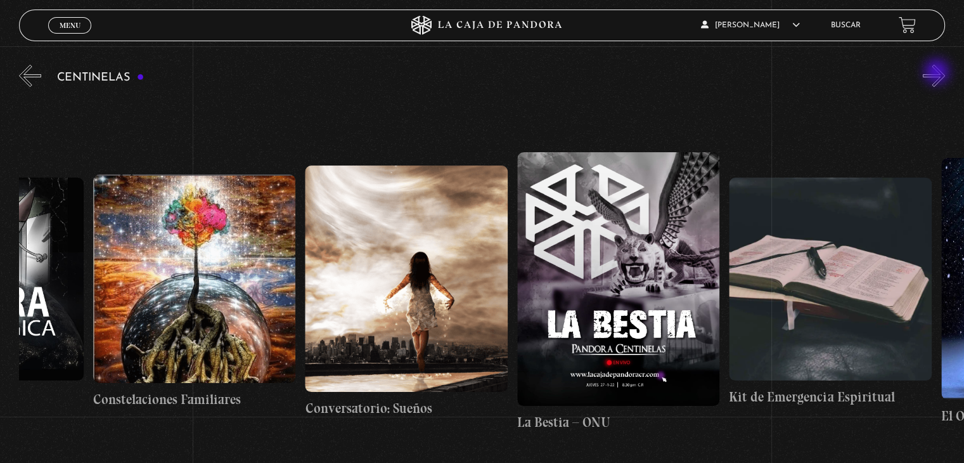
click at [938, 73] on button "»" at bounding box center [934, 76] width 22 height 22
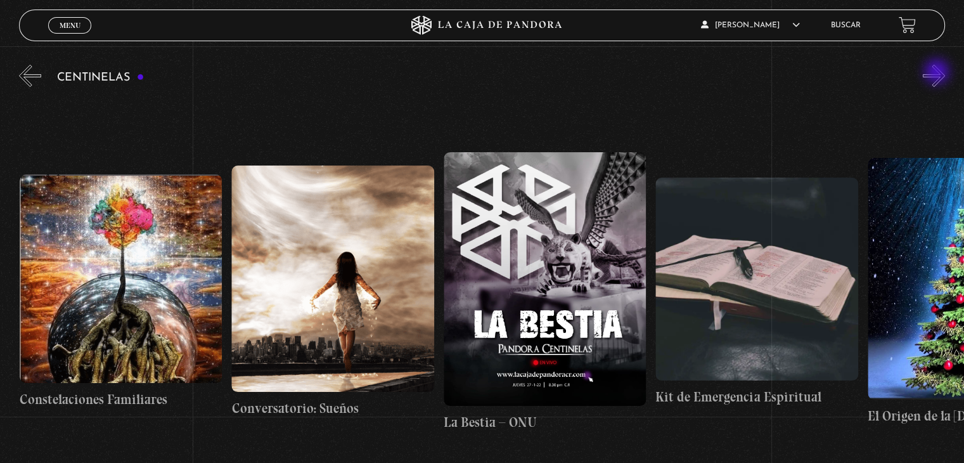
click at [938, 73] on button "»" at bounding box center [934, 76] width 22 height 22
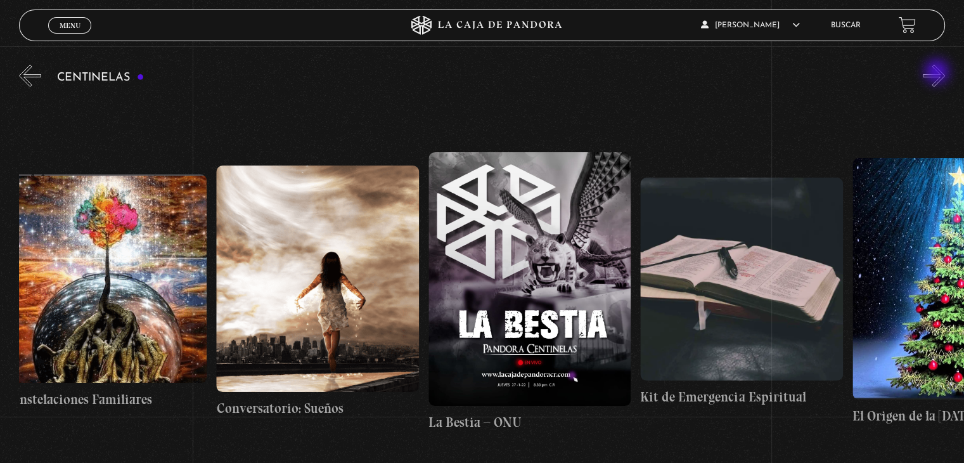
click at [938, 73] on button "»" at bounding box center [934, 76] width 22 height 22
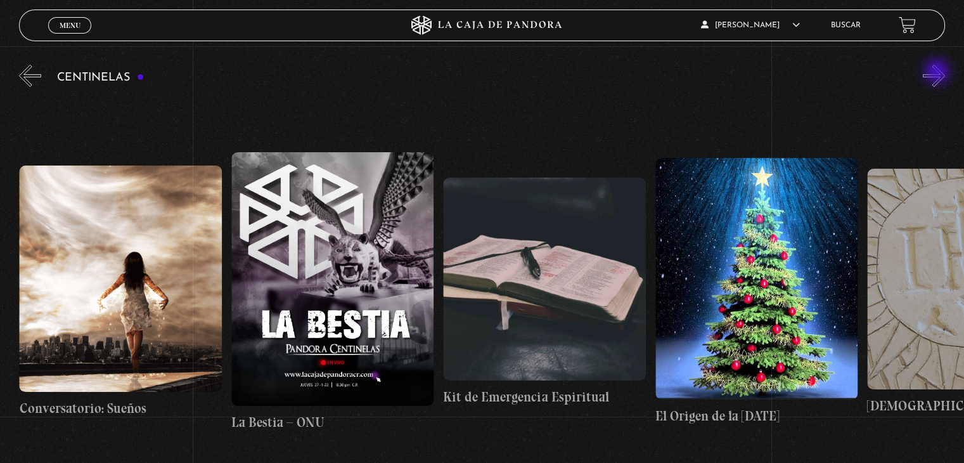
click at [938, 73] on button "»" at bounding box center [934, 76] width 22 height 22
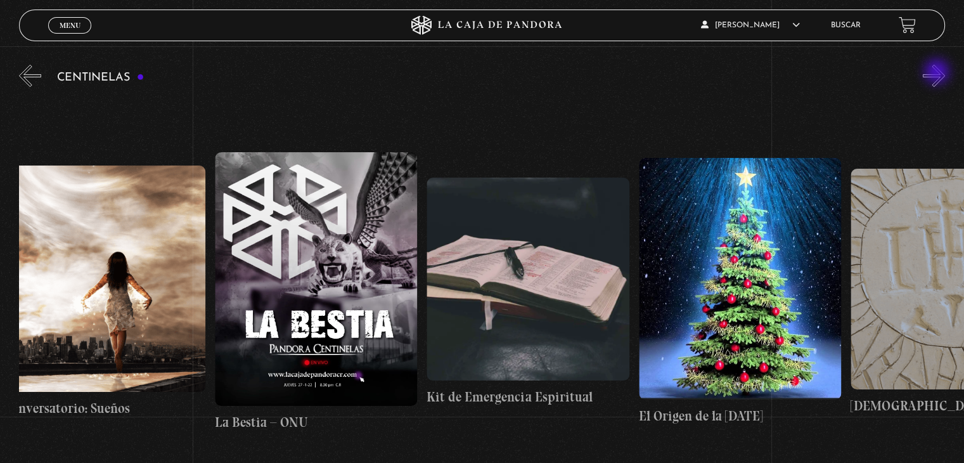
click at [938, 73] on button "»" at bounding box center [934, 76] width 22 height 22
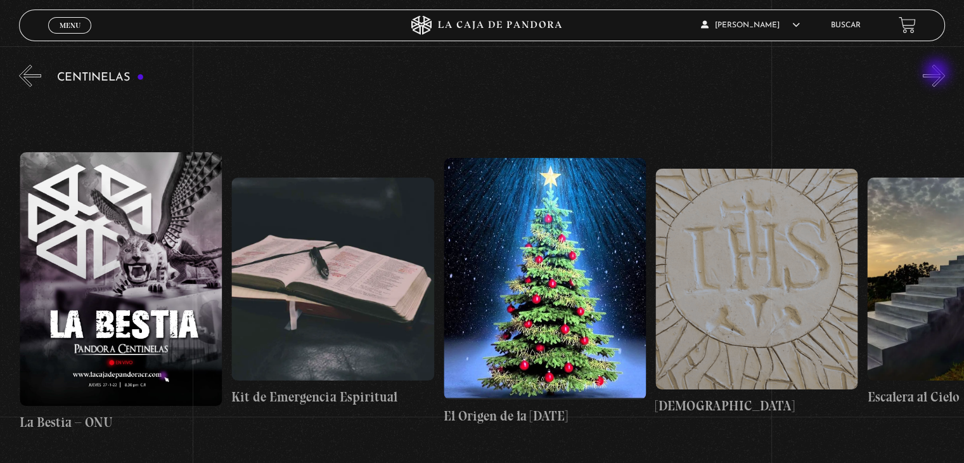
click at [938, 73] on button "»" at bounding box center [934, 76] width 22 height 22
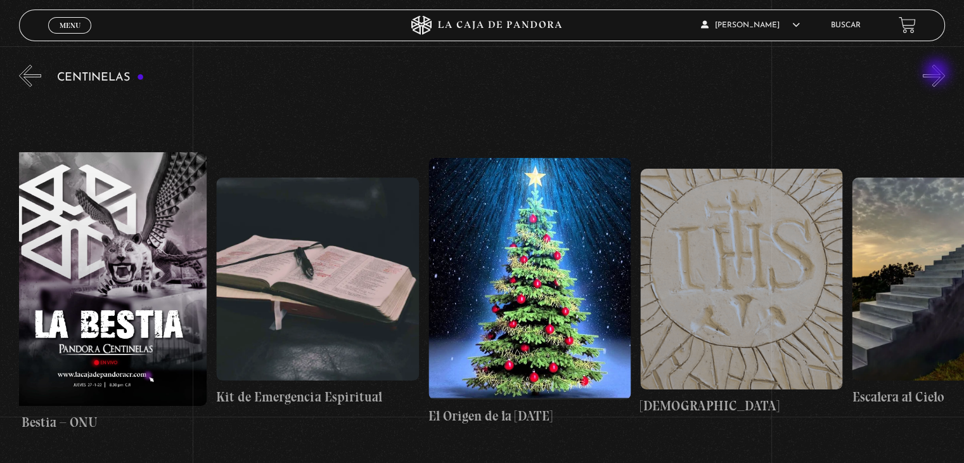
click at [938, 73] on button "»" at bounding box center [934, 76] width 22 height 22
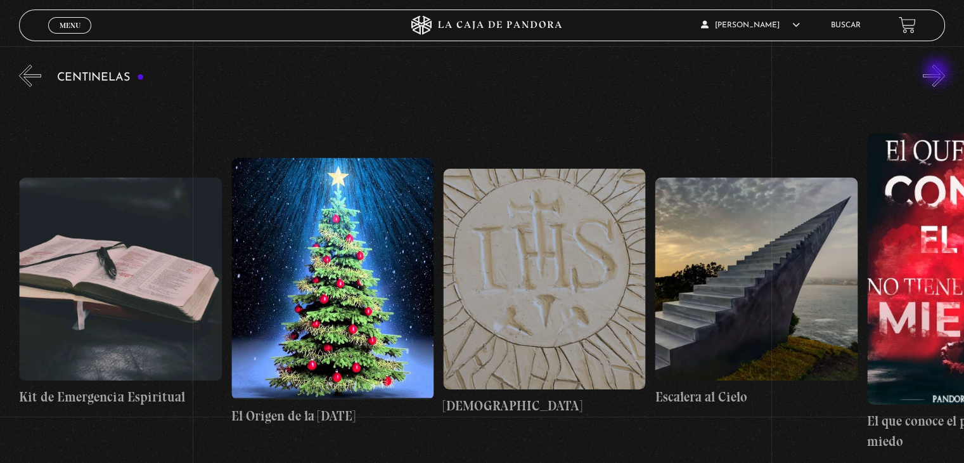
click at [938, 73] on button "»" at bounding box center [934, 76] width 22 height 22
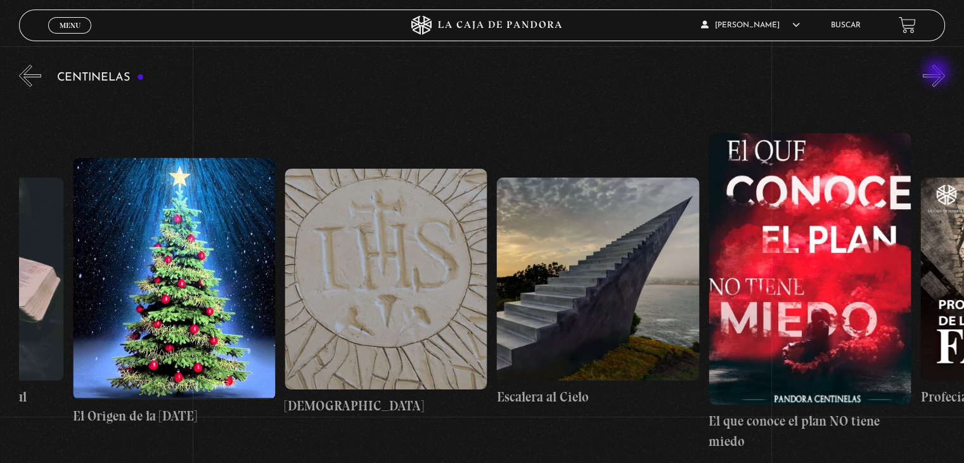
click at [938, 73] on button "»" at bounding box center [934, 76] width 22 height 22
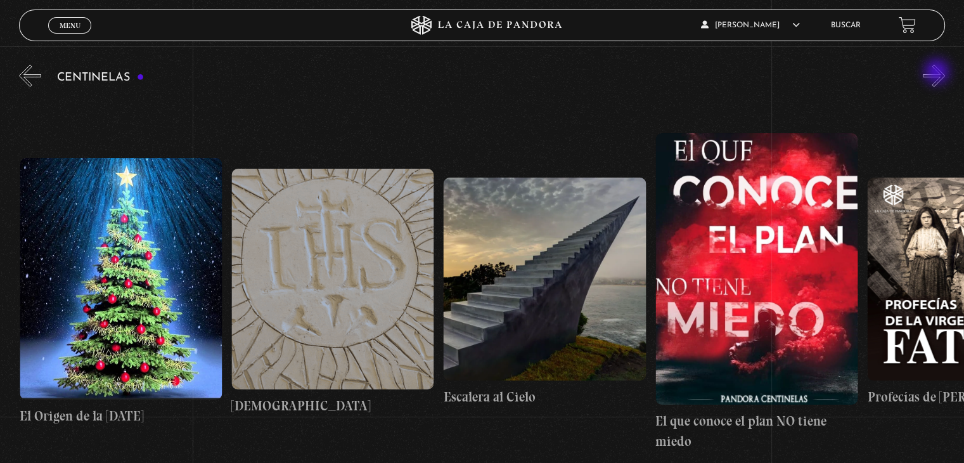
click at [938, 73] on button "»" at bounding box center [934, 76] width 22 height 22
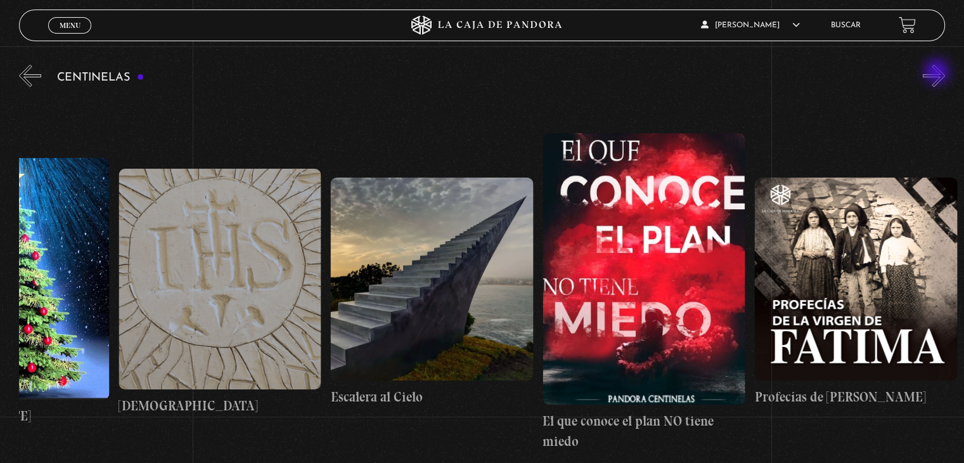
click at [938, 73] on button "»" at bounding box center [934, 76] width 22 height 22
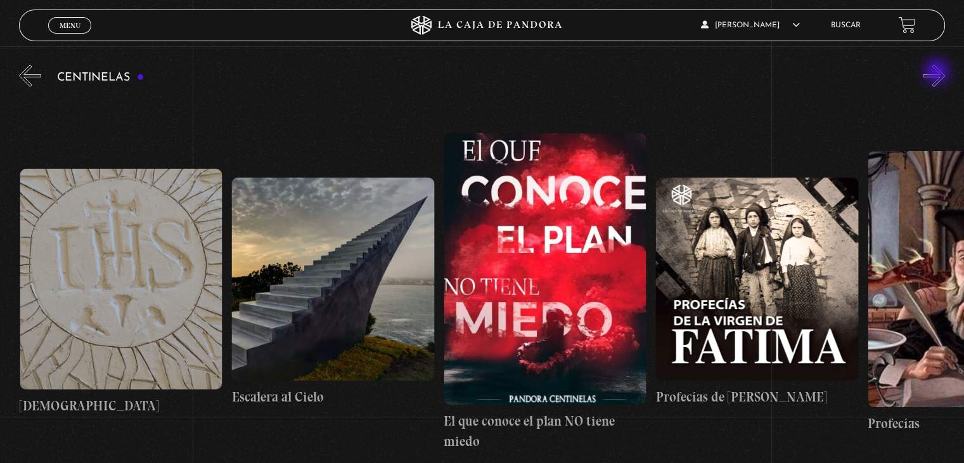
click at [938, 73] on button "»" at bounding box center [934, 76] width 22 height 22
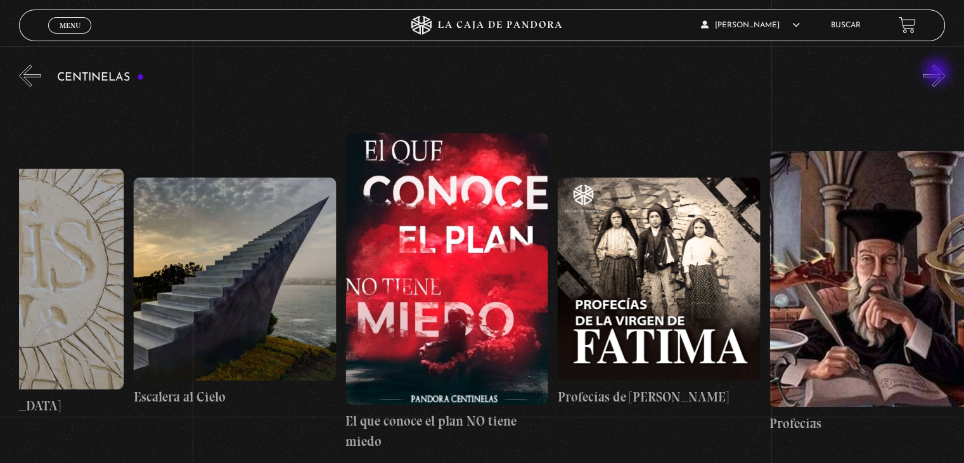
click at [938, 73] on button "»" at bounding box center [934, 76] width 22 height 22
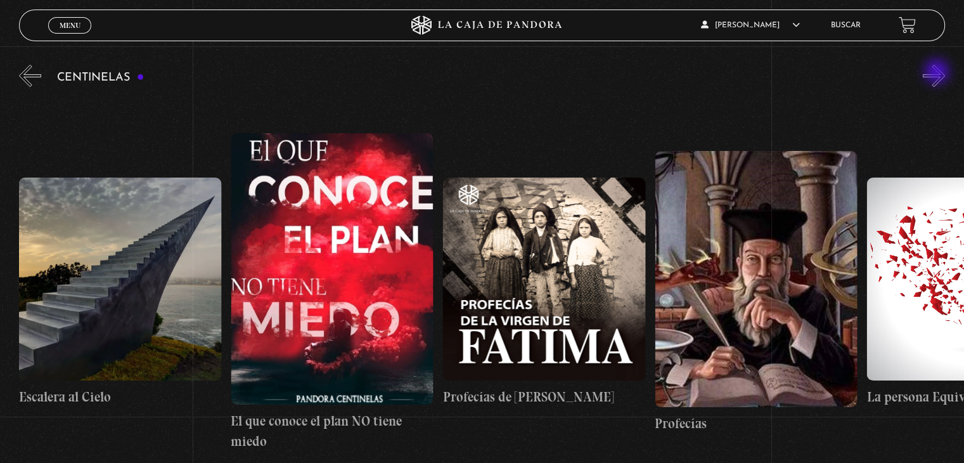
click at [938, 73] on button "»" at bounding box center [934, 76] width 22 height 22
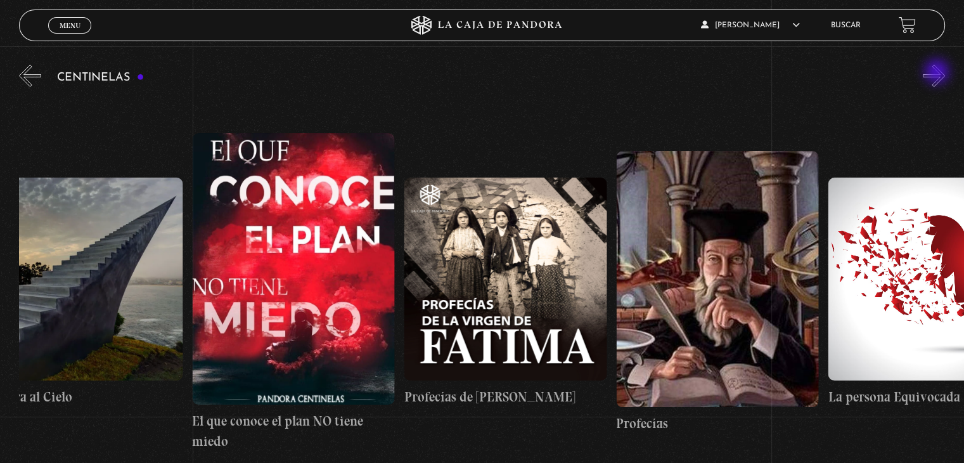
click at [938, 73] on button "»" at bounding box center [934, 76] width 22 height 22
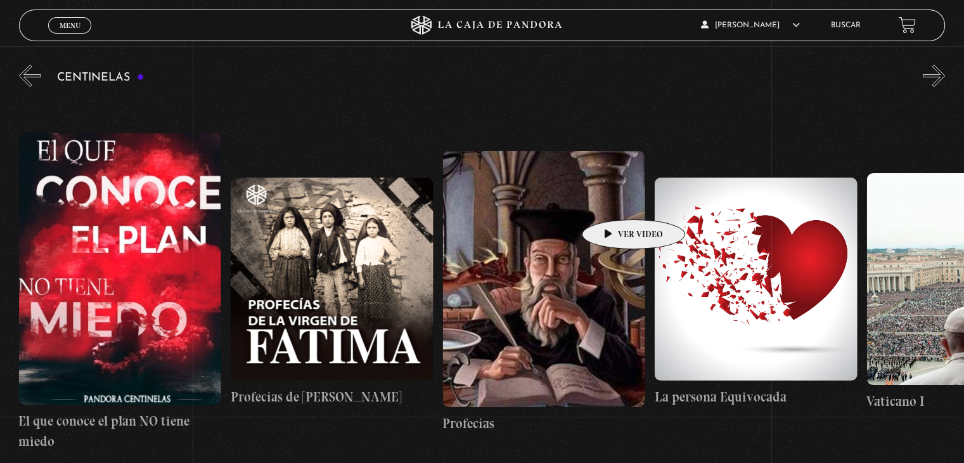
scroll to position [0, 17166]
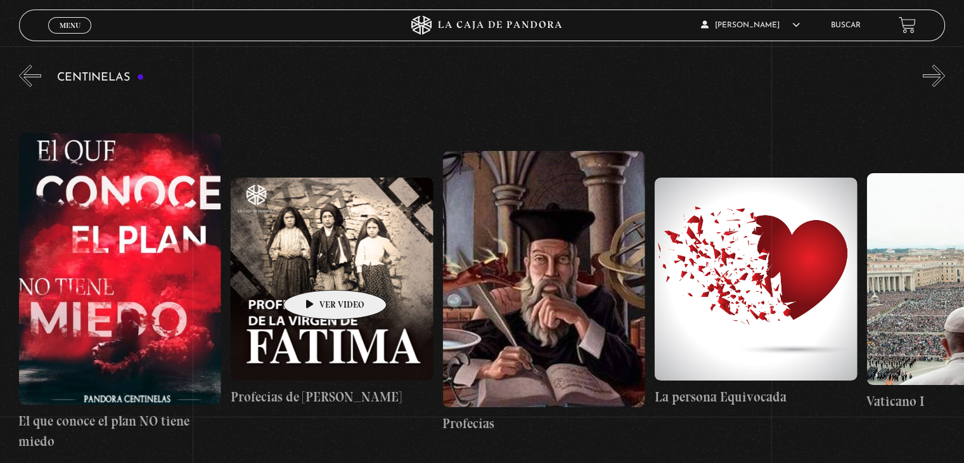
click at [315, 271] on figure at bounding box center [332, 278] width 202 height 202
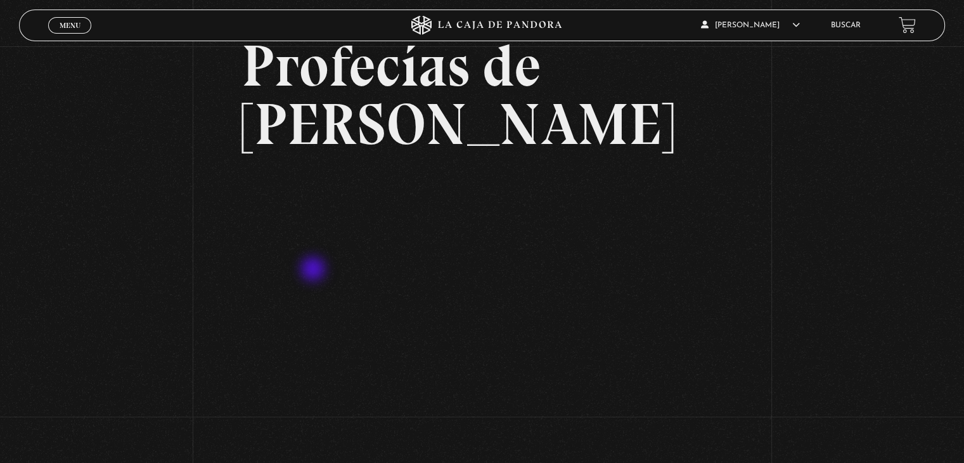
scroll to position [82, 0]
